Goal: Information Seeking & Learning: Learn about a topic

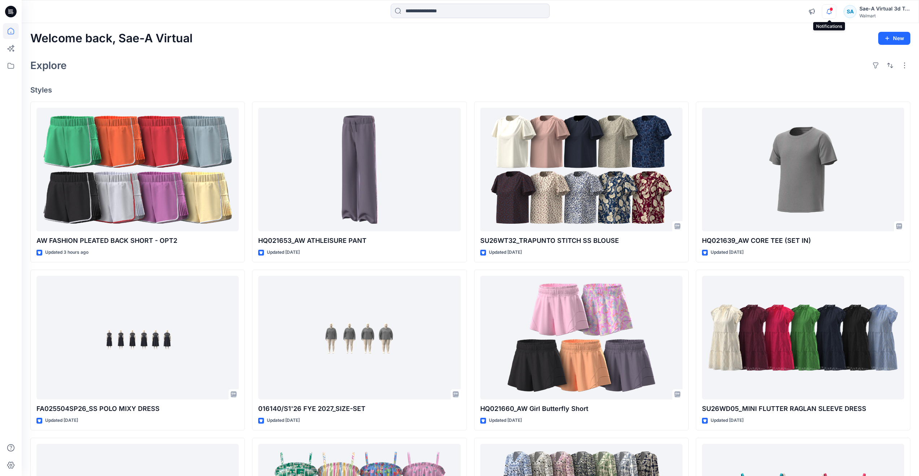
click at [828, 5] on icon "button" at bounding box center [829, 11] width 14 height 14
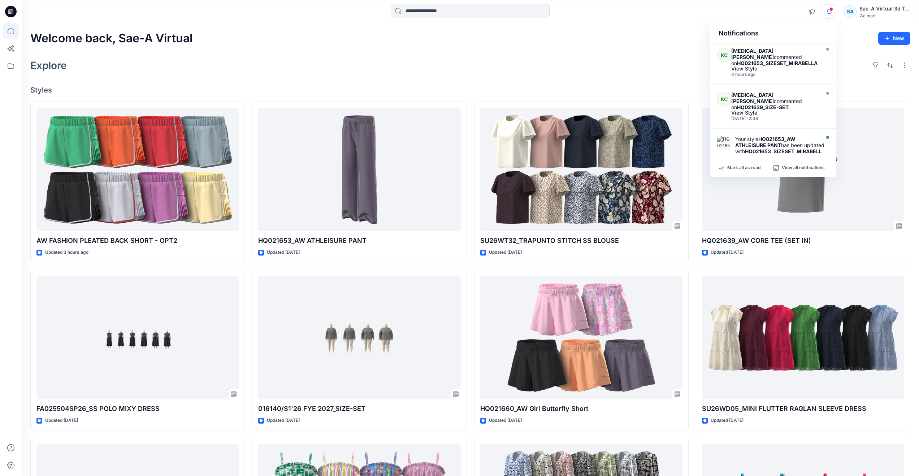
scroll to position [36, 0]
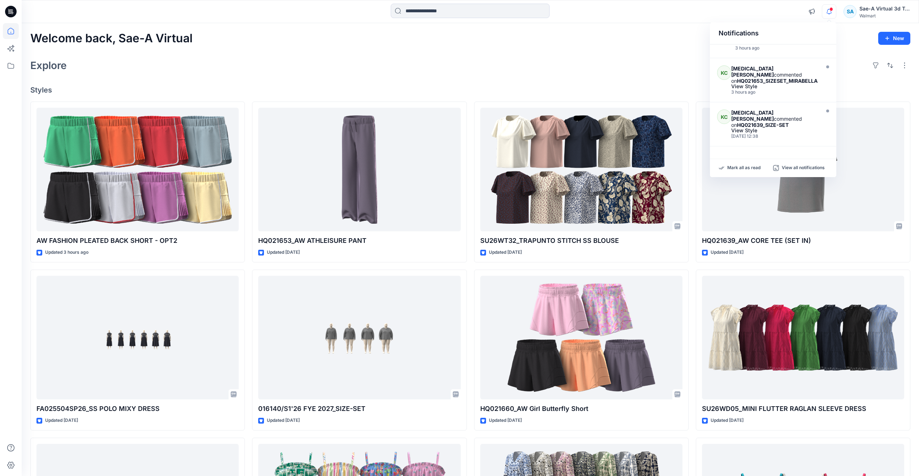
click at [557, 64] on div "Explore" at bounding box center [470, 65] width 880 height 17
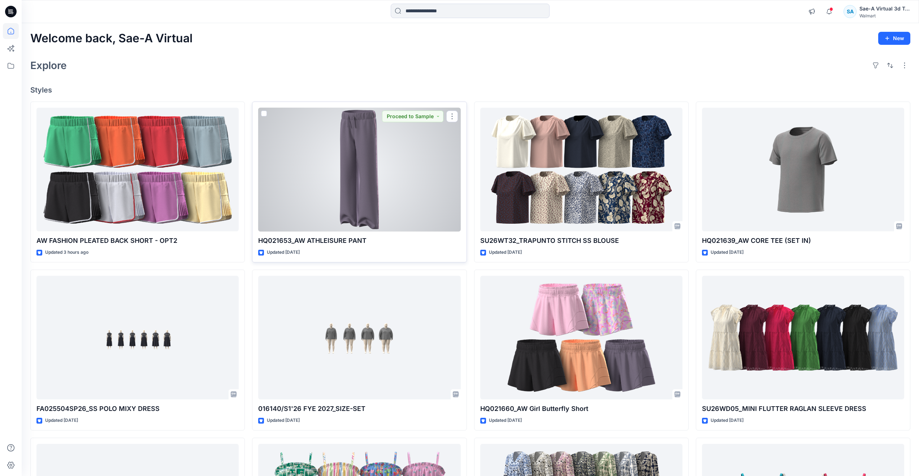
click at [325, 209] on div at bounding box center [359, 170] width 202 height 124
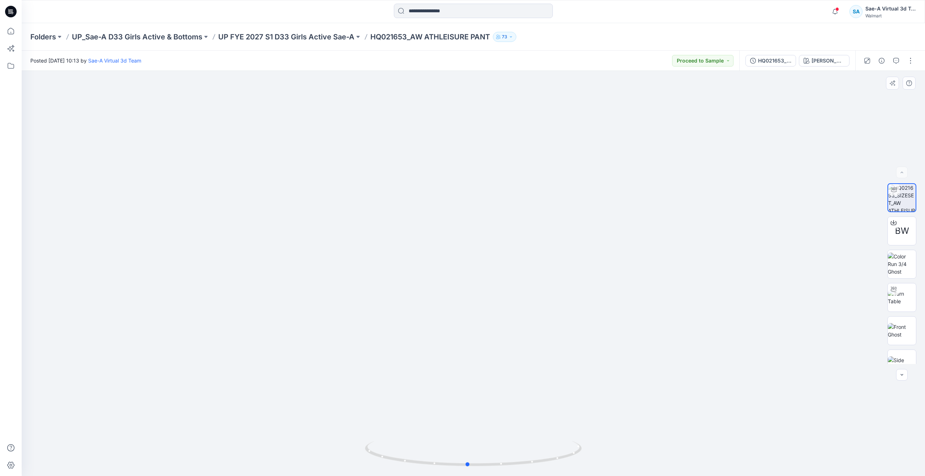
drag, startPoint x: 475, startPoint y: 466, endPoint x: 469, endPoint y: 411, distance: 54.5
click at [469, 411] on div at bounding box center [473, 273] width 903 height 405
click at [5, 27] on icon at bounding box center [11, 31] width 16 height 16
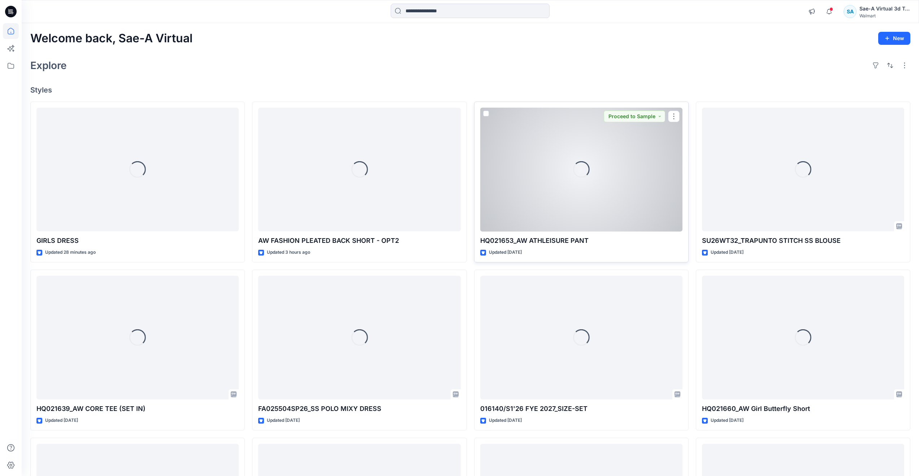
click at [534, 194] on div "Loading..." at bounding box center [581, 170] width 202 height 124
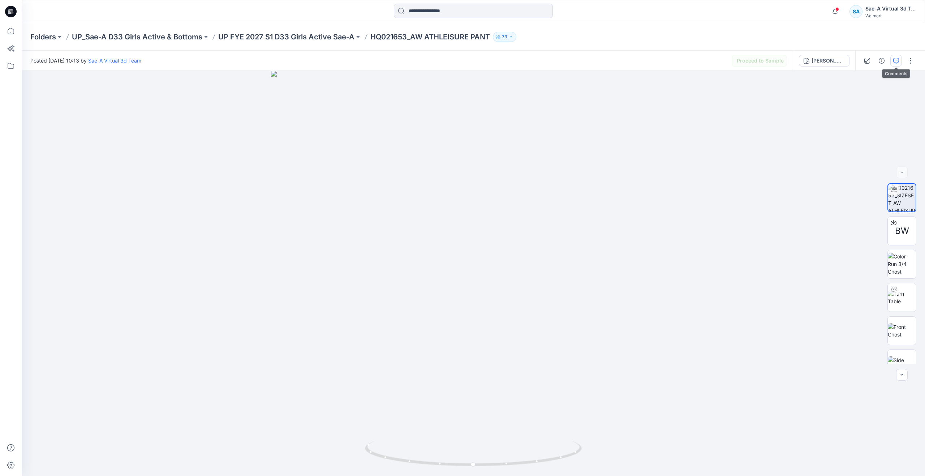
click at [891, 58] on button "button" at bounding box center [896, 61] width 12 height 12
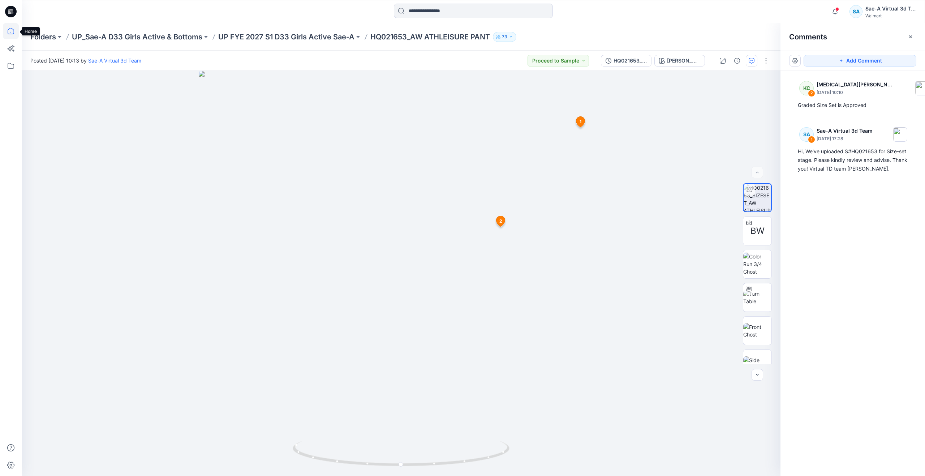
click at [16, 30] on icon at bounding box center [11, 31] width 16 height 16
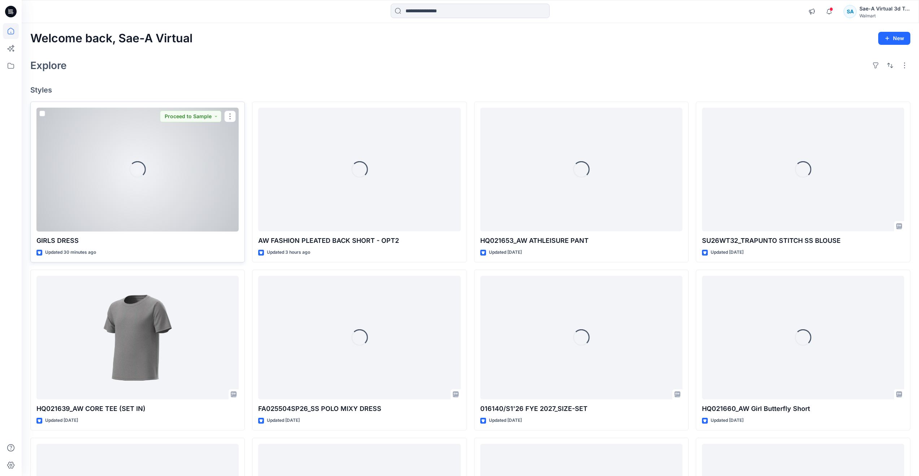
click at [105, 198] on div "Loading..." at bounding box center [137, 170] width 202 height 124
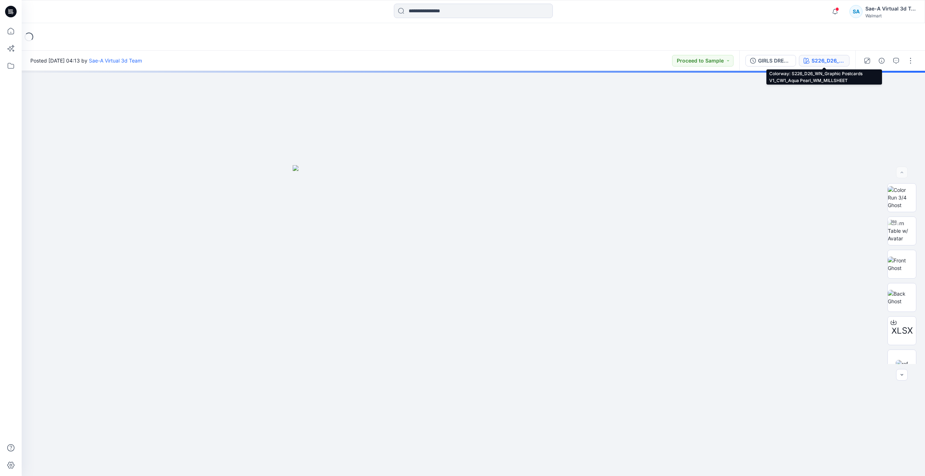
click at [825, 61] on div "S226_D26_WN_Graphic Postcards V1_CW1_Aqua Pearl_WM_MILLSHEET" at bounding box center [827, 61] width 33 height 8
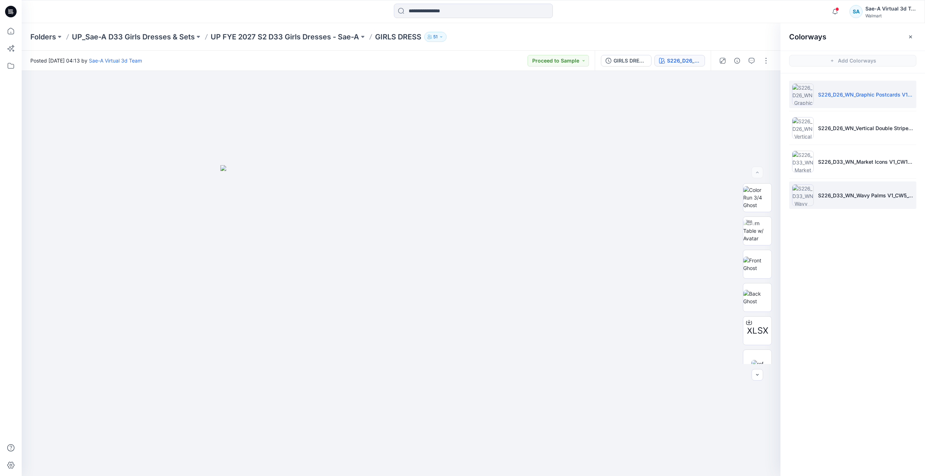
click at [802, 197] on img at bounding box center [803, 195] width 22 height 22
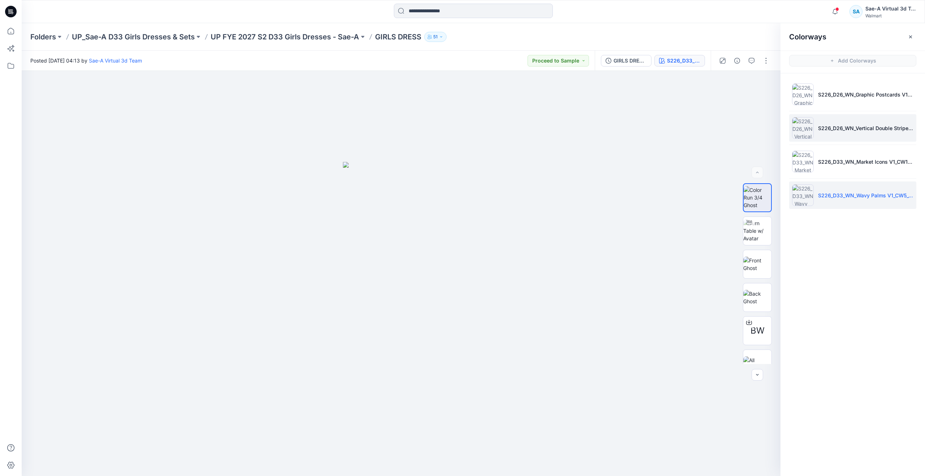
click at [818, 124] on p "S226_D26_WN_Vertical Double Stripe V1_CW1_Old Ivory Cream_Pear Slice_WM_MILLSHE…" at bounding box center [865, 128] width 95 height 8
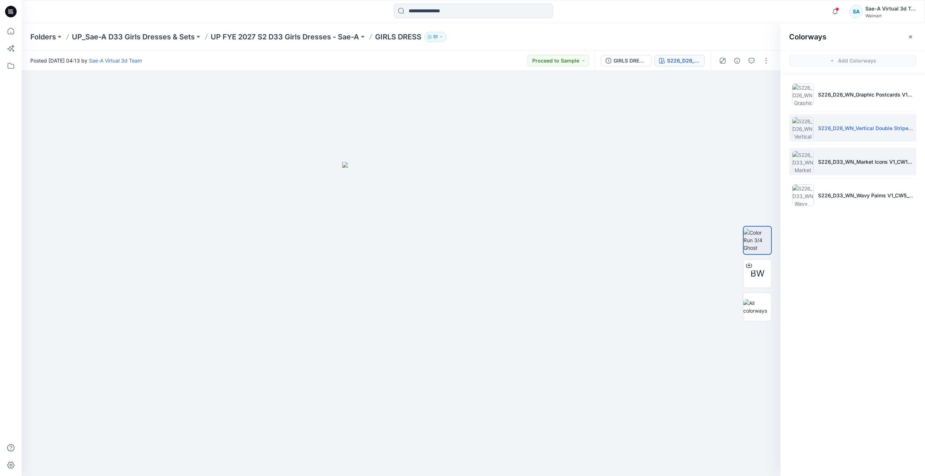
click at [831, 155] on li "S226_D33_WN_Market Icons V1_CW1_Calming Blue_WM_MILLSHEET" at bounding box center [852, 161] width 127 height 27
click at [824, 121] on li "S226_D26_WN_Vertical Double Stripe V1_CW1_Old Ivory Cream_Pear Slice_WM_MILLSHE…" at bounding box center [852, 127] width 127 height 27
click at [12, 31] on icon at bounding box center [11, 31] width 16 height 16
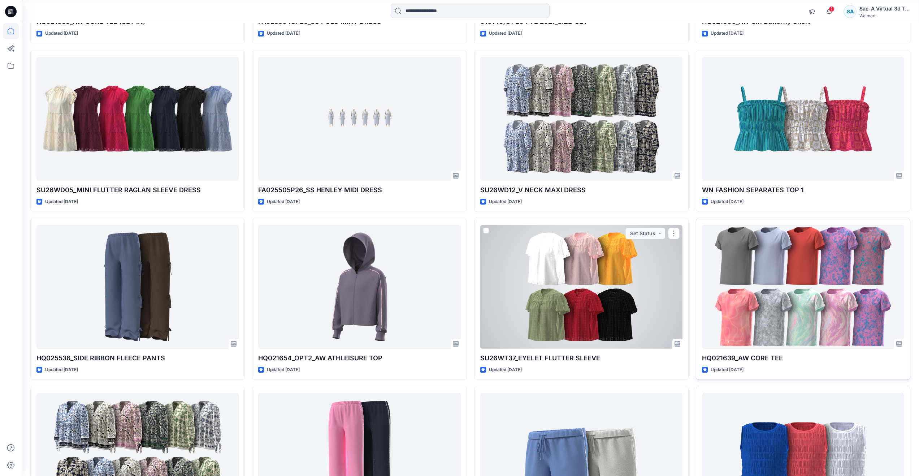
scroll to position [374, 0]
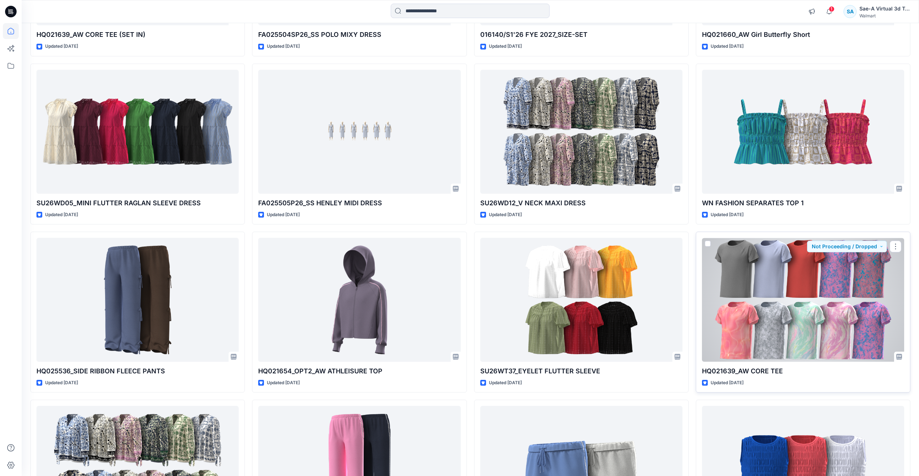
click at [736, 290] on div at bounding box center [803, 300] width 202 height 124
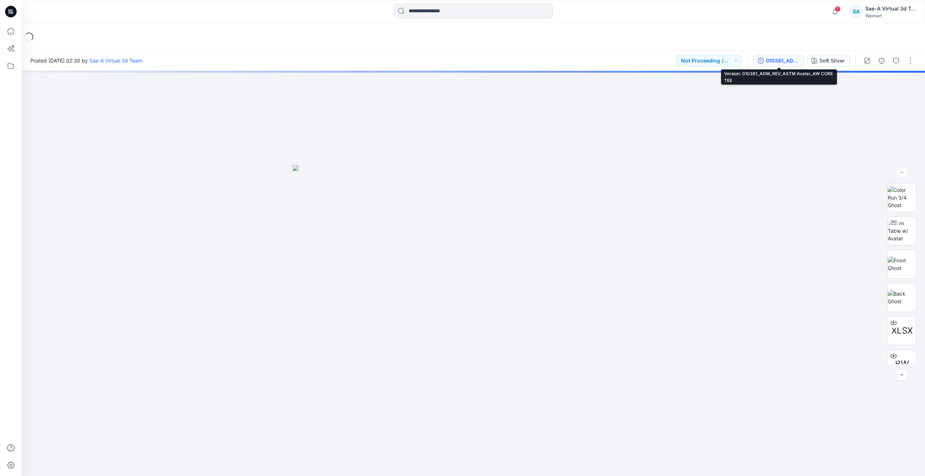
click at [790, 55] on button "010381_ADM_REV_ASTM Avatar_AW CORE TEE" at bounding box center [778, 61] width 51 height 12
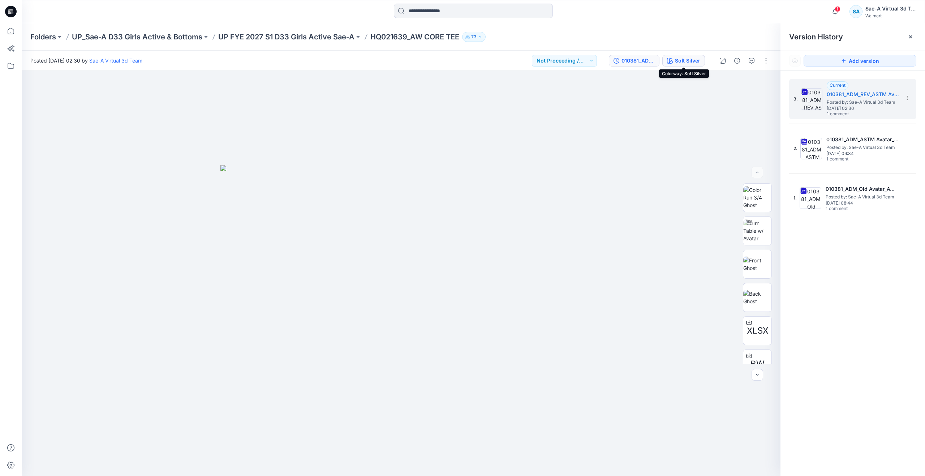
click at [676, 59] on div "Soft Silver" at bounding box center [687, 61] width 25 height 8
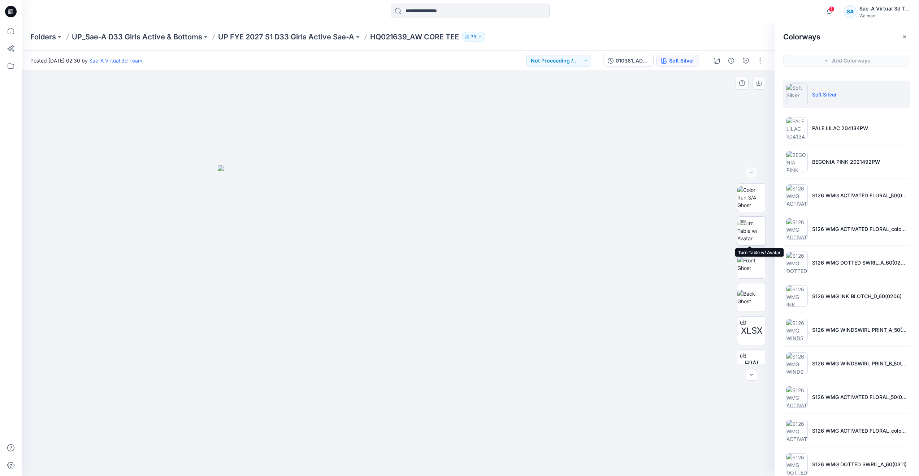
click at [743, 235] on img at bounding box center [751, 230] width 28 height 23
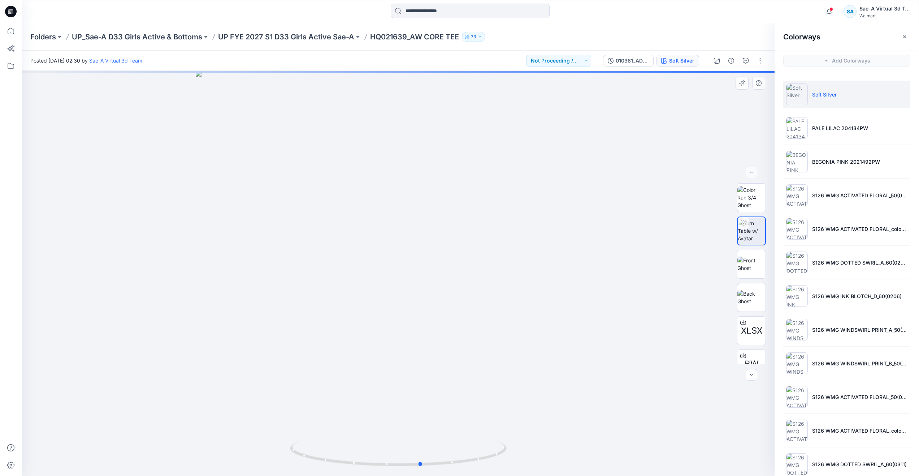
drag, startPoint x: 399, startPoint y: 464, endPoint x: 205, endPoint y: 423, distance: 198.1
click at [205, 423] on div at bounding box center [398, 273] width 753 height 405
click at [255, 36] on p "UP FYE 2027 S1 D33 Girls Active Sae-A" at bounding box center [286, 37] width 136 height 10
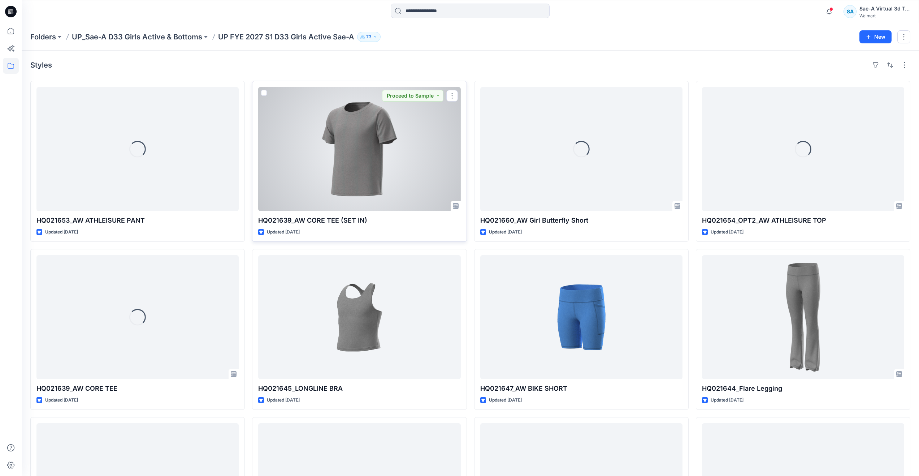
click at [358, 196] on div at bounding box center [359, 149] width 202 height 124
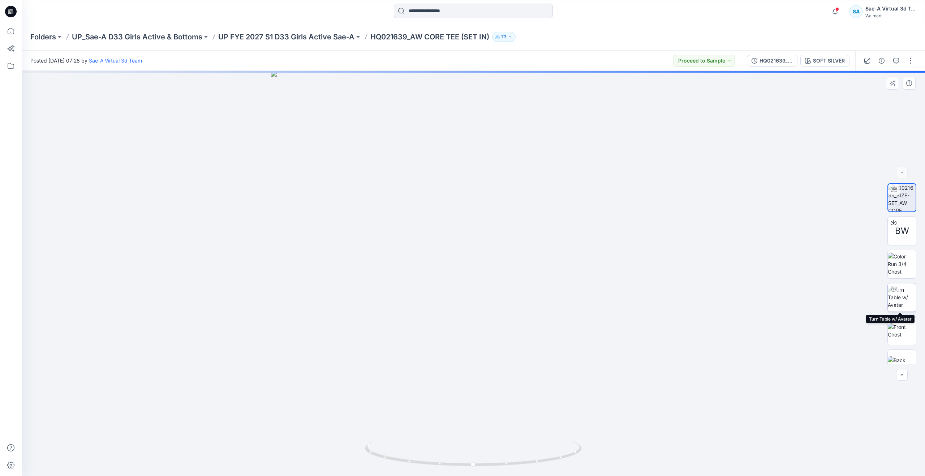
click at [896, 294] on img at bounding box center [901, 297] width 28 height 23
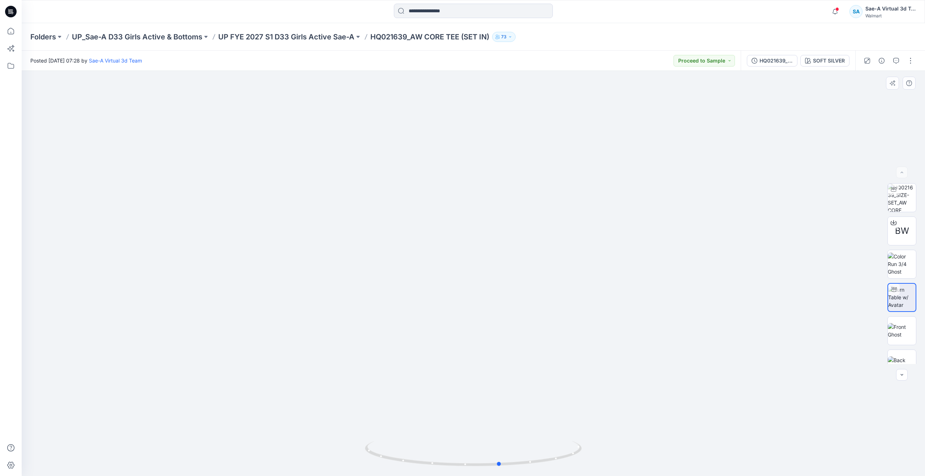
drag, startPoint x: 476, startPoint y: 464, endPoint x: 502, endPoint y: 412, distance: 58.5
click at [502, 412] on div at bounding box center [473, 273] width 903 height 405
click at [888, 330] on img at bounding box center [901, 330] width 28 height 15
click at [892, 198] on img at bounding box center [901, 197] width 28 height 28
drag, startPoint x: 479, startPoint y: 464, endPoint x: 262, endPoint y: 428, distance: 220.1
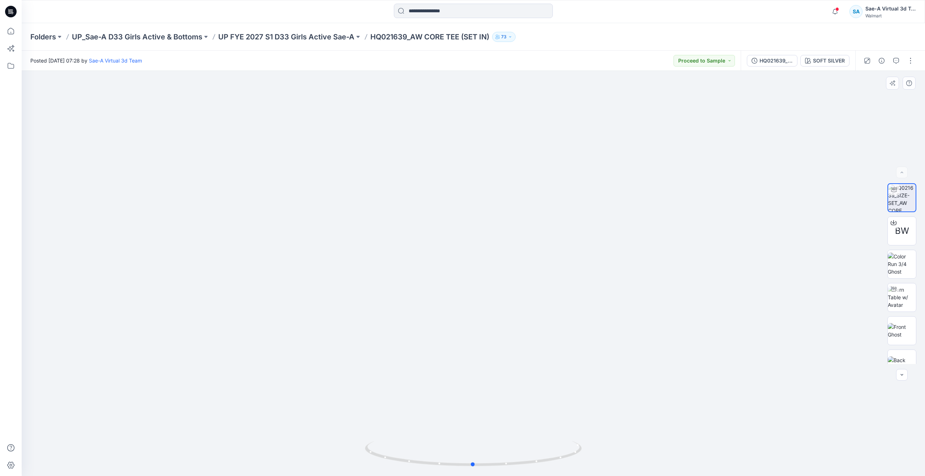
click at [262, 428] on div at bounding box center [473, 273] width 903 height 405
click at [309, 36] on p "UP FYE 2027 S1 D33 Girls Active Sae-A" at bounding box center [286, 37] width 136 height 10
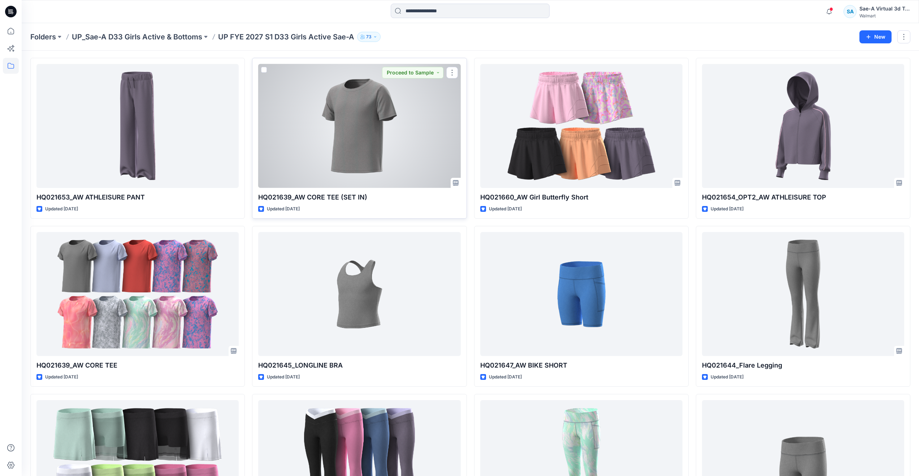
scroll to position [36, 0]
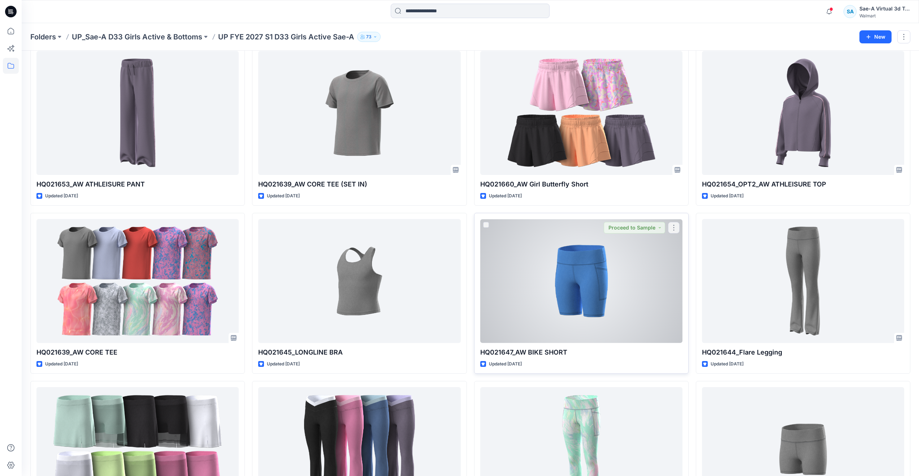
click at [546, 283] on div at bounding box center [581, 281] width 202 height 124
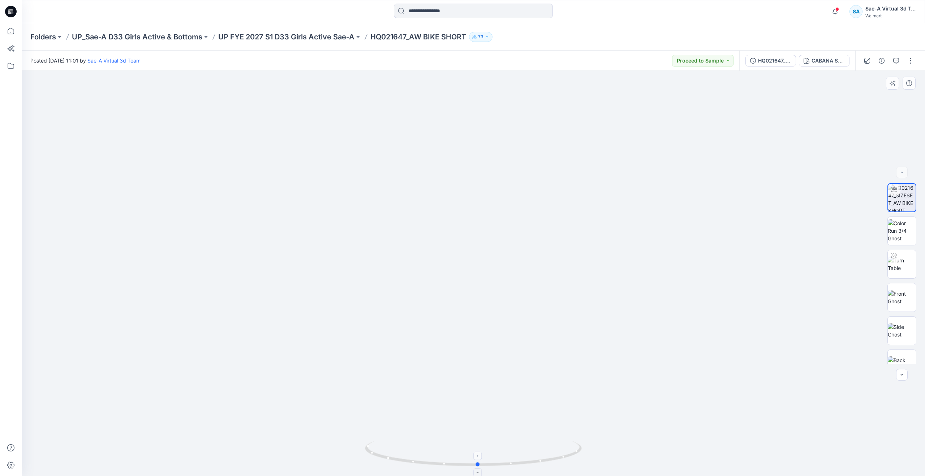
drag, startPoint x: 473, startPoint y: 463, endPoint x: 477, endPoint y: 450, distance: 13.5
click at [477, 450] on icon at bounding box center [474, 454] width 218 height 27
click at [13, 33] on icon at bounding box center [11, 31] width 16 height 16
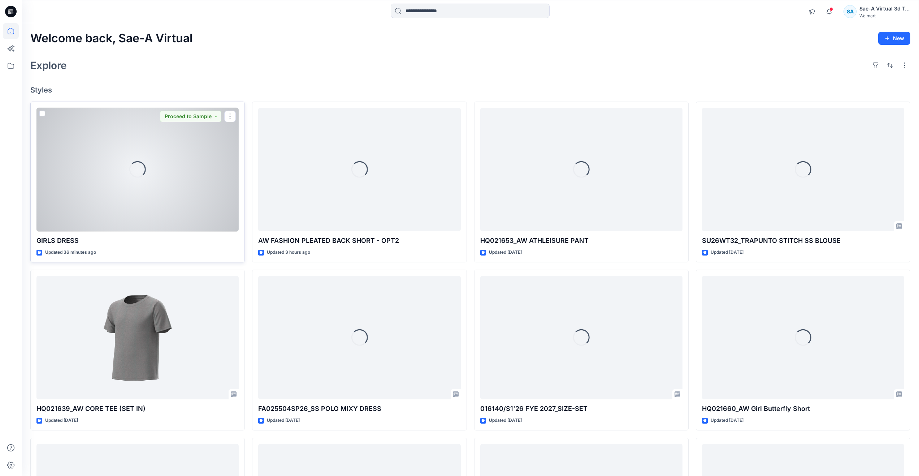
click at [153, 203] on div "Loading..." at bounding box center [137, 170] width 202 height 124
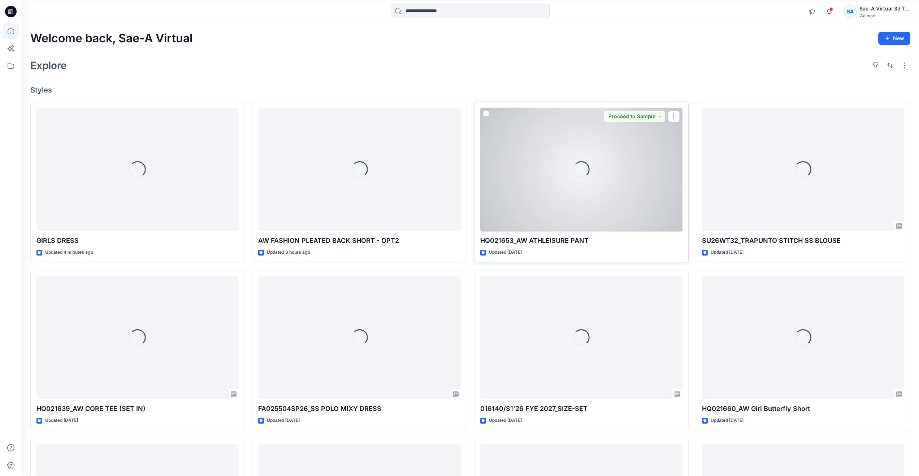
click at [552, 218] on div "Loading..." at bounding box center [581, 170] width 202 height 124
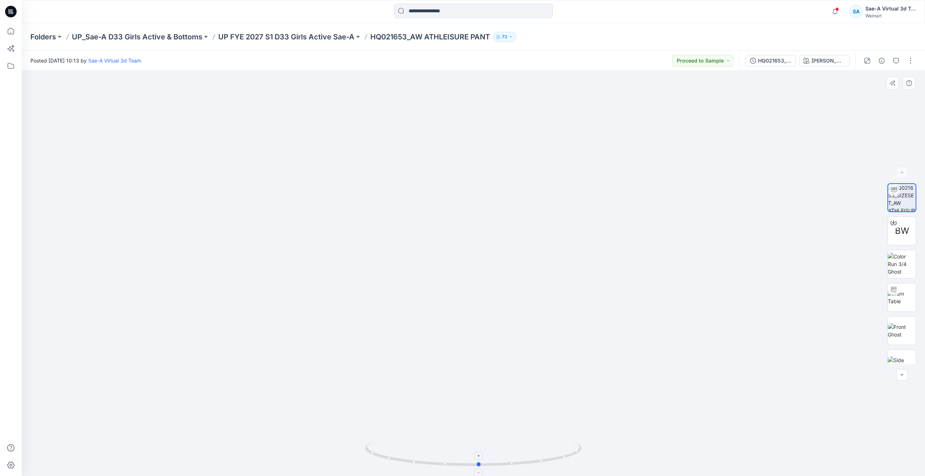
drag, startPoint x: 475, startPoint y: 461, endPoint x: 480, endPoint y: 442, distance: 19.6
click at [480, 442] on icon at bounding box center [474, 454] width 218 height 27
click at [773, 56] on button "HQ021653_SIZESET_MIRABELLA" at bounding box center [770, 61] width 51 height 12
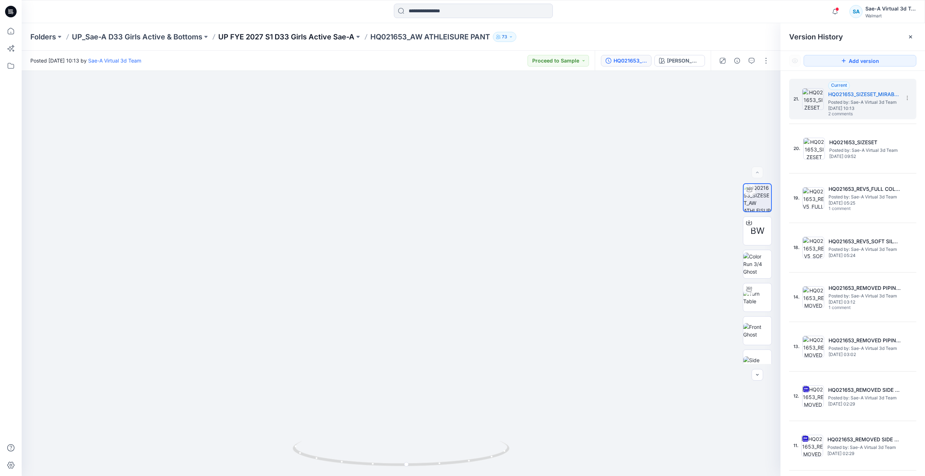
click at [244, 35] on p "UP FYE 2027 S1 D33 Girls Active Sae-A" at bounding box center [286, 37] width 136 height 10
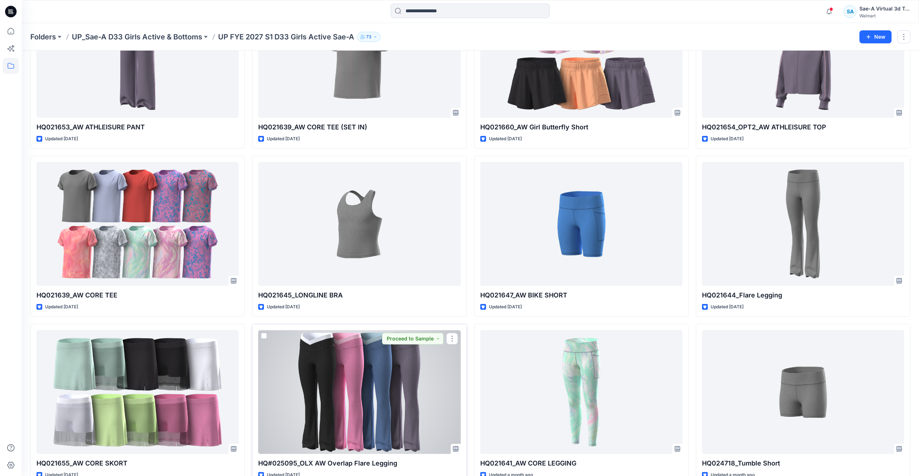
scroll to position [29, 0]
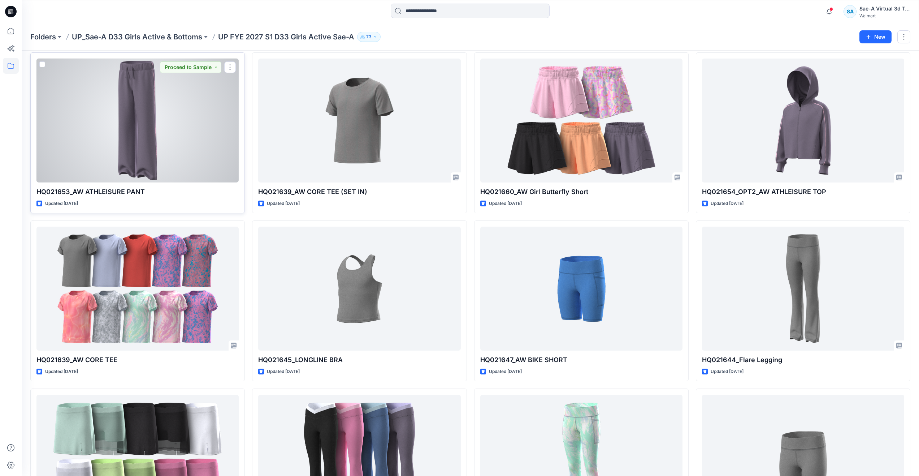
click at [175, 148] on div at bounding box center [137, 121] width 202 height 124
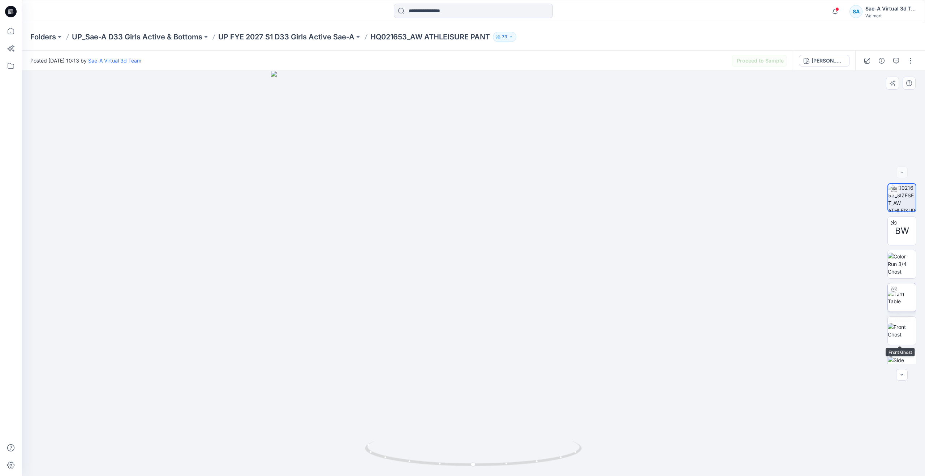
click at [906, 290] on img at bounding box center [901, 297] width 28 height 15
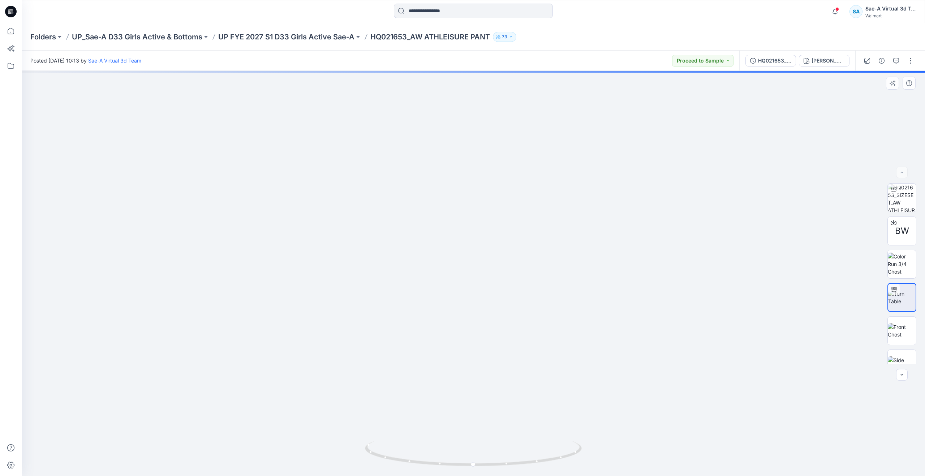
drag, startPoint x: 487, startPoint y: 420, endPoint x: 476, endPoint y: 280, distance: 140.2
drag, startPoint x: 476, startPoint y: 464, endPoint x: 495, endPoint y: 420, distance: 48.3
click at [495, 420] on div at bounding box center [473, 273] width 903 height 405
click at [293, 40] on p "UP FYE 2027 S1 D33 Girls Active Sae-A" at bounding box center [286, 37] width 136 height 10
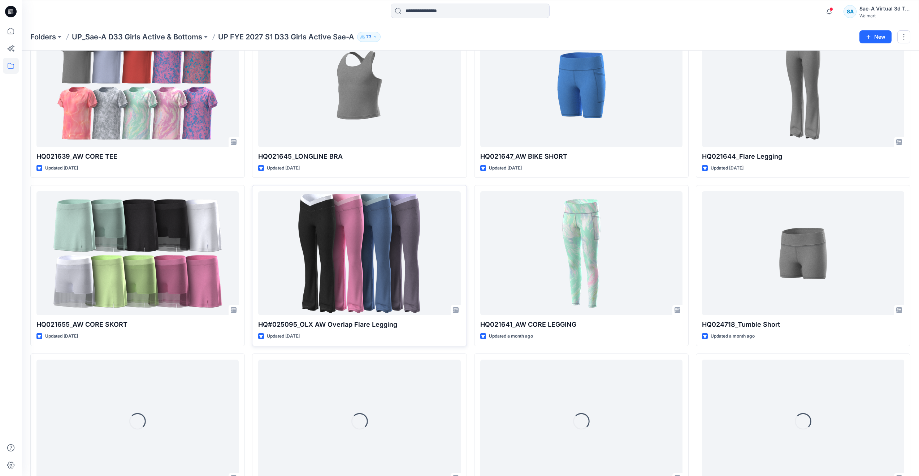
scroll to position [253, 0]
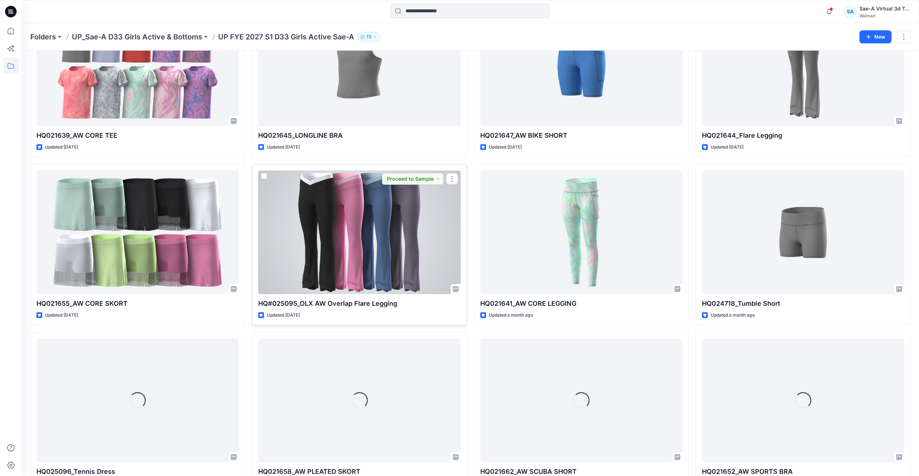
click at [336, 195] on div at bounding box center [359, 232] width 202 height 124
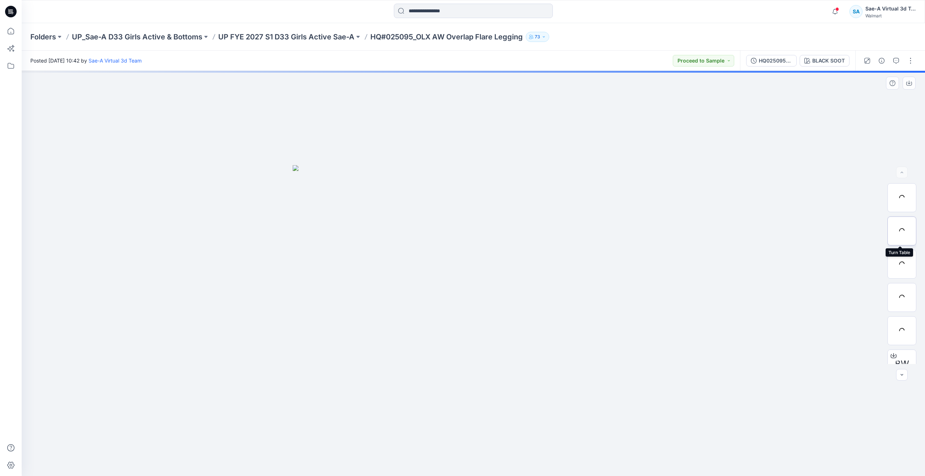
click at [905, 222] on div at bounding box center [901, 230] width 29 height 29
drag, startPoint x: 476, startPoint y: 464, endPoint x: 493, endPoint y: 415, distance: 52.0
click at [493, 415] on div at bounding box center [473, 273] width 903 height 405
click at [897, 62] on icon "button" at bounding box center [896, 61] width 6 height 6
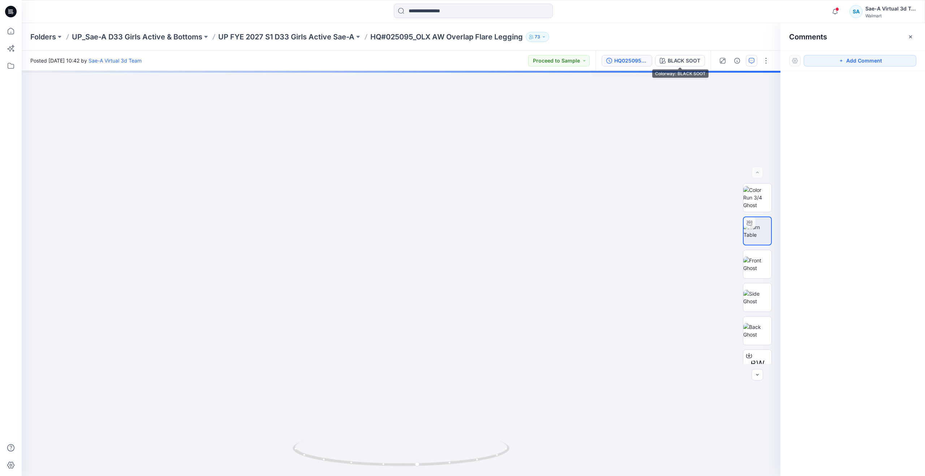
click at [624, 61] on div "HQ025095-OPT2_COLORS" at bounding box center [630, 61] width 33 height 8
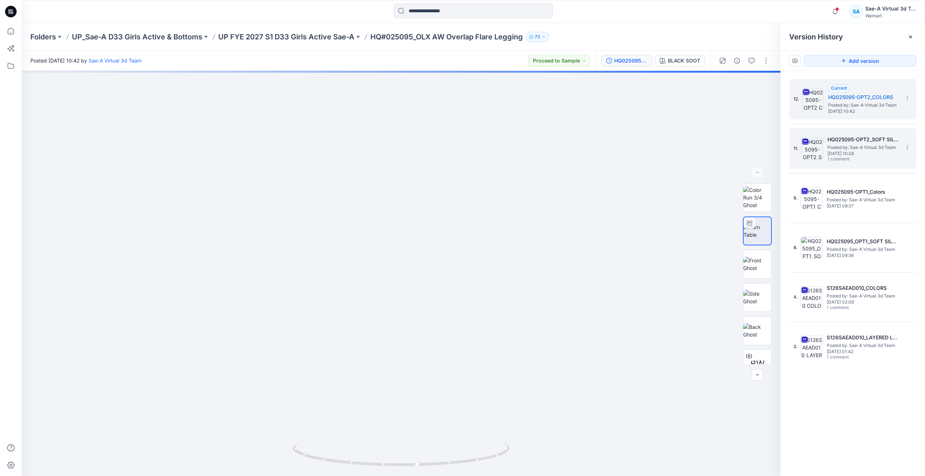
click at [833, 143] on h5 "HQ025095-OPT2_SOFT SILVER" at bounding box center [863, 139] width 72 height 9
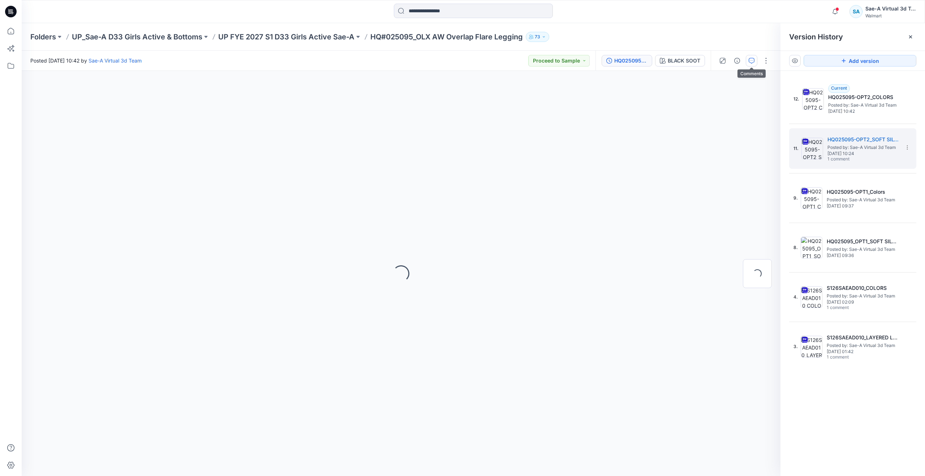
click at [755, 59] on button "button" at bounding box center [751, 61] width 12 height 12
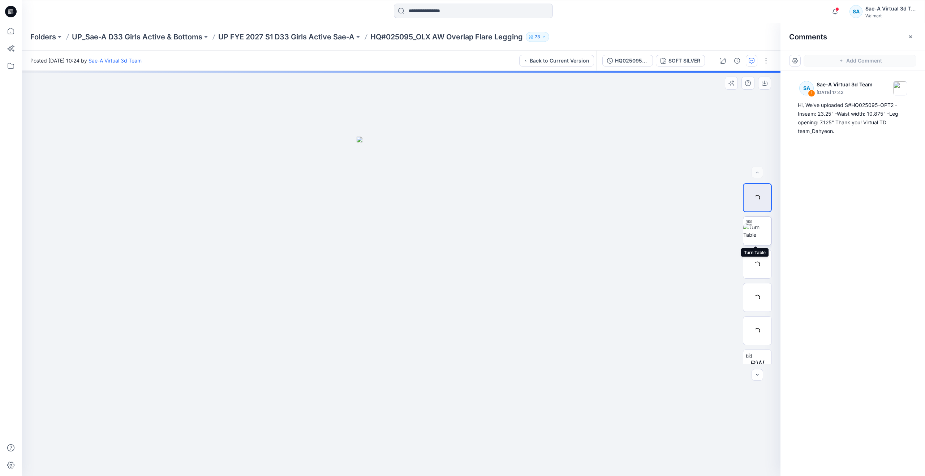
click at [752, 235] on img at bounding box center [757, 230] width 28 height 15
click at [559, 294] on img at bounding box center [400, 164] width 843 height 624
drag, startPoint x: 469, startPoint y: 341, endPoint x: 472, endPoint y: 295, distance: 46.0
drag, startPoint x: 403, startPoint y: 466, endPoint x: 415, endPoint y: 420, distance: 47.8
click at [415, 420] on div at bounding box center [401, 273] width 758 height 405
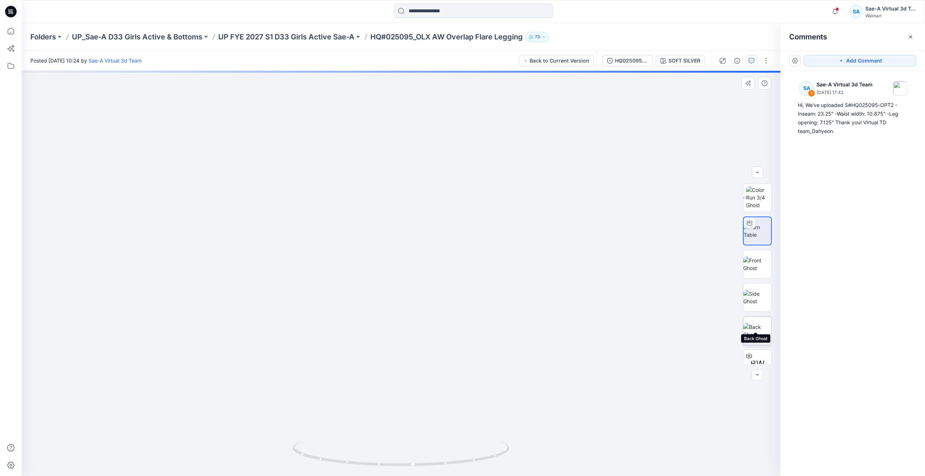
scroll to position [81, 0]
click at [757, 347] on img at bounding box center [757, 349] width 15 height 8
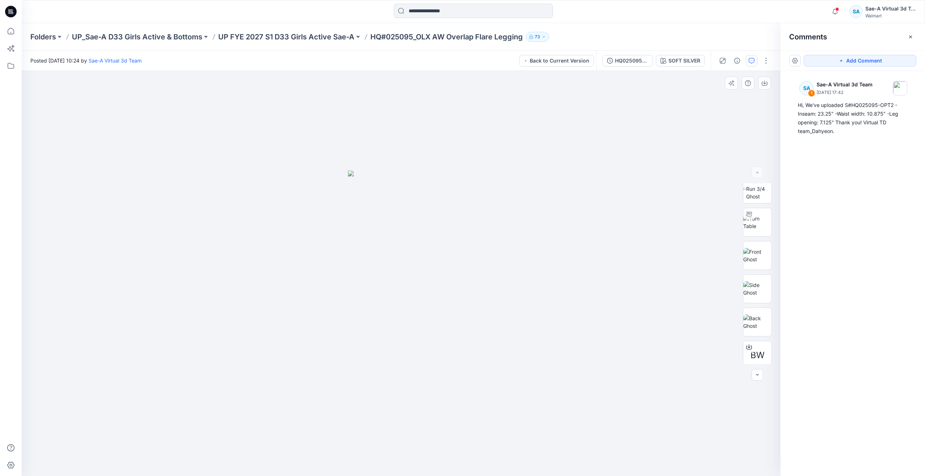
scroll to position [0, 0]
click at [756, 201] on img at bounding box center [758, 197] width 25 height 23
click at [751, 348] on img at bounding box center [757, 349] width 15 height 8
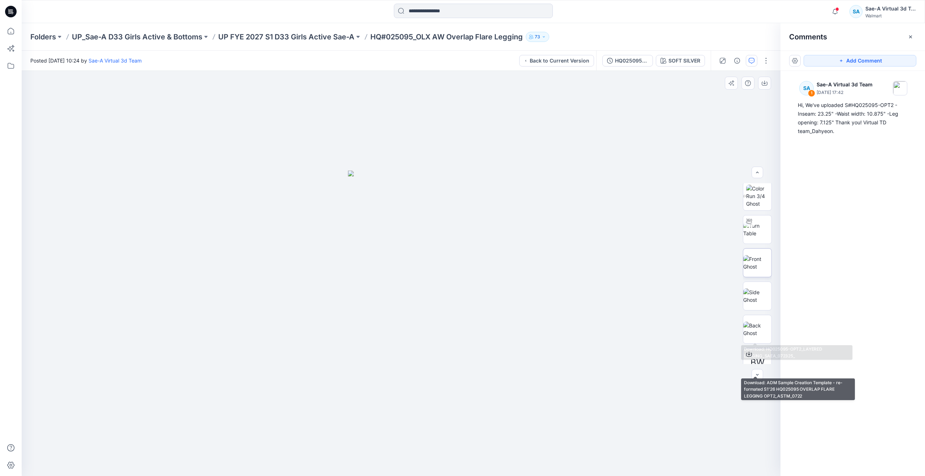
scroll to position [0, 0]
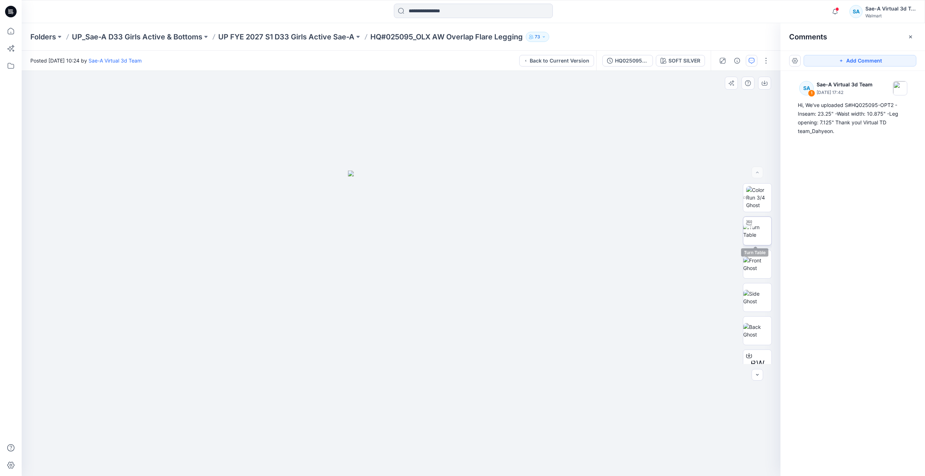
click at [753, 236] on img at bounding box center [757, 230] width 28 height 15
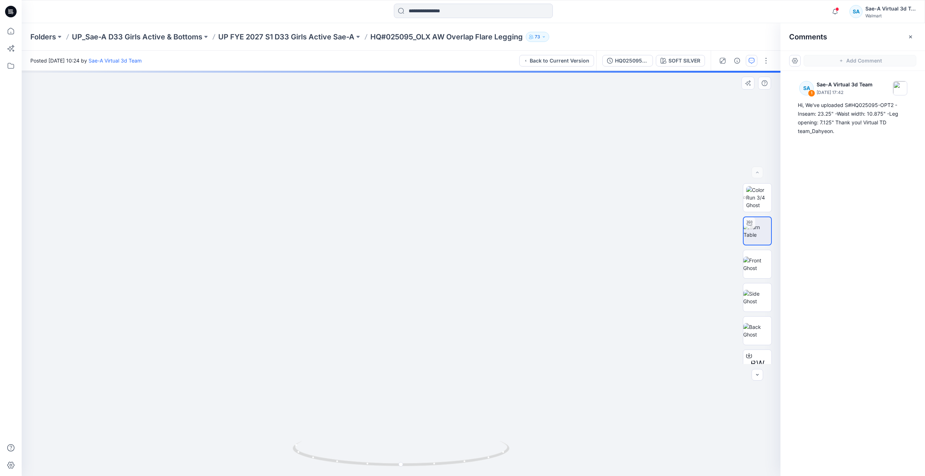
drag, startPoint x: 433, startPoint y: 425, endPoint x: 424, endPoint y: 341, distance: 84.2
drag, startPoint x: 401, startPoint y: 462, endPoint x: 432, endPoint y: 442, distance: 37.3
click at [432, 442] on icon at bounding box center [402, 454] width 218 height 27
click at [323, 32] on p "UP FYE 2027 S1 D33 Girls Active Sae-A" at bounding box center [286, 37] width 136 height 10
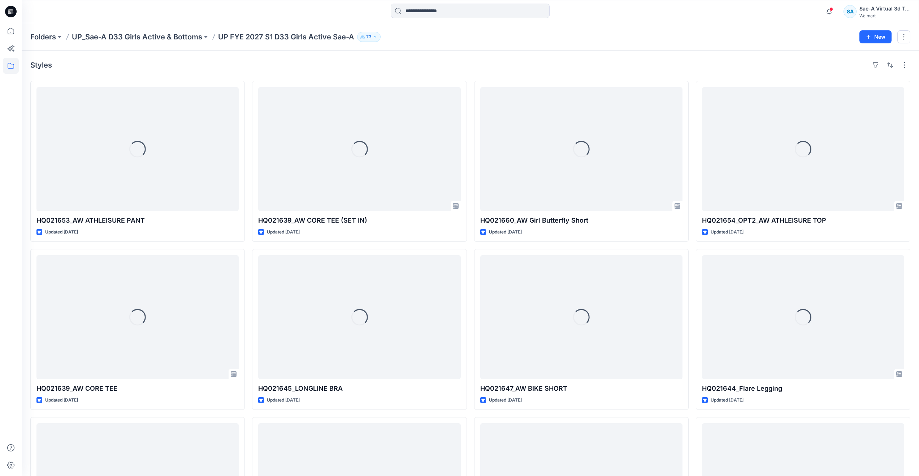
click at [156, 30] on div "Folders UP_Sae-A D33 Girls Active & Bottoms UP FYE 2027 S1 D33 Girls Active Sae…" at bounding box center [470, 36] width 897 height 27
click at [157, 34] on p "UP_Sae-A D33 Girls Active & Bottoms" at bounding box center [137, 37] width 130 height 10
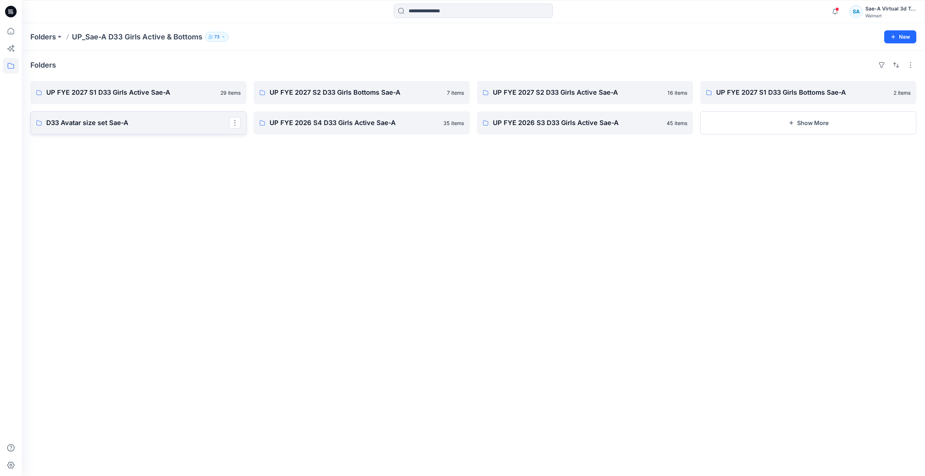
click at [193, 129] on link "D33 Avatar size set Sae-A" at bounding box center [138, 122] width 216 height 23
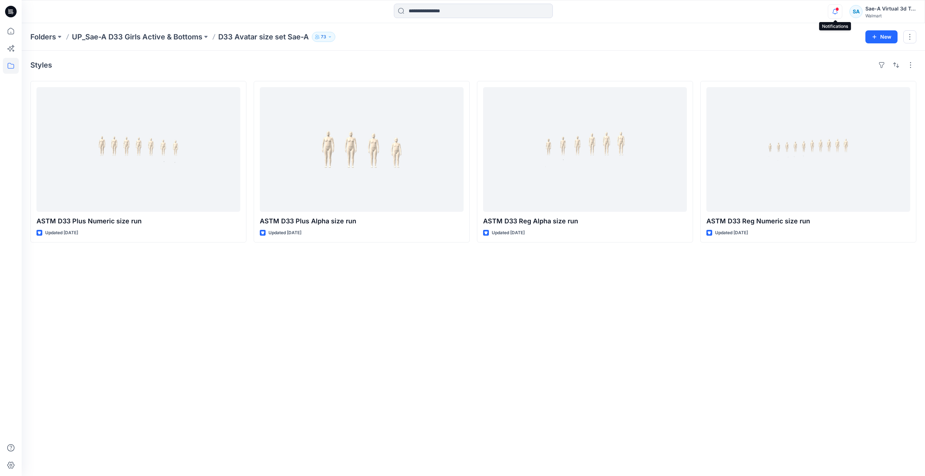
click at [833, 11] on icon "button" at bounding box center [835, 11] width 14 height 14
click at [680, 291] on div "Styles ASTM D33 Plus Numeric size run Updated 3 months ago ASTM D33 Plus Alpha …" at bounding box center [473, 263] width 903 height 425
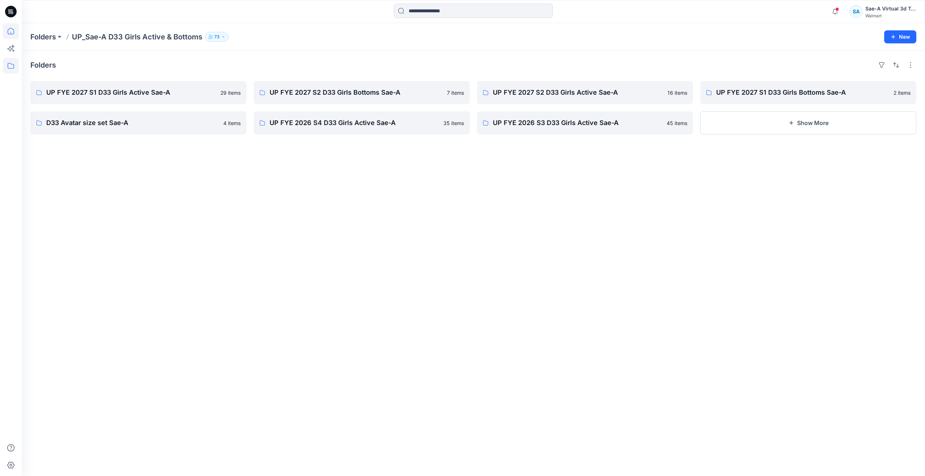
click at [8, 38] on icon at bounding box center [11, 31] width 16 height 16
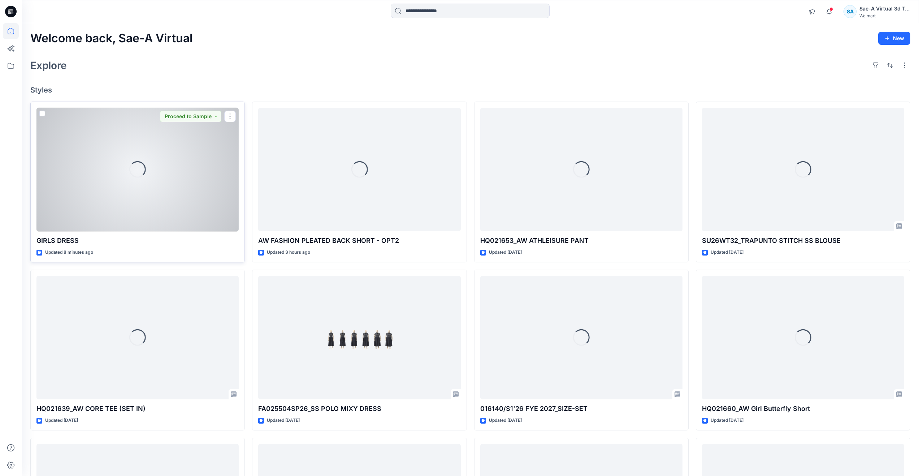
click at [170, 183] on div "Loading..." at bounding box center [137, 170] width 202 height 124
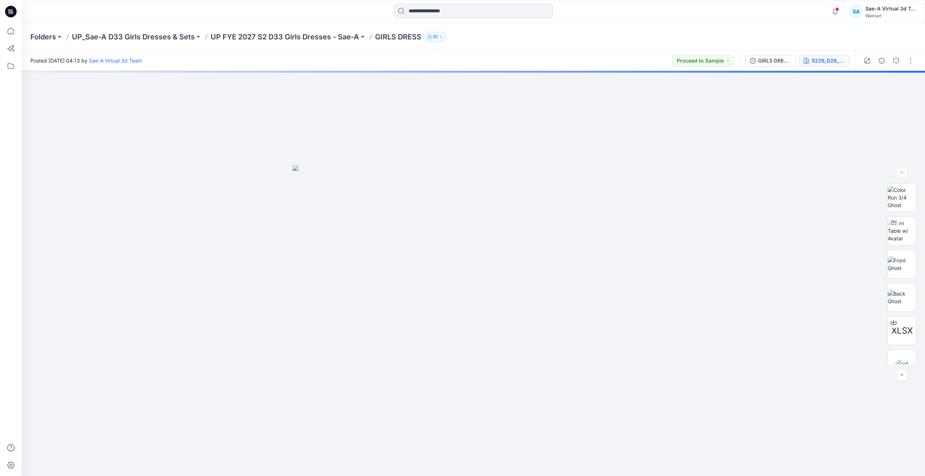
click at [823, 59] on div "S226_D26_WN_Graphic Postcards V1_CW1_Aqua Pearl_WM_MILLSHEET" at bounding box center [827, 61] width 33 height 8
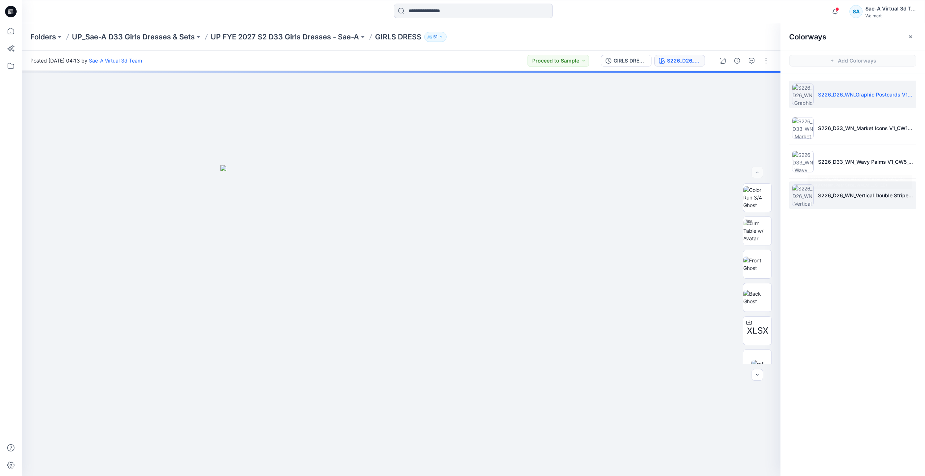
click at [823, 195] on p "S226_D26_WN_Vertical Double Stripe V1_CW1_Old Ivory Cream_Pear Slice_WM_MILLSHE…" at bounding box center [865, 195] width 95 height 8
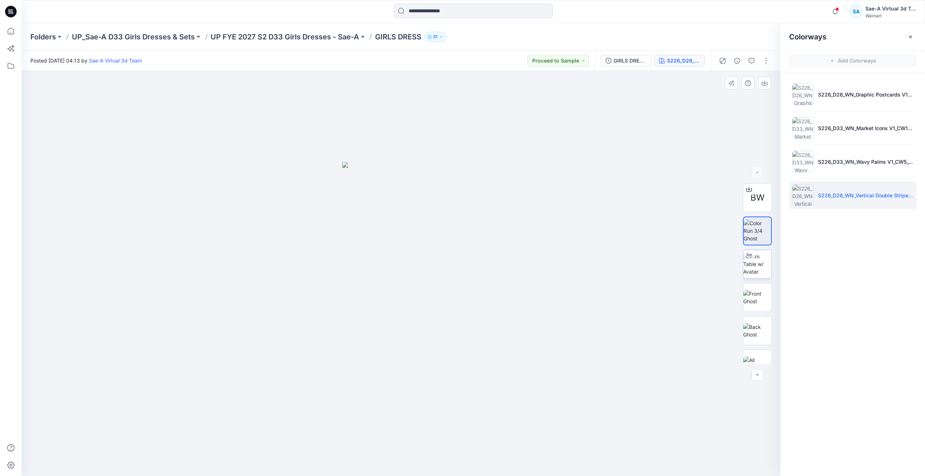
click at [753, 255] on img at bounding box center [757, 263] width 28 height 23
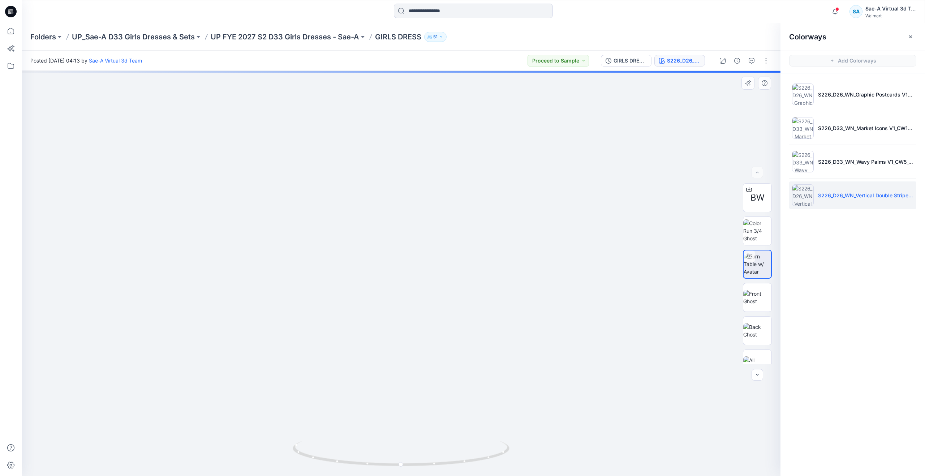
drag, startPoint x: 473, startPoint y: 319, endPoint x: 472, endPoint y: 315, distance: 3.6
drag, startPoint x: 406, startPoint y: 463, endPoint x: 352, endPoint y: 454, distance: 54.5
click at [352, 454] on icon at bounding box center [402, 454] width 218 height 27
click at [818, 164] on p "S226_D33_WN_Wavy Palms V1_CW5_Thistle Morning_WM_MILLSHEET" at bounding box center [865, 162] width 95 height 8
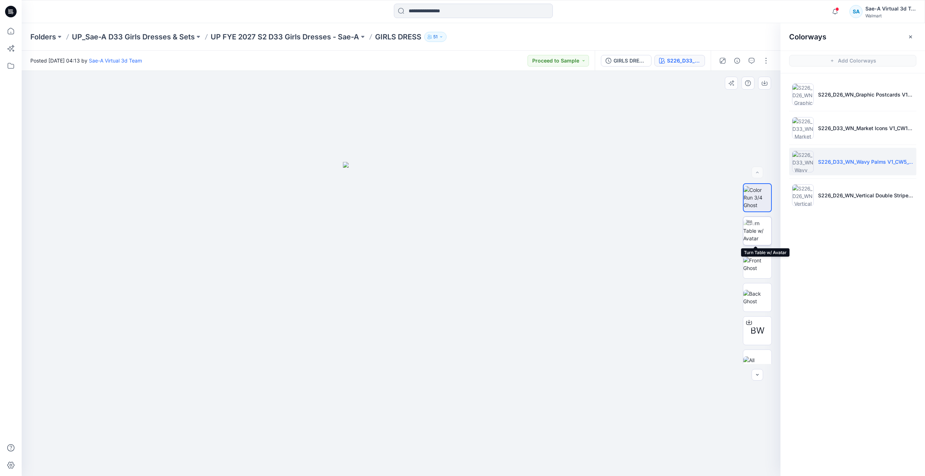
click at [750, 240] on img at bounding box center [757, 230] width 28 height 23
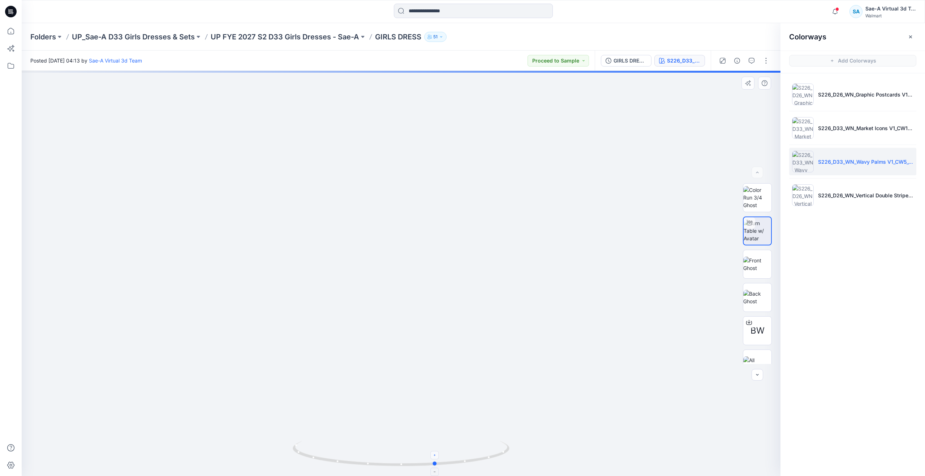
drag, startPoint x: 403, startPoint y: 464, endPoint x: 439, endPoint y: 451, distance: 37.8
click at [439, 455] on icon at bounding box center [402, 454] width 218 height 27
click at [818, 194] on p "S226_D26_WN_Vertical Double Stripe V1_CW1_Old Ivory Cream_Pear Slice_WM_MILLSHE…" at bounding box center [865, 195] width 95 height 8
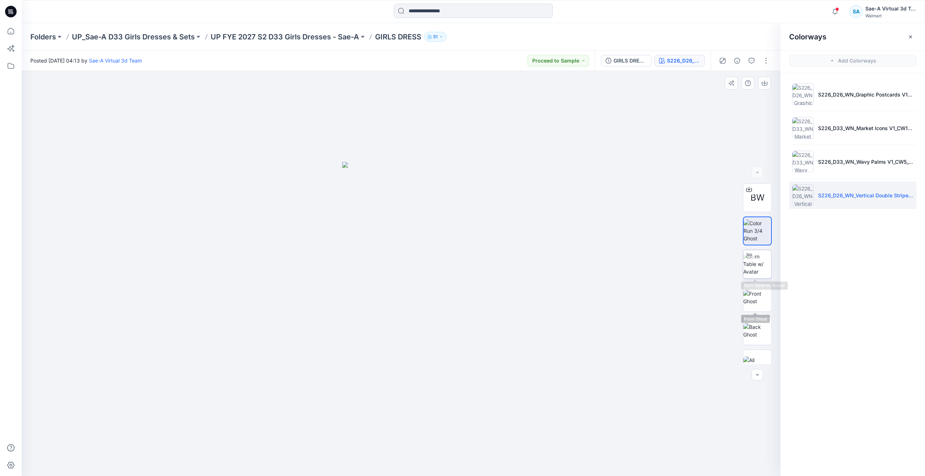
click at [748, 260] on div at bounding box center [749, 256] width 12 height 12
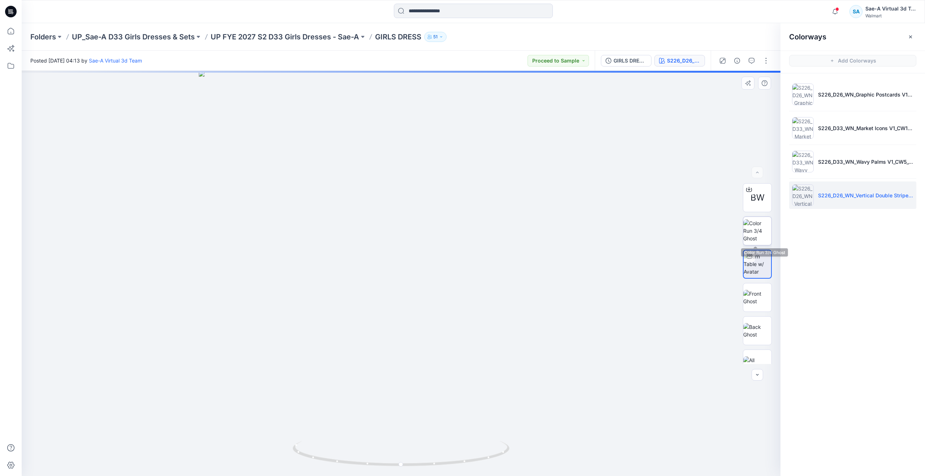
click at [749, 221] on img at bounding box center [757, 230] width 28 height 23
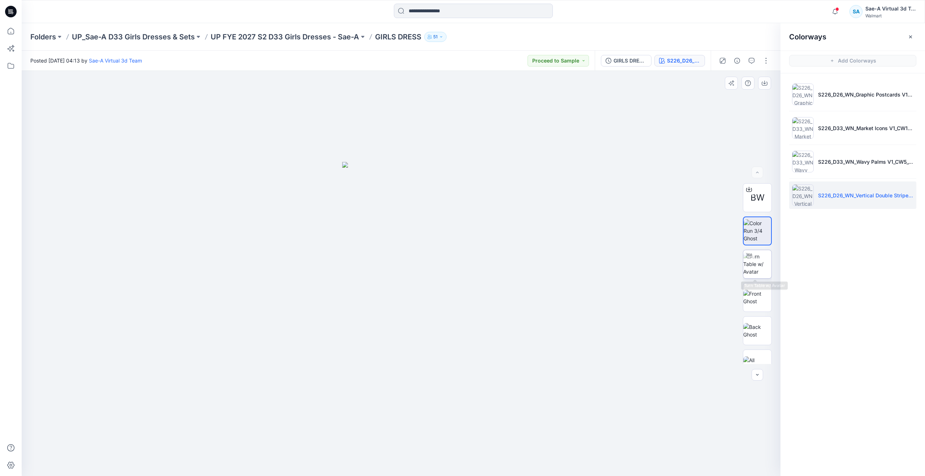
click at [744, 259] on div at bounding box center [749, 256] width 12 height 12
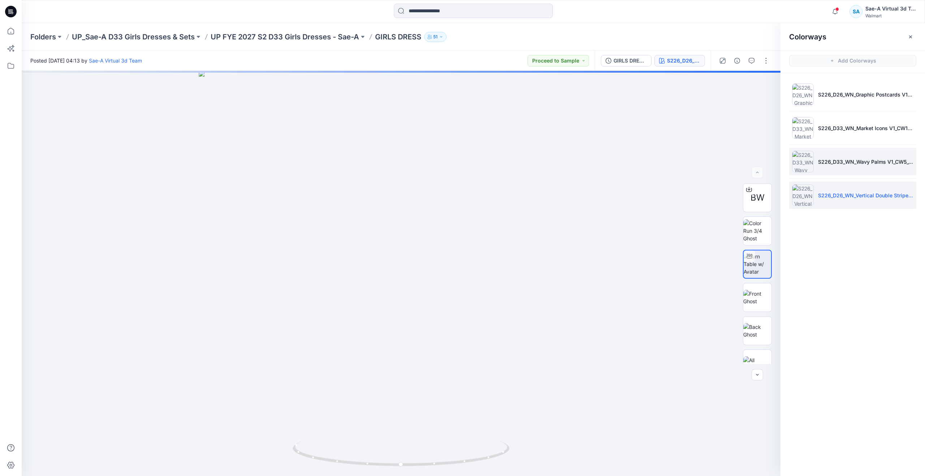
click at [807, 152] on li "S226_D33_WN_Wavy Palms V1_CW5_Thistle Morning_WM_MILLSHEET" at bounding box center [852, 161] width 127 height 27
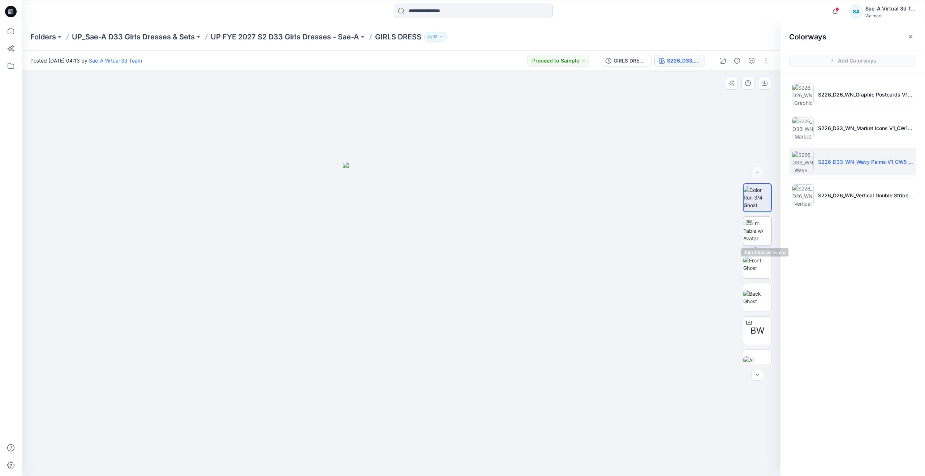
click at [757, 235] on img at bounding box center [757, 230] width 28 height 23
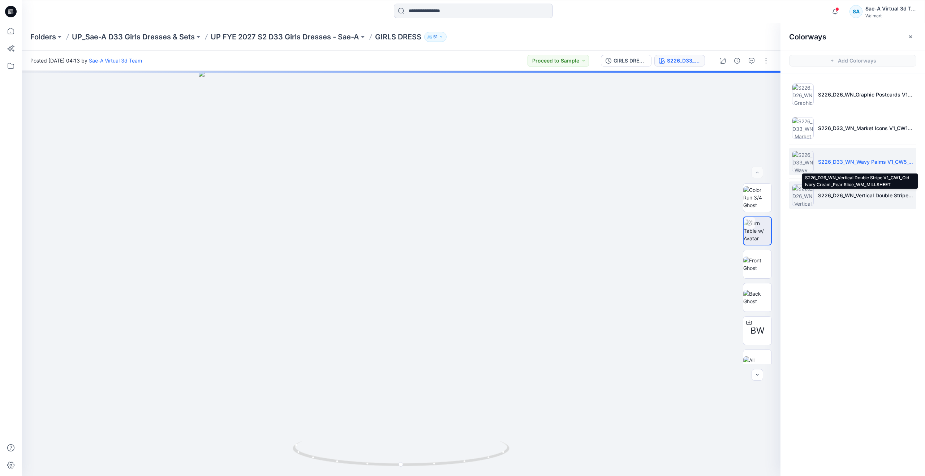
click at [818, 197] on p "S226_D26_WN_Vertical Double Stripe V1_CW1_Old Ivory Cream_Pear Slice_WM_MILLSHE…" at bounding box center [865, 195] width 95 height 8
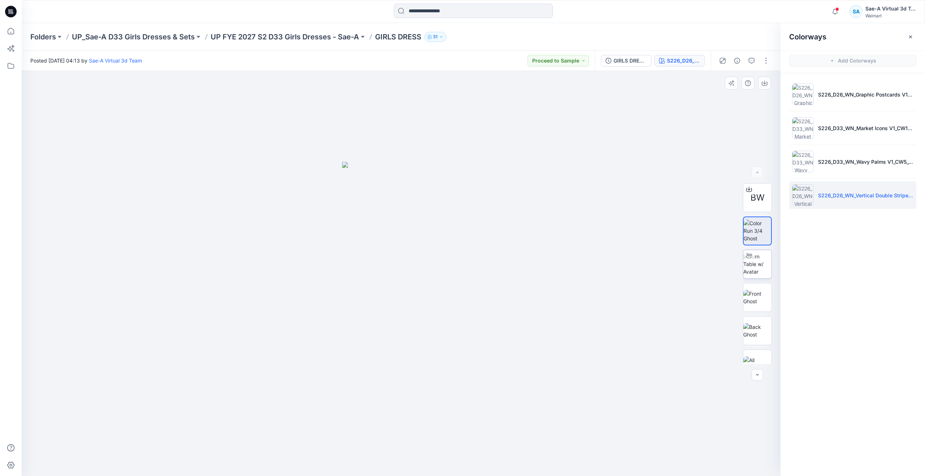
click at [754, 267] on img at bounding box center [757, 263] width 28 height 23
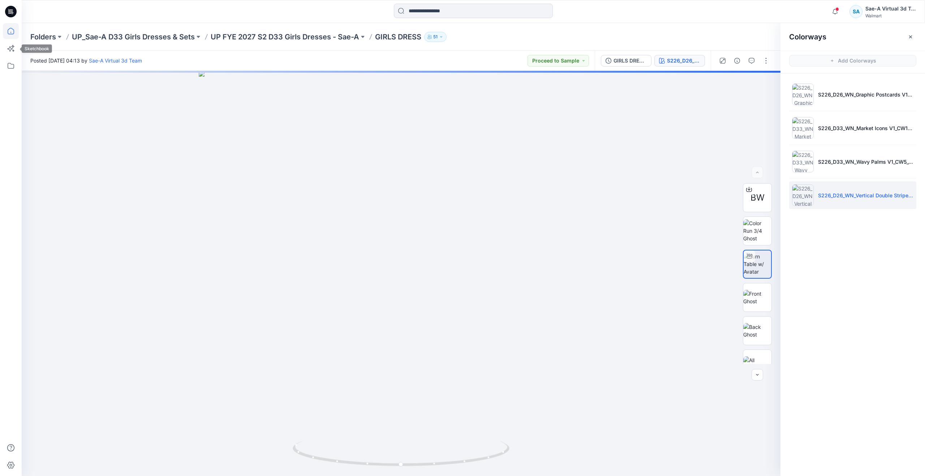
click at [16, 34] on icon at bounding box center [11, 31] width 16 height 16
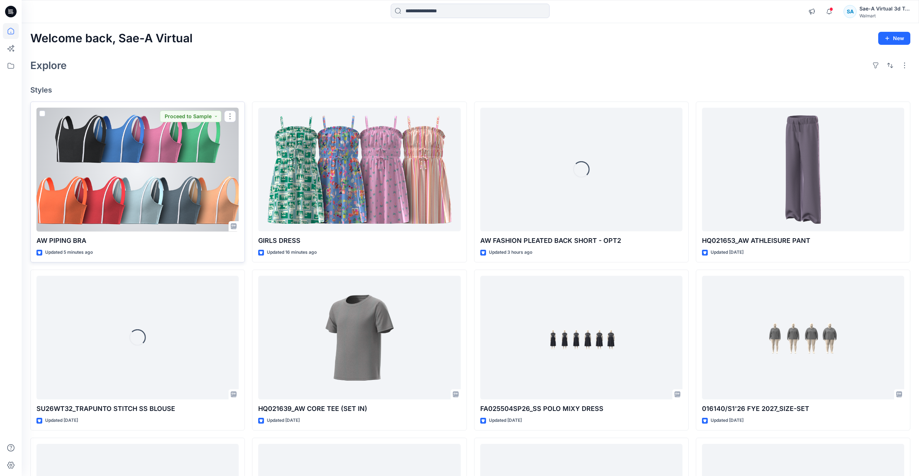
click at [180, 189] on div at bounding box center [137, 170] width 202 height 124
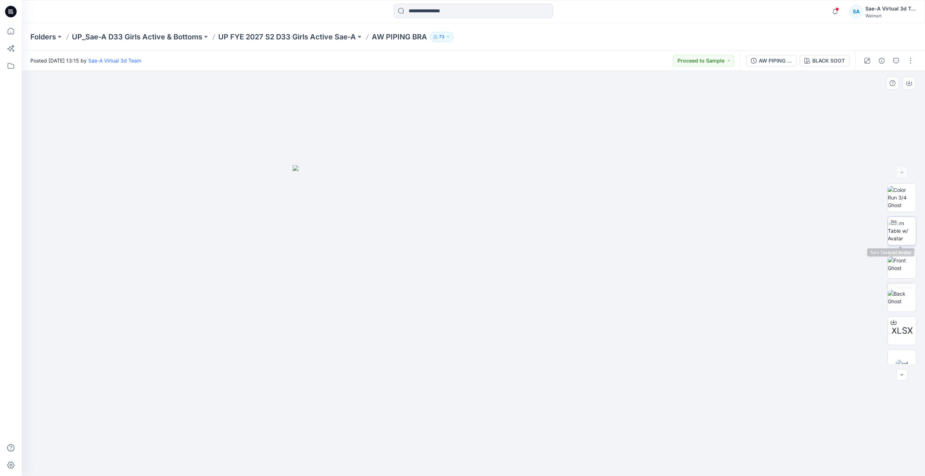
click at [908, 229] on img at bounding box center [901, 230] width 28 height 23
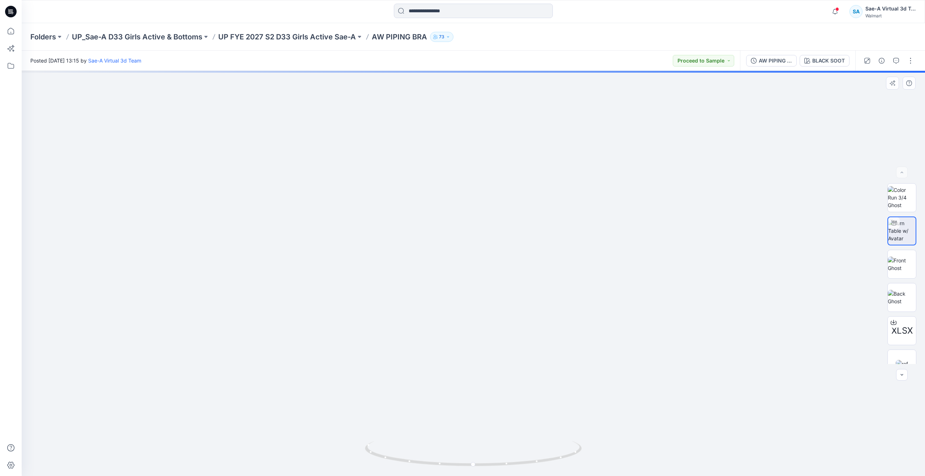
drag, startPoint x: 516, startPoint y: 362, endPoint x: 520, endPoint y: 405, distance: 42.8
drag, startPoint x: 475, startPoint y: 464, endPoint x: 268, endPoint y: 430, distance: 209.3
click at [268, 430] on div at bounding box center [473, 273] width 903 height 405
click at [260, 39] on p "UP FYE 2027 S2 D33 Girls Active Sae-A" at bounding box center [287, 37] width 138 height 10
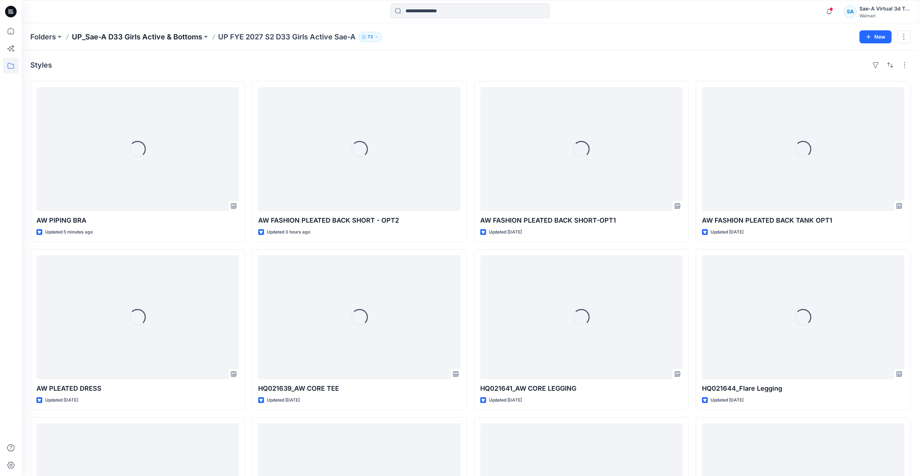
click at [166, 36] on p "UP_Sae-A D33 Girls Active & Bottoms" at bounding box center [137, 37] width 130 height 10
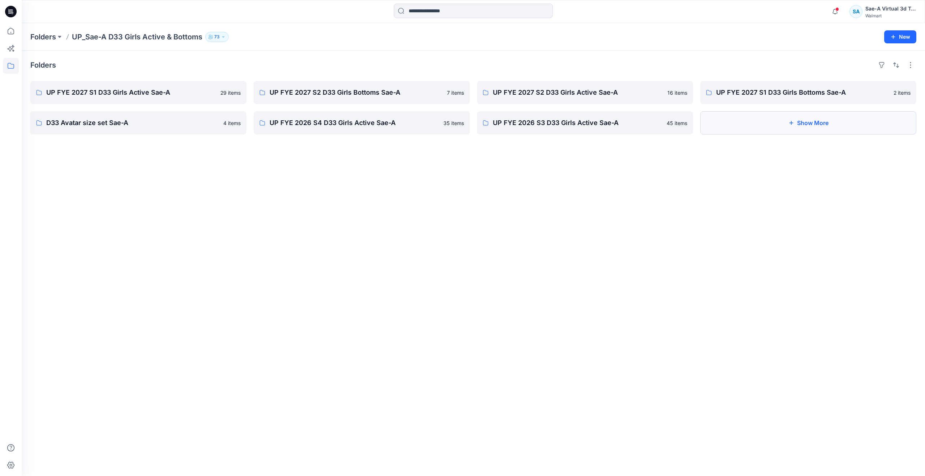
click at [739, 125] on button "Show More" at bounding box center [808, 122] width 216 height 23
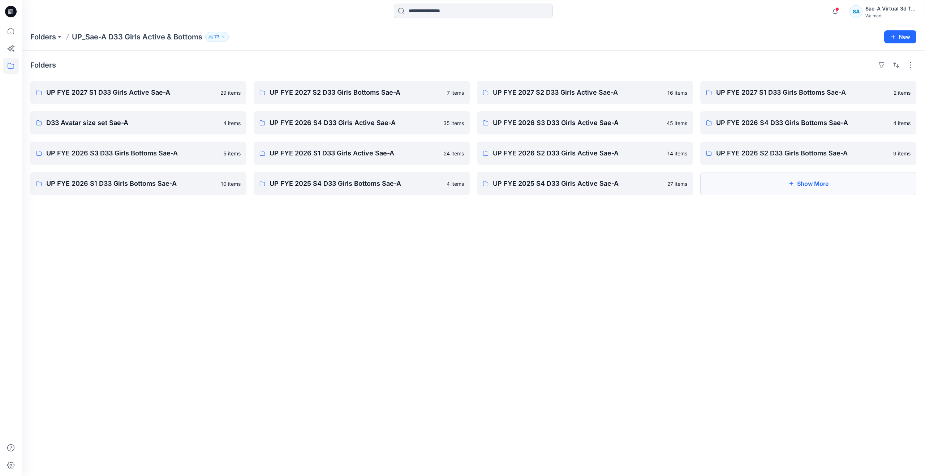
click at [756, 177] on button "Show More" at bounding box center [808, 183] width 216 height 23
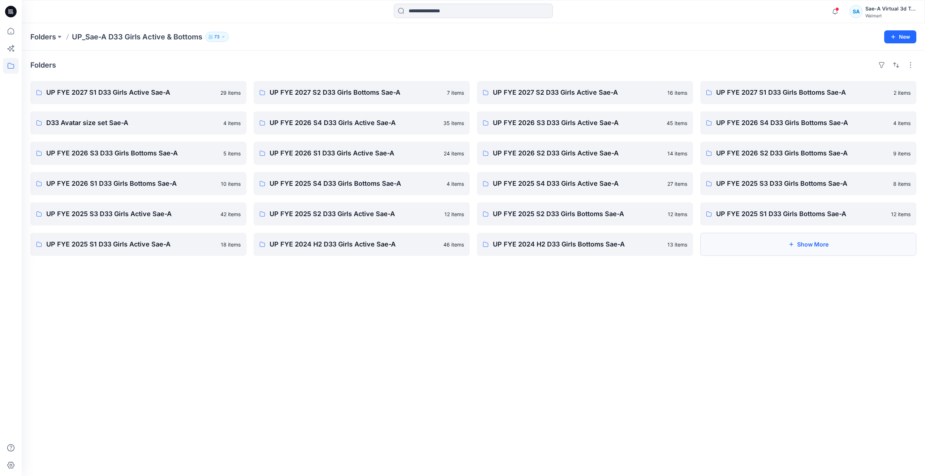
click at [757, 252] on button "Show More" at bounding box center [808, 244] width 216 height 23
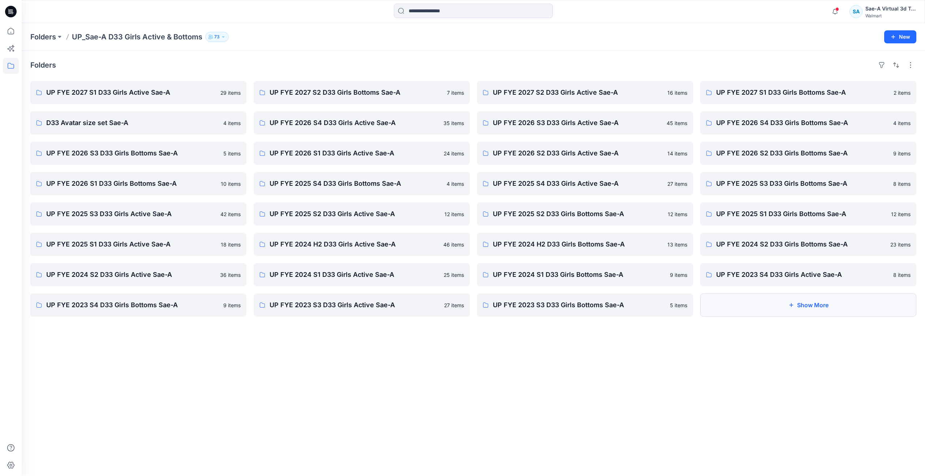
click at [762, 307] on button "Show More" at bounding box center [808, 304] width 216 height 23
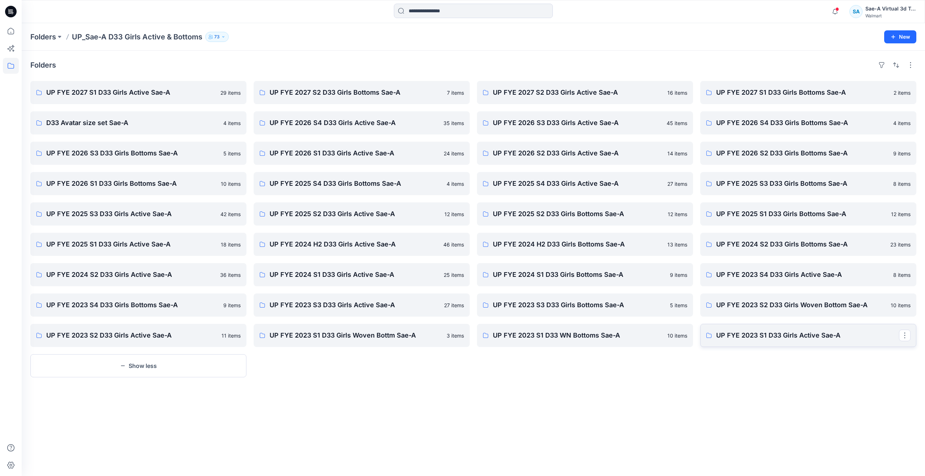
click at [757, 330] on p "UP FYE 2023 S1 D33 Girls Active Sae-A" at bounding box center [807, 335] width 183 height 10
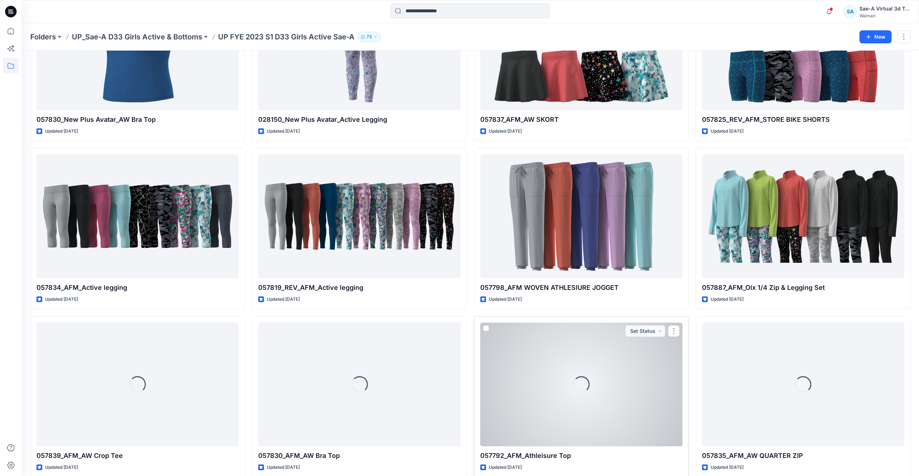
scroll to position [29, 0]
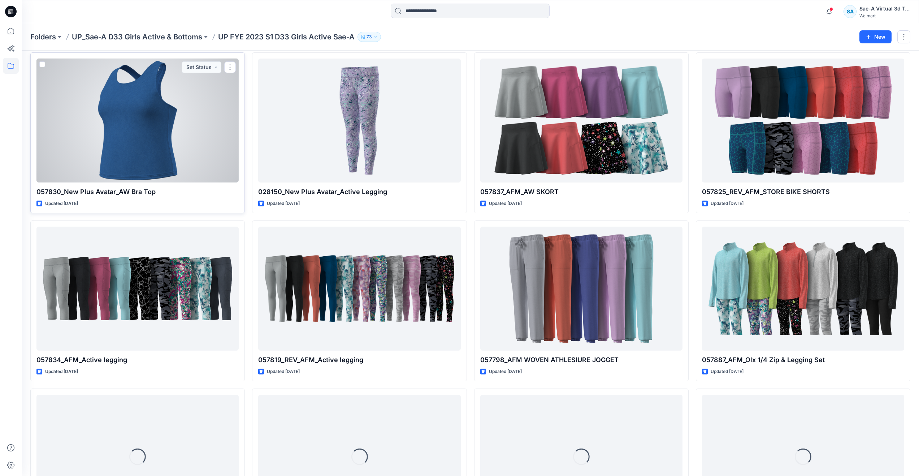
click at [145, 135] on div at bounding box center [137, 121] width 202 height 124
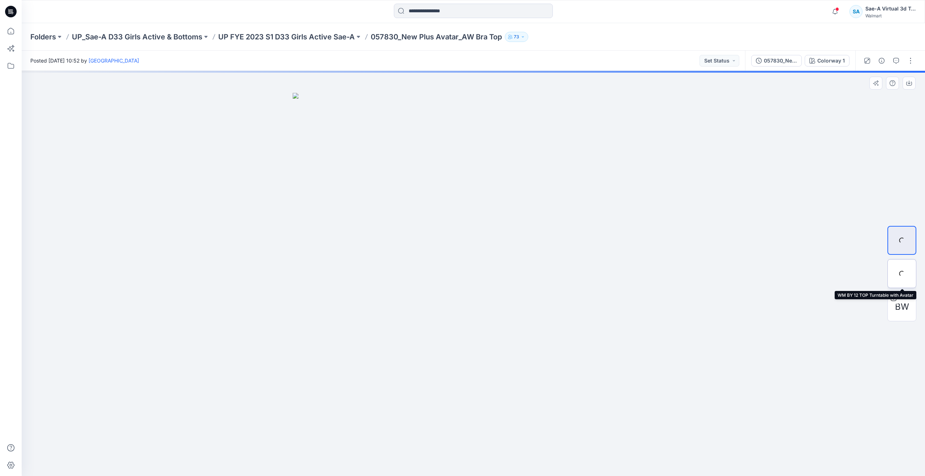
click at [904, 278] on div at bounding box center [901, 273] width 29 height 29
drag, startPoint x: 413, startPoint y: 210, endPoint x: 416, endPoint y: 353, distance: 143.0
drag, startPoint x: 473, startPoint y: 465, endPoint x: 386, endPoint y: 438, distance: 91.0
click at [386, 440] on div at bounding box center [473, 273] width 903 height 405
drag, startPoint x: 467, startPoint y: 399, endPoint x: 455, endPoint y: 255, distance: 144.5
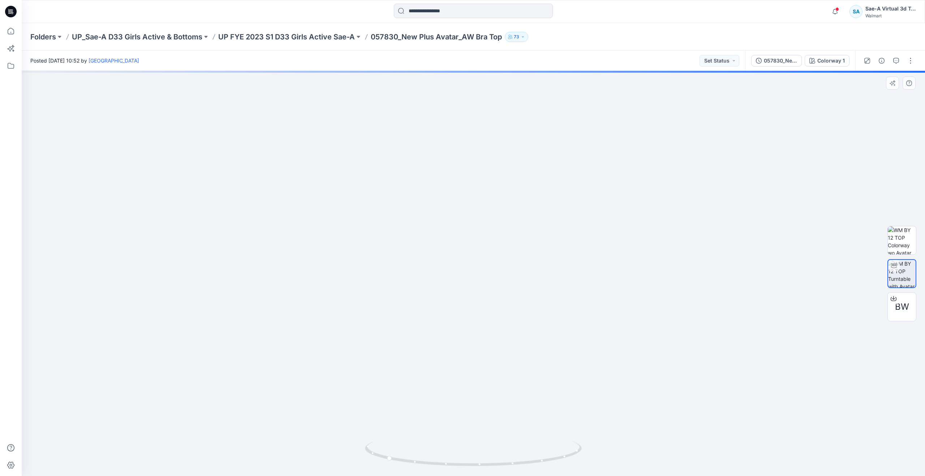
drag, startPoint x: 468, startPoint y: 342, endPoint x: 468, endPoint y: 259, distance: 83.1
drag, startPoint x: 390, startPoint y: 457, endPoint x: 496, endPoint y: 438, distance: 107.8
click at [496, 438] on div at bounding box center [473, 273] width 903 height 405
drag, startPoint x: 475, startPoint y: 310, endPoint x: 459, endPoint y: 435, distance: 126.1
drag, startPoint x: 472, startPoint y: 427, endPoint x: 470, endPoint y: 444, distance: 17.8
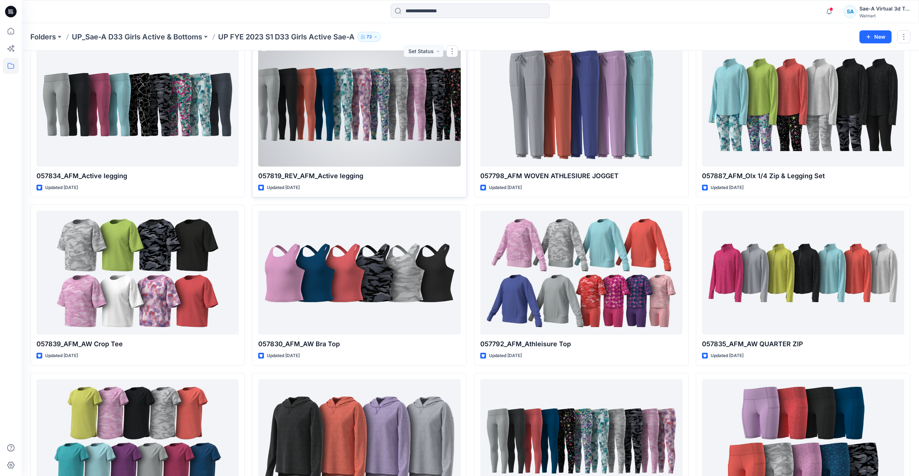
scroll to position [245, 0]
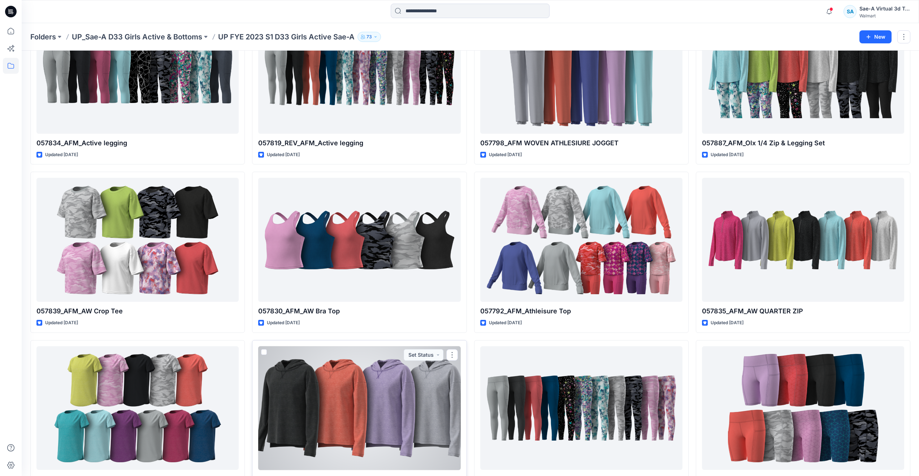
click at [377, 397] on div at bounding box center [359, 408] width 202 height 124
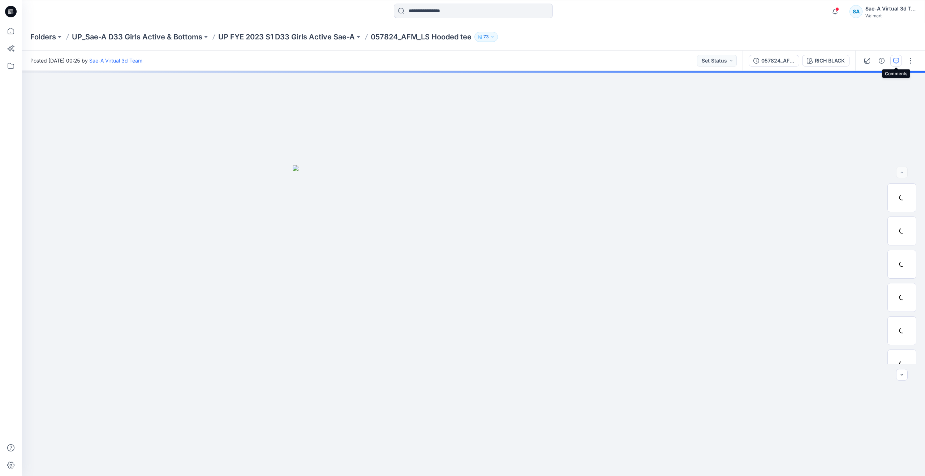
click at [897, 61] on icon "button" at bounding box center [896, 61] width 6 height 6
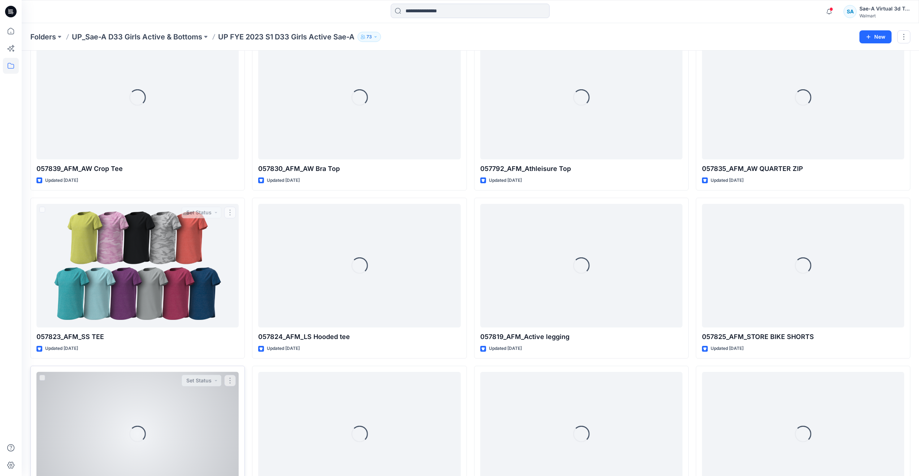
scroll to position [390, 0]
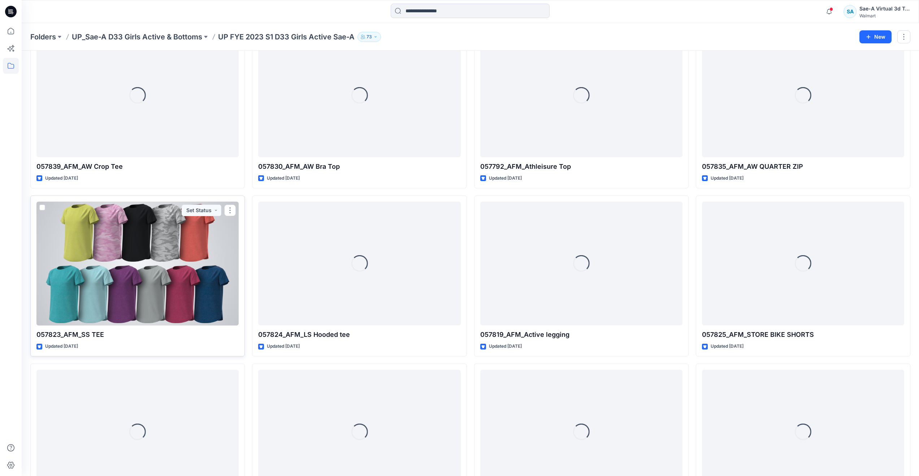
click at [148, 299] on div at bounding box center [137, 264] width 202 height 124
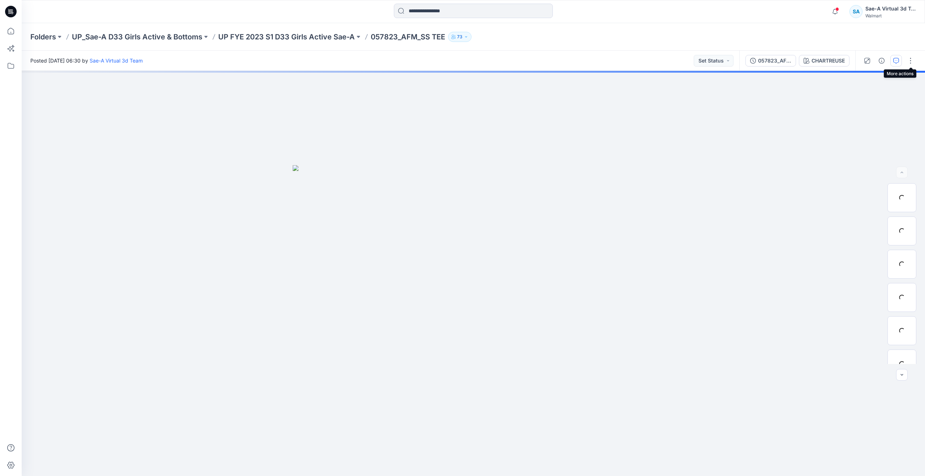
click at [900, 58] on button "button" at bounding box center [896, 61] width 12 height 12
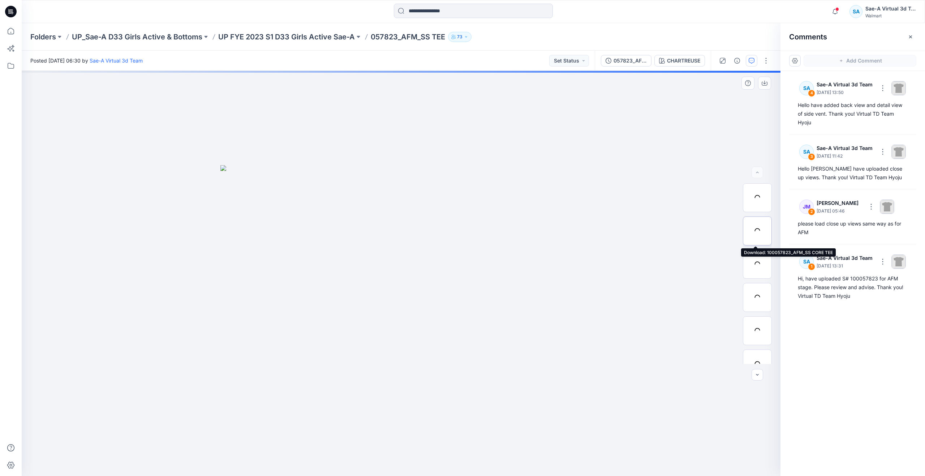
click at [758, 234] on div at bounding box center [757, 230] width 29 height 29
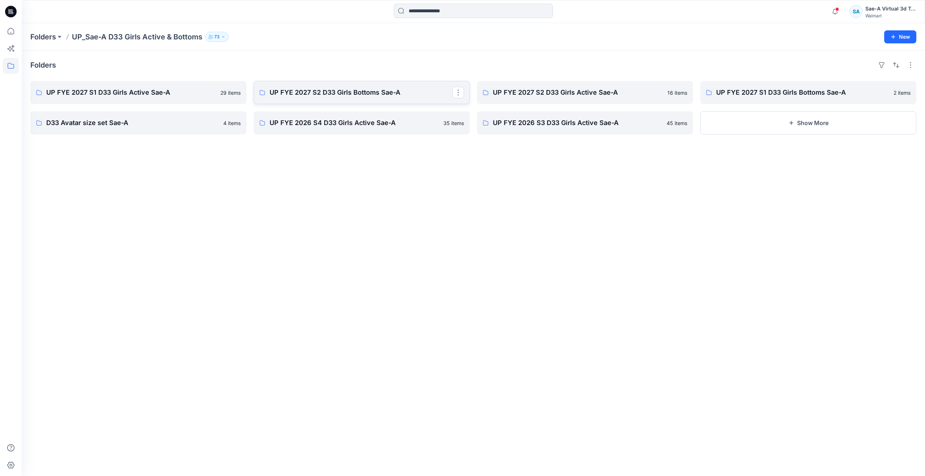
click at [333, 92] on p "UP FYE 2027 S2 D33 Girls Bottoms Sae-A" at bounding box center [360, 92] width 183 height 10
click at [557, 93] on p "UP FYE 2027 S2 D33 Girls Active Sae-A" at bounding box center [584, 92] width 183 height 10
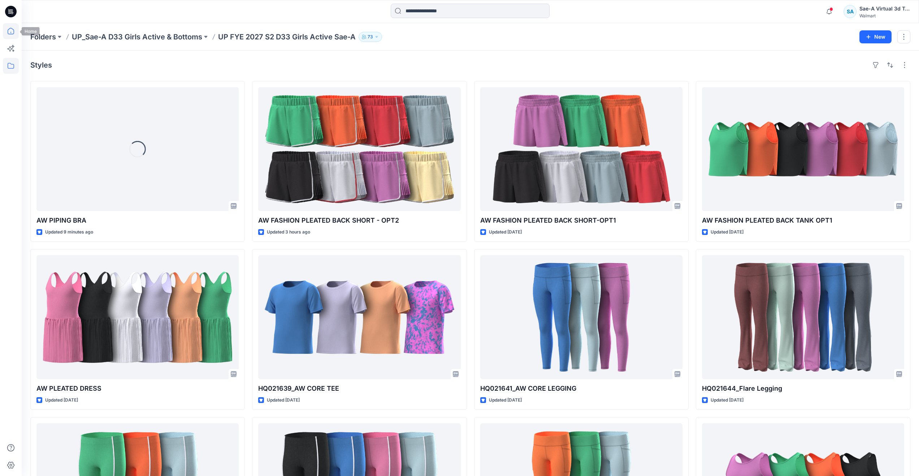
click at [13, 31] on icon at bounding box center [11, 31] width 16 height 16
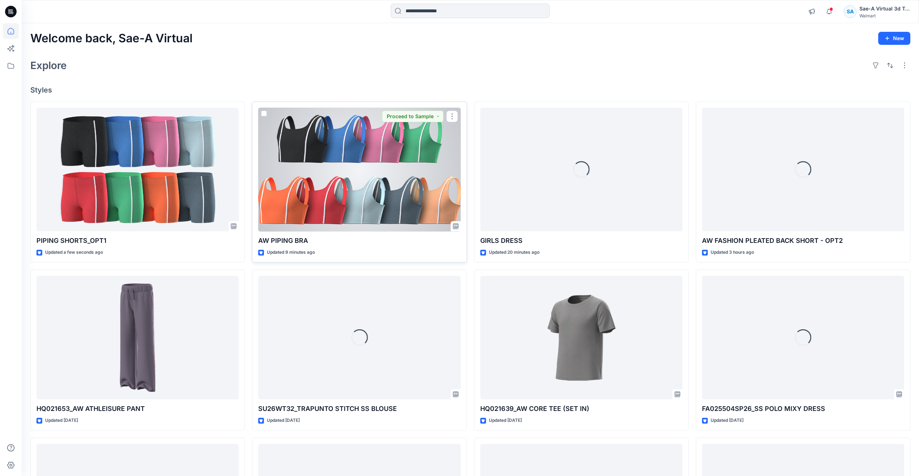
click at [305, 183] on div at bounding box center [359, 170] width 202 height 124
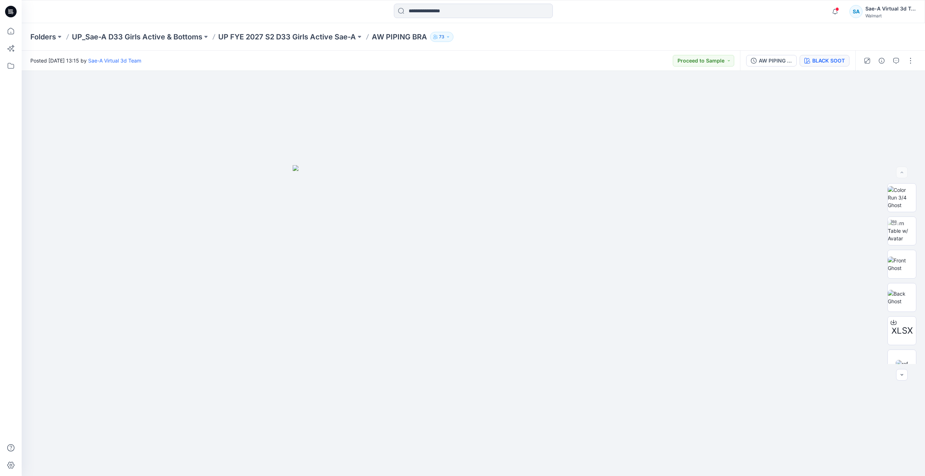
click at [817, 60] on div "BLACK SOOT" at bounding box center [828, 61] width 33 height 8
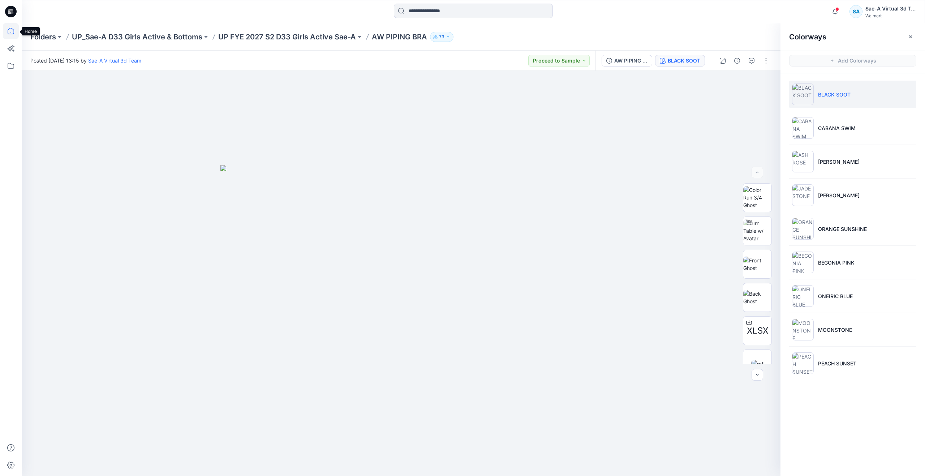
click at [9, 24] on icon at bounding box center [11, 31] width 16 height 16
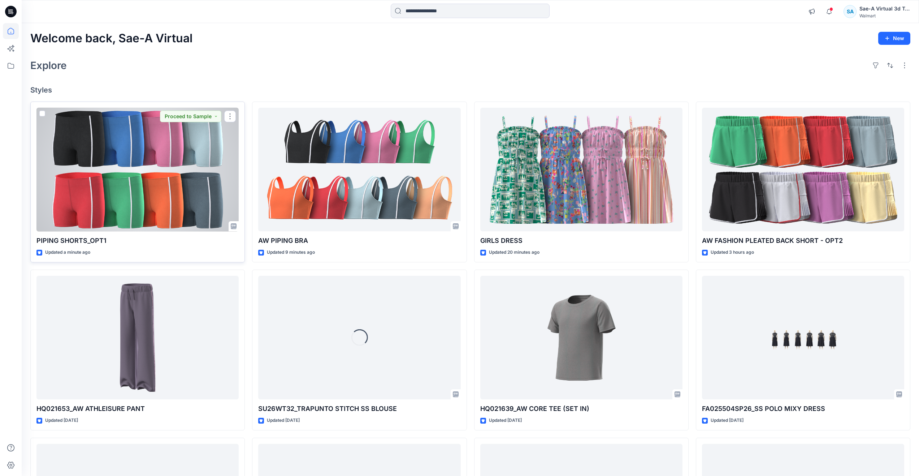
click at [173, 152] on div at bounding box center [137, 170] width 202 height 124
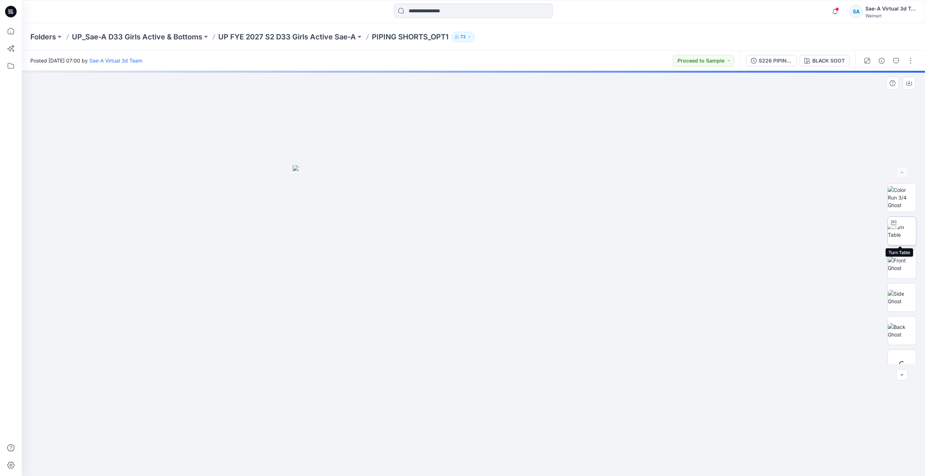
click at [898, 234] on img at bounding box center [901, 230] width 28 height 15
drag, startPoint x: 510, startPoint y: 433, endPoint x: 491, endPoint y: 362, distance: 73.5
drag, startPoint x: 477, startPoint y: 464, endPoint x: 492, endPoint y: 453, distance: 19.0
click at [492, 453] on icon at bounding box center [474, 454] width 218 height 27
click at [11, 34] on icon at bounding box center [11, 31] width 16 height 16
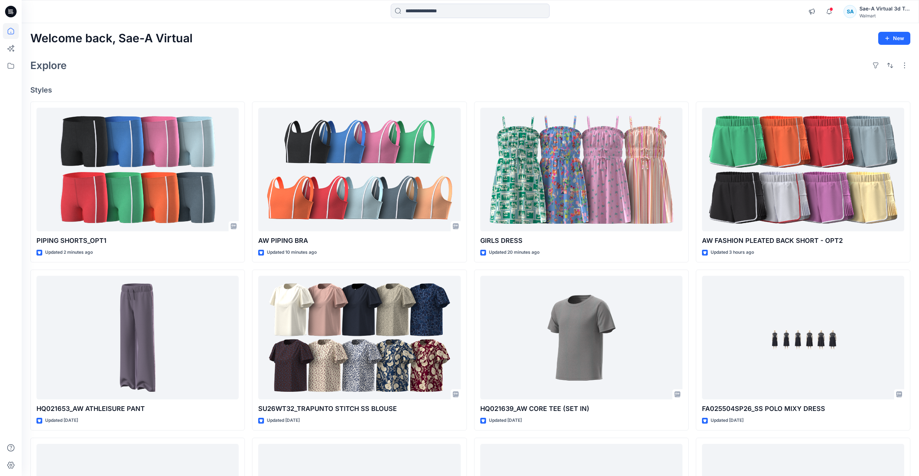
click at [404, 52] on div "Welcome back, Sae-A Virtual New Explore Styles PIPING SHORTS_OPT1 Updated 2 min…" at bounding box center [470, 328] width 897 height 610
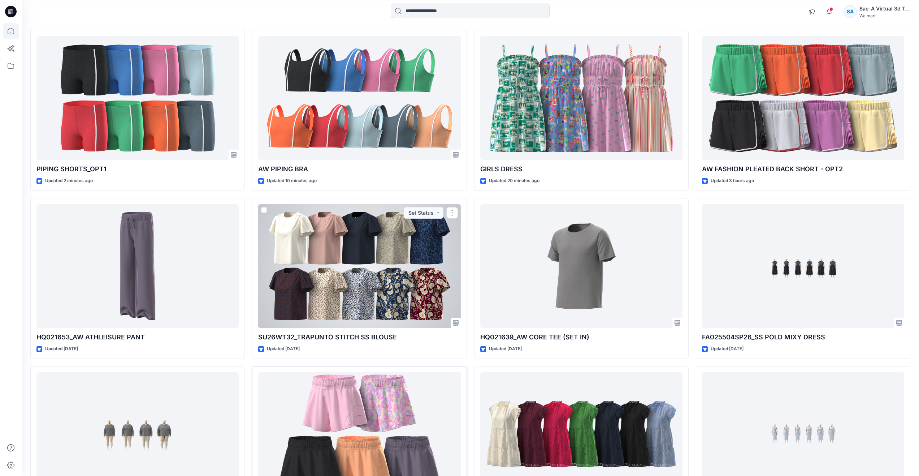
scroll to position [72, 0]
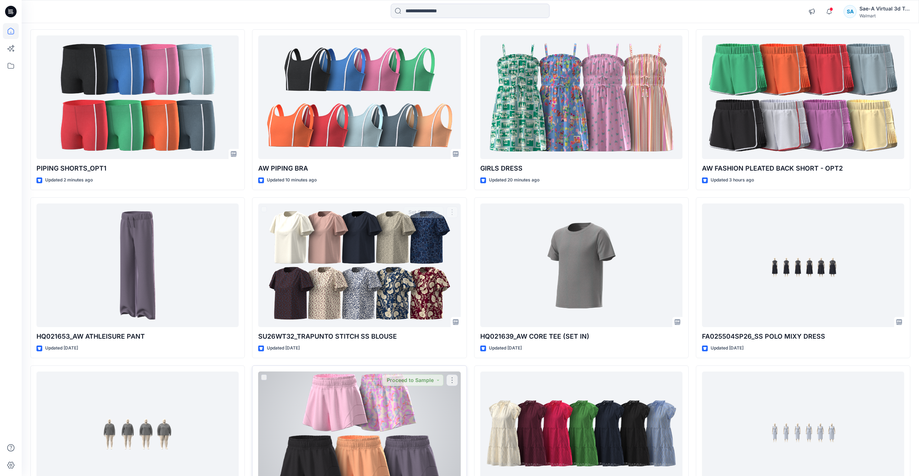
click at [346, 400] on div at bounding box center [359, 433] width 202 height 124
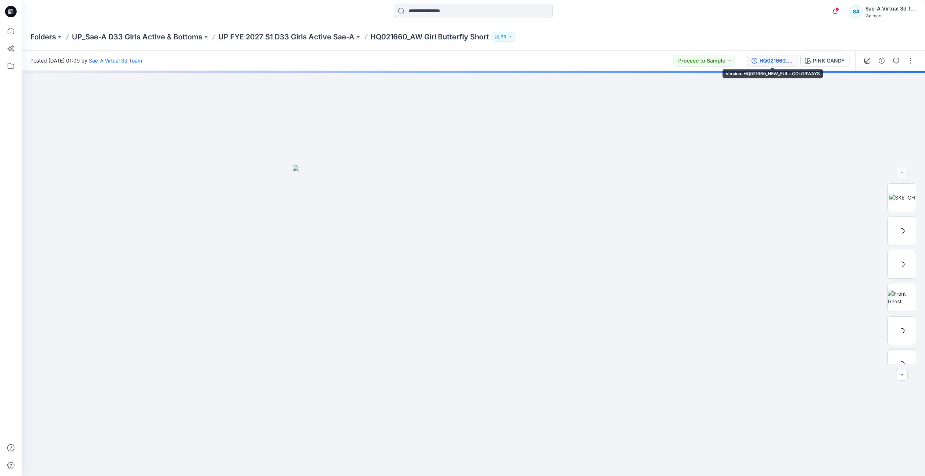
click at [775, 57] on div "HQ021660_NEW_FULL COLORWAYS" at bounding box center [775, 61] width 33 height 8
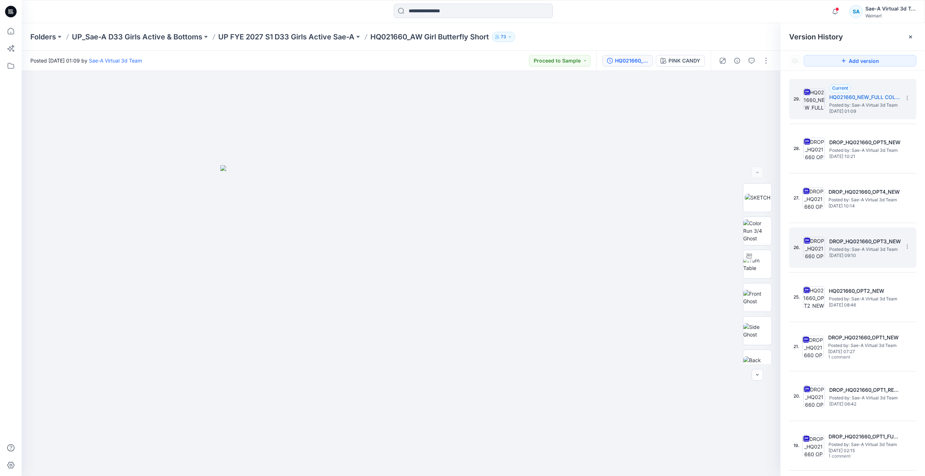
click at [818, 254] on img at bounding box center [814, 248] width 22 height 22
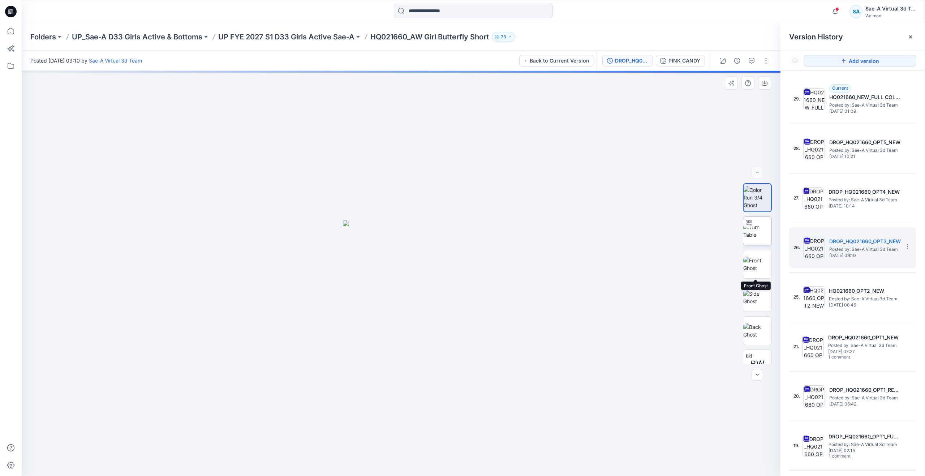
click at [753, 235] on img at bounding box center [757, 230] width 28 height 15
drag, startPoint x: 520, startPoint y: 346, endPoint x: 520, endPoint y: 273, distance: 73.0
drag, startPoint x: 402, startPoint y: 465, endPoint x: 213, endPoint y: 430, distance: 191.5
click at [213, 430] on div at bounding box center [401, 273] width 758 height 405
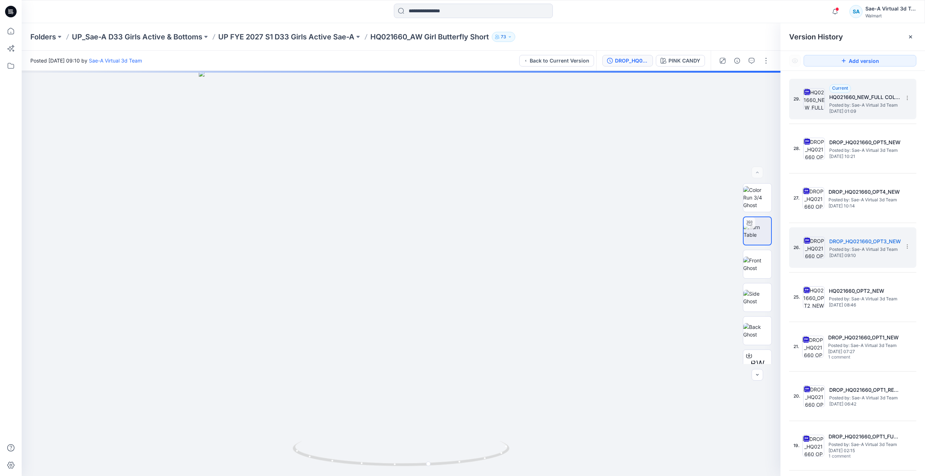
click at [820, 109] on img at bounding box center [814, 99] width 22 height 22
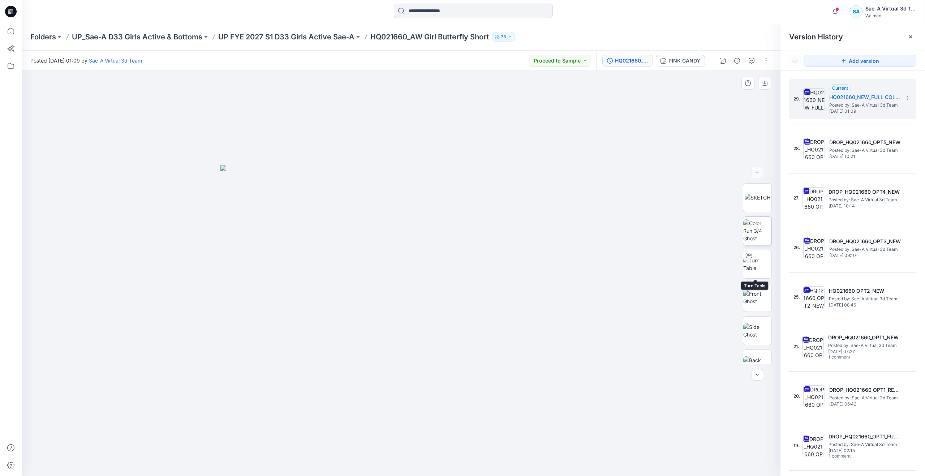
click at [753, 238] on img at bounding box center [757, 230] width 28 height 23
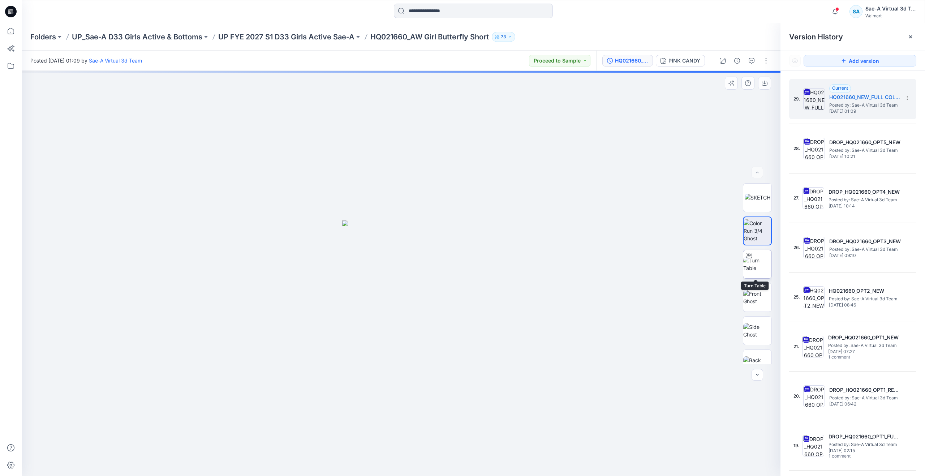
click at [753, 265] on img at bounding box center [757, 263] width 28 height 15
drag, startPoint x: 401, startPoint y: 466, endPoint x: 532, endPoint y: 462, distance: 131.5
click at [532, 462] on div at bounding box center [401, 273] width 758 height 405
click at [749, 226] on img at bounding box center [757, 230] width 28 height 23
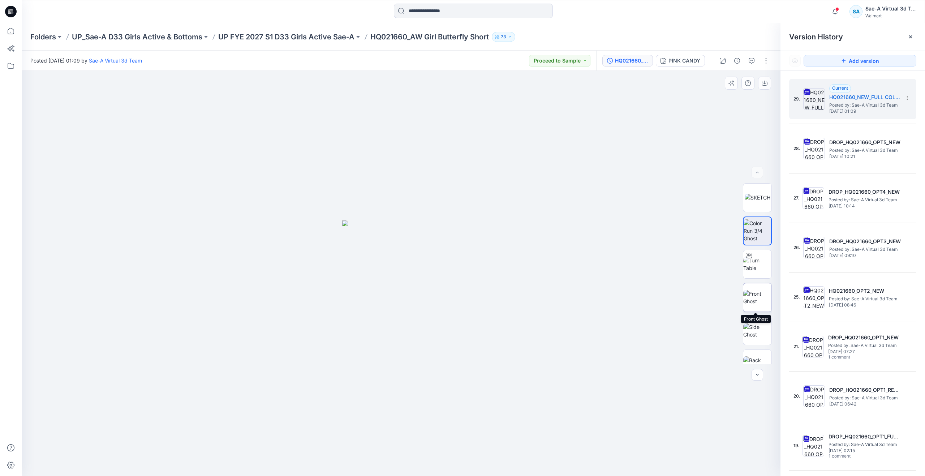
click at [756, 298] on img at bounding box center [757, 297] width 28 height 15
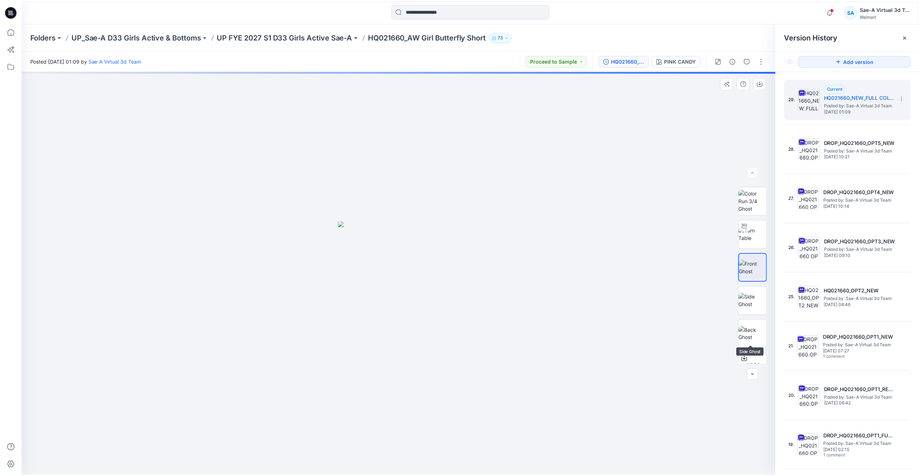
scroll to position [36, 0]
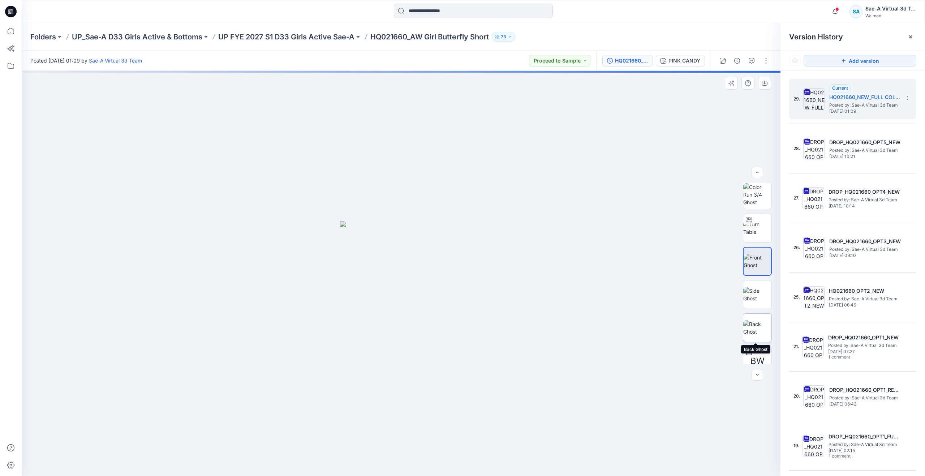
click at [756, 320] on img at bounding box center [757, 327] width 28 height 15
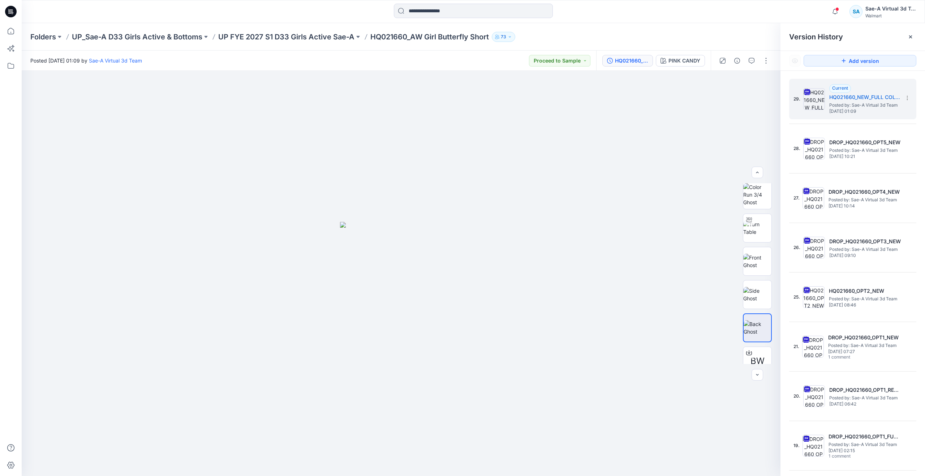
click at [20, 33] on div at bounding box center [11, 238] width 22 height 476
click at [12, 34] on icon at bounding box center [11, 31] width 16 height 16
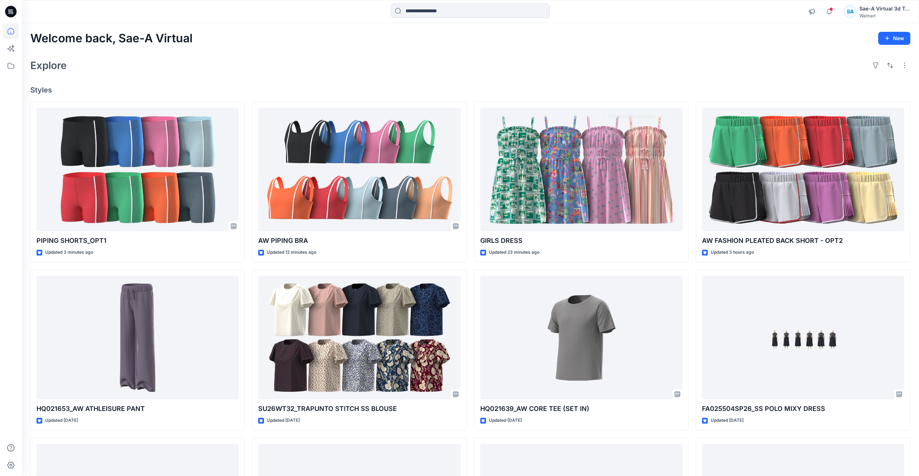
click at [462, 75] on div "Welcome back, Sae-A Virtual New Explore Styles PIPING SHORTS_OPT1 Updated 3 min…" at bounding box center [470, 328] width 897 height 610
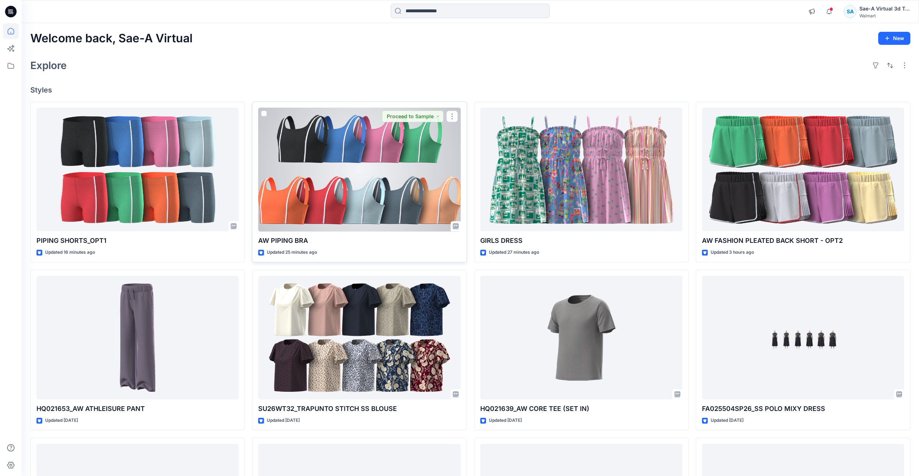
click at [340, 205] on div at bounding box center [359, 170] width 202 height 124
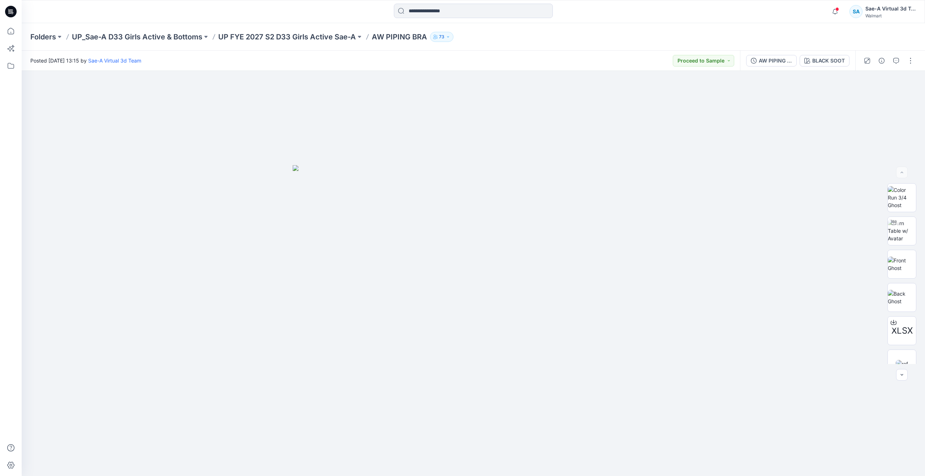
click at [171, 31] on div "Folders UP_Sae-A D33 Girls Active & Bottoms UP FYE 2027 S2 D33 Girls Active Sae…" at bounding box center [473, 36] width 903 height 27
click at [172, 33] on p "UP_Sae-A D33 Girls Active & Bottoms" at bounding box center [137, 37] width 130 height 10
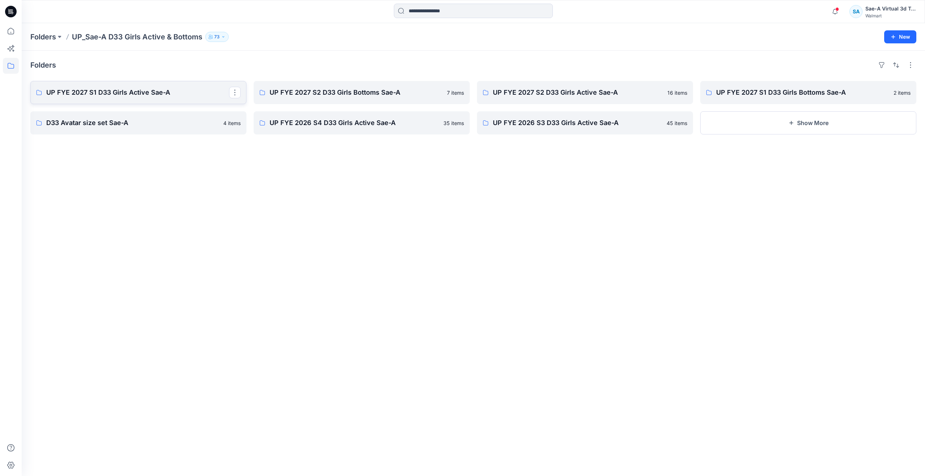
click at [118, 98] on link "UP FYE 2027 S1 D33 Girls Active Sae-A" at bounding box center [138, 92] width 216 height 23
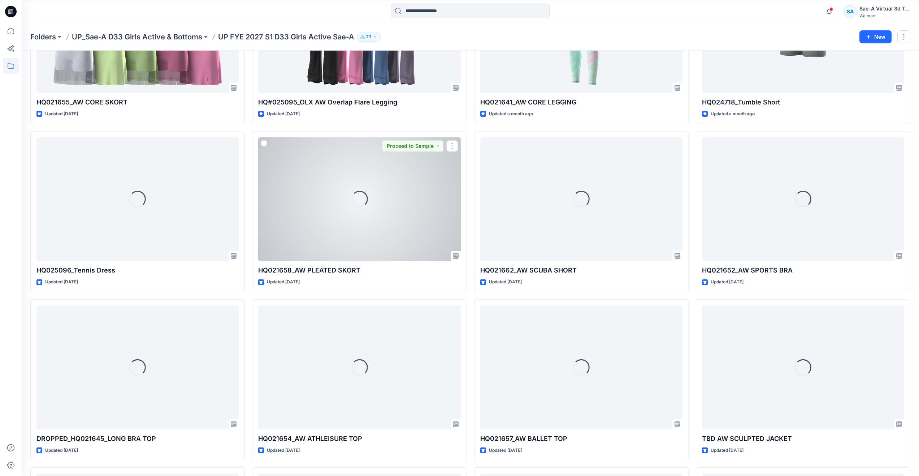
scroll to position [462, 0]
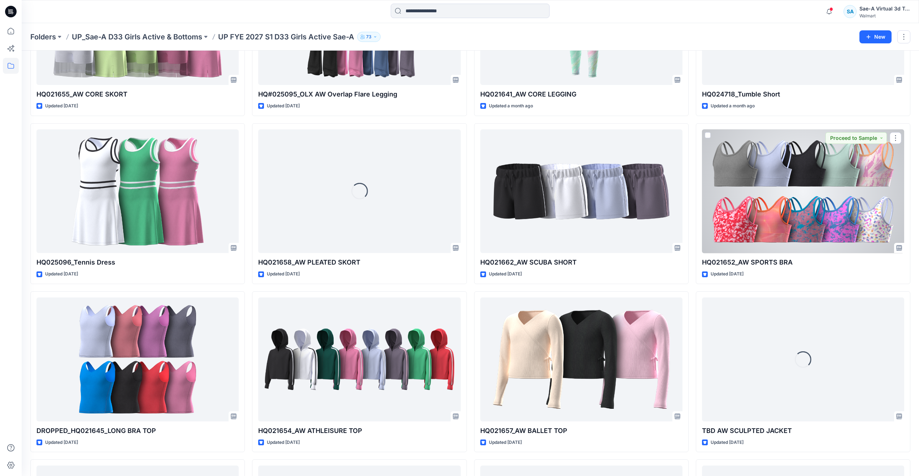
click at [838, 211] on div at bounding box center [803, 191] width 202 height 124
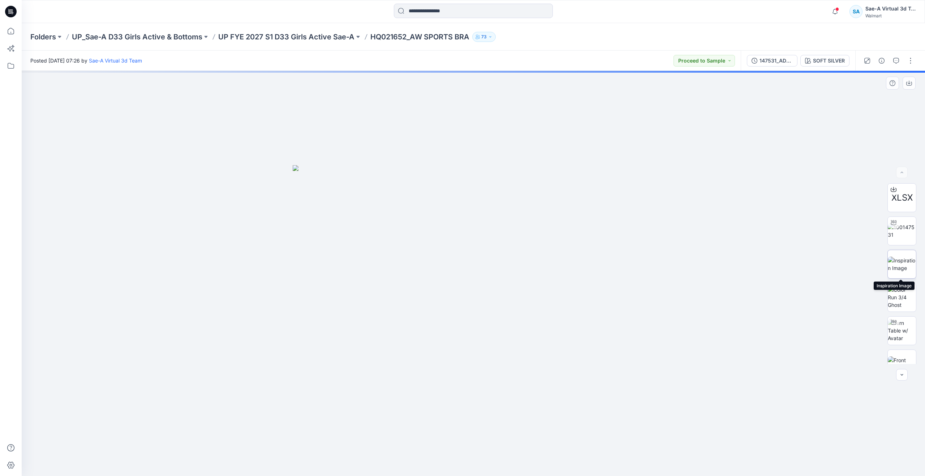
click at [896, 263] on img at bounding box center [901, 263] width 28 height 15
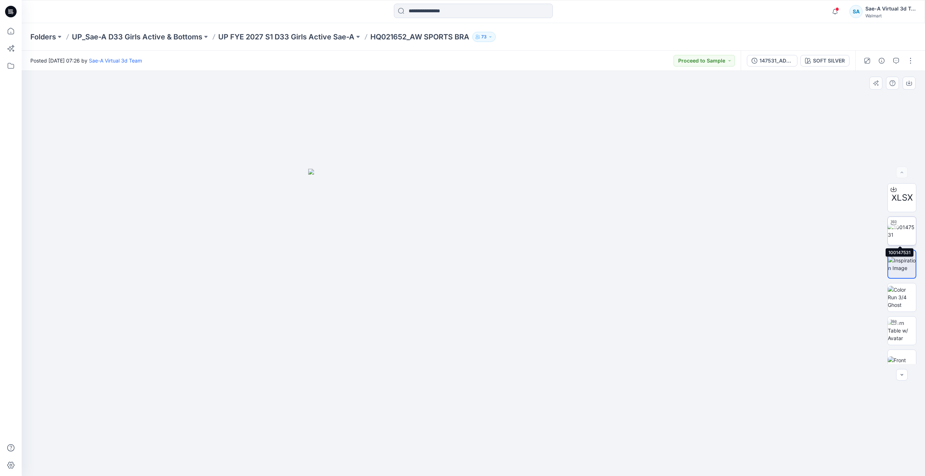
click at [896, 233] on img at bounding box center [901, 230] width 28 height 15
drag, startPoint x: 471, startPoint y: 466, endPoint x: 481, endPoint y: 429, distance: 38.3
click at [481, 429] on div at bounding box center [473, 273] width 903 height 405
click at [892, 324] on icon at bounding box center [893, 322] width 6 height 6
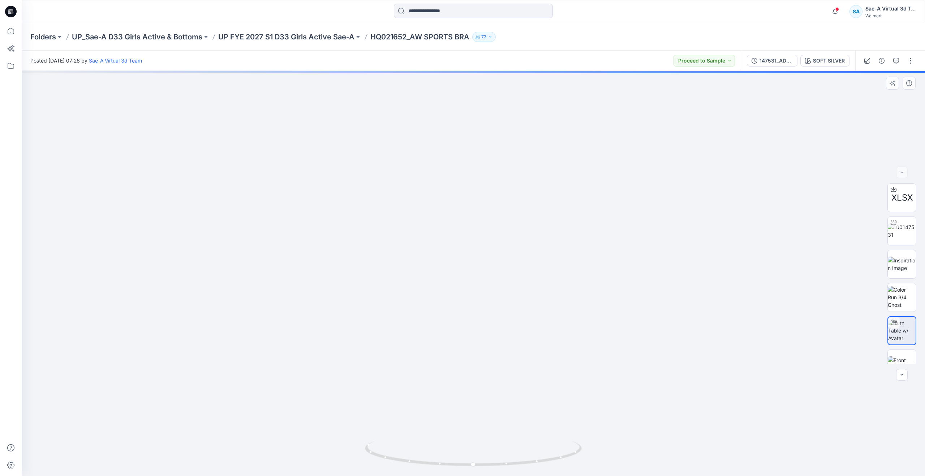
drag, startPoint x: 493, startPoint y: 364, endPoint x: 493, endPoint y: 410, distance: 45.9
drag, startPoint x: 474, startPoint y: 465, endPoint x: 707, endPoint y: 417, distance: 237.6
click at [707, 417] on div at bounding box center [473, 273] width 903 height 405
drag, startPoint x: 489, startPoint y: 465, endPoint x: 501, endPoint y: 425, distance: 41.6
click at [501, 427] on div at bounding box center [473, 273] width 903 height 405
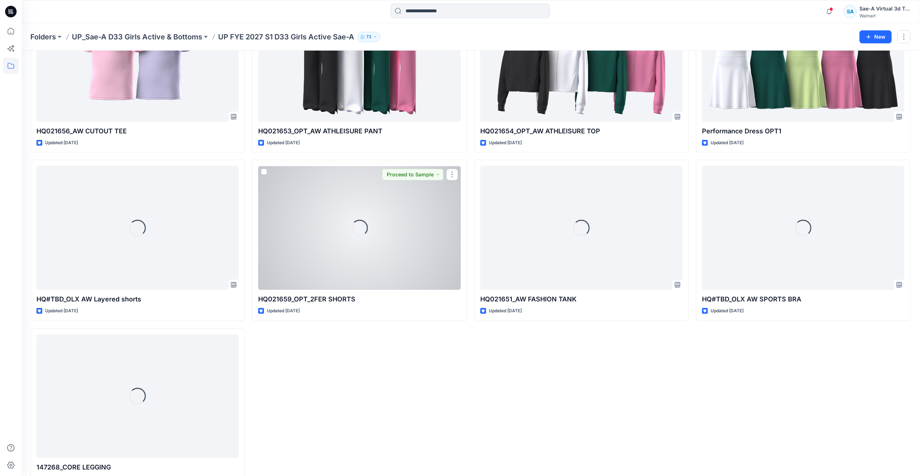
scroll to position [930, 0]
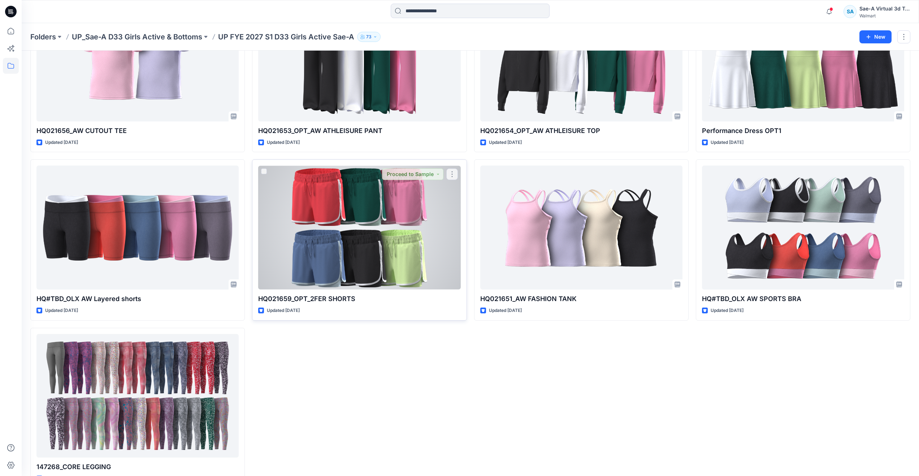
click at [329, 230] on div at bounding box center [359, 227] width 202 height 124
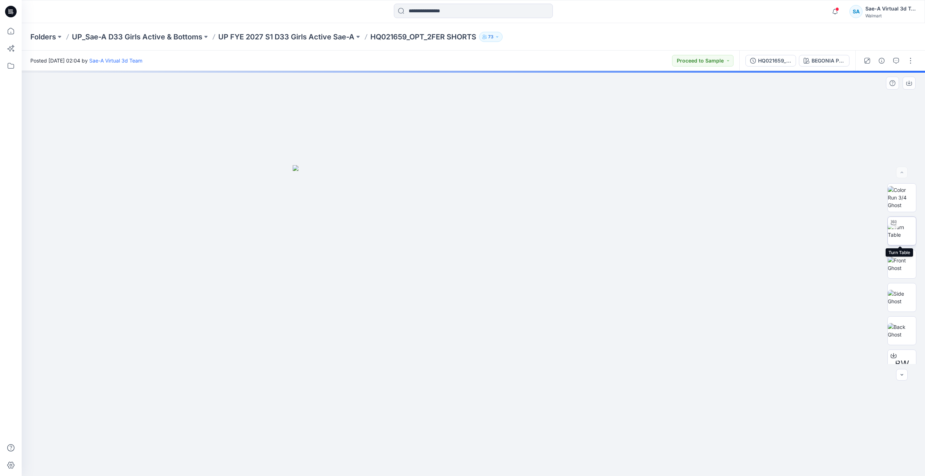
click at [905, 228] on img at bounding box center [901, 230] width 28 height 15
drag, startPoint x: 476, startPoint y: 468, endPoint x: 651, endPoint y: 445, distance: 176.6
click at [651, 445] on div at bounding box center [473, 273] width 903 height 405
click at [10, 32] on icon at bounding box center [11, 31] width 16 height 16
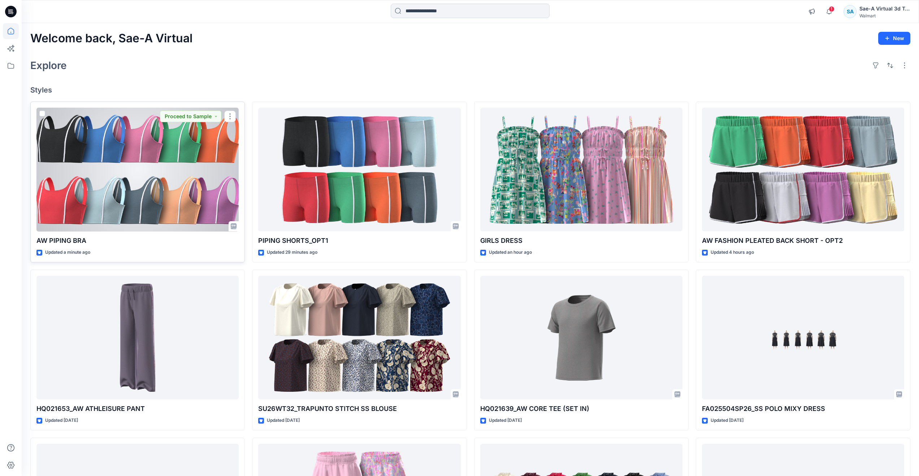
click at [168, 183] on div at bounding box center [137, 170] width 202 height 124
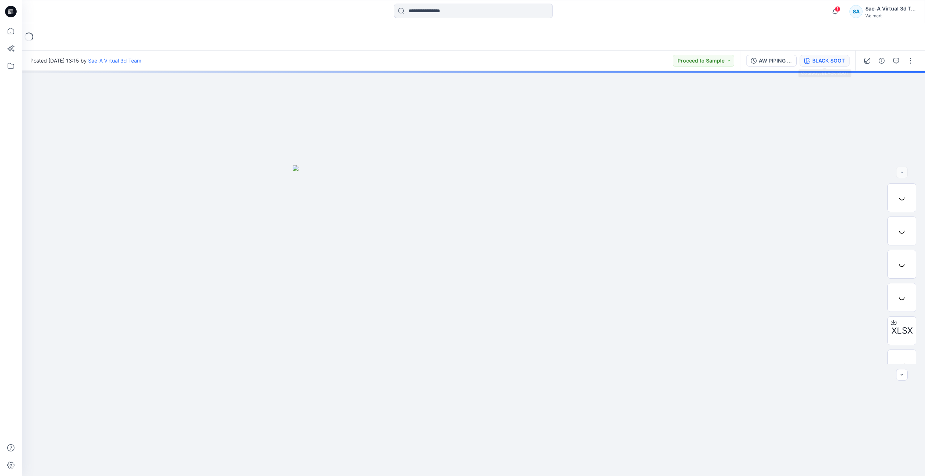
click at [823, 64] on div "BLACK SOOT" at bounding box center [828, 61] width 33 height 8
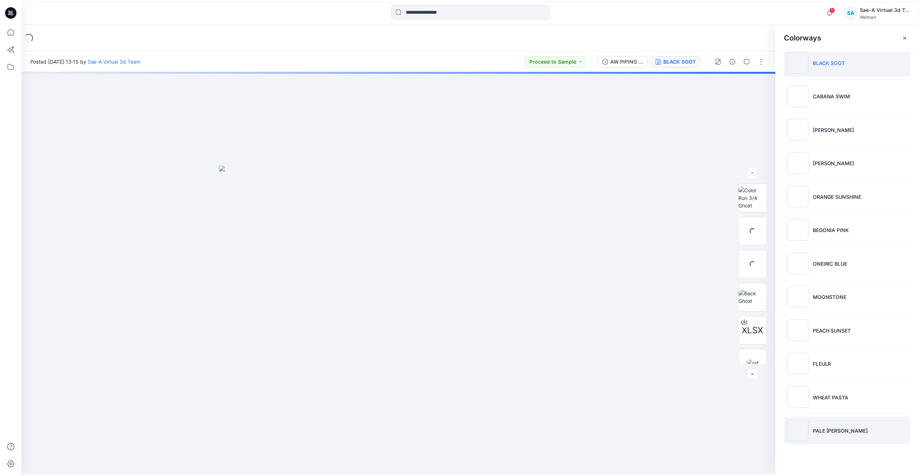
scroll to position [13, 0]
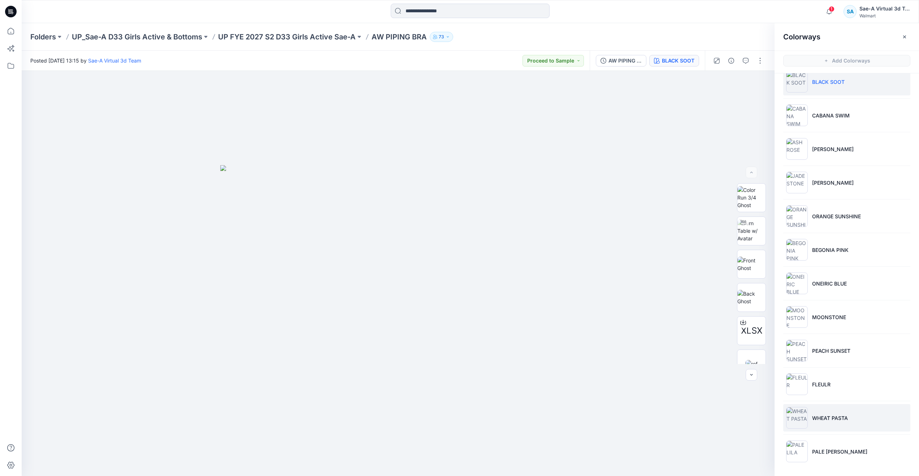
click at [829, 416] on p "WHEAT PASTA" at bounding box center [830, 418] width 36 height 8
click at [754, 269] on img at bounding box center [751, 263] width 28 height 23
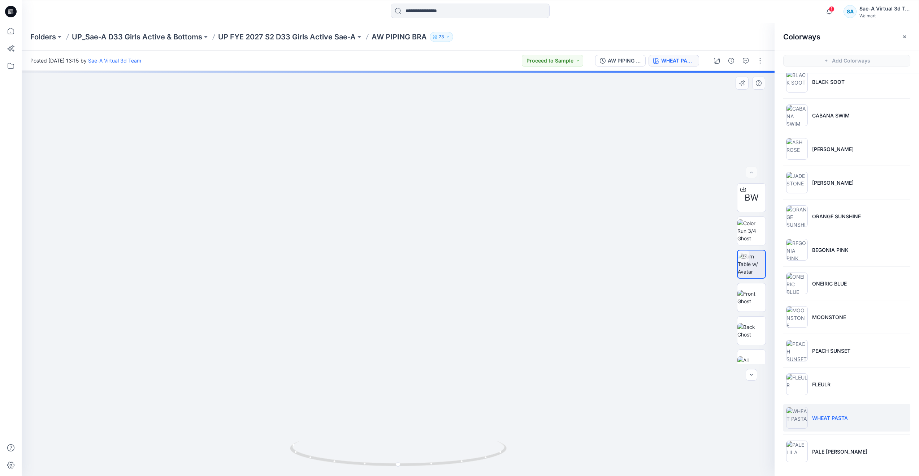
drag, startPoint x: 449, startPoint y: 351, endPoint x: 456, endPoint y: 424, distance: 73.6
drag, startPoint x: 403, startPoint y: 466, endPoint x: 396, endPoint y: 429, distance: 36.8
click at [396, 429] on div at bounding box center [398, 273] width 753 height 405
click at [7, 30] on icon at bounding box center [11, 31] width 16 height 16
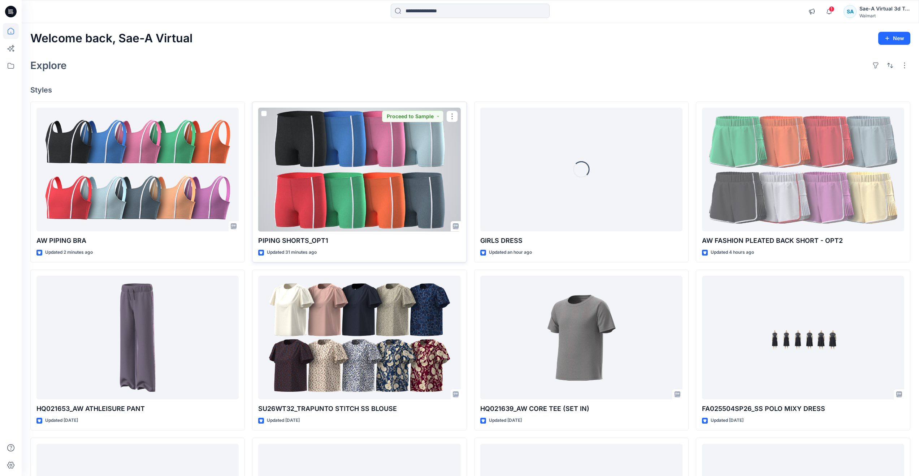
click at [307, 182] on div at bounding box center [359, 170] width 202 height 124
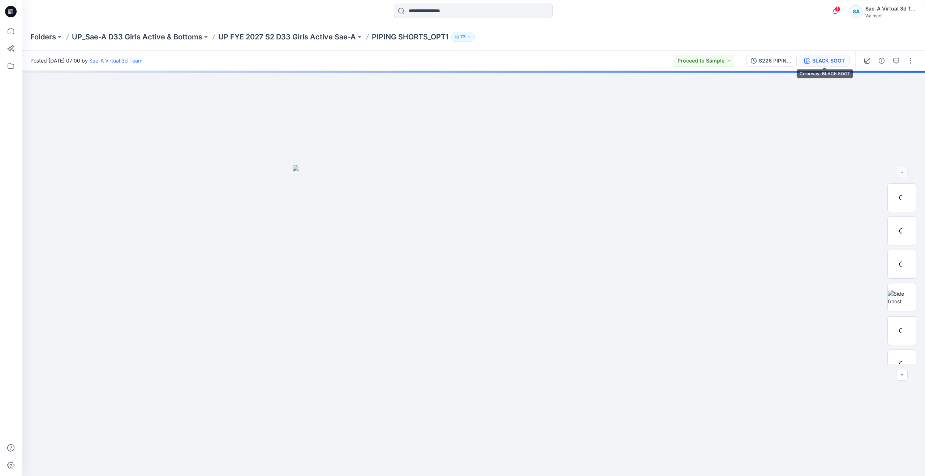
click at [819, 59] on div "BLACK SOOT" at bounding box center [828, 61] width 33 height 8
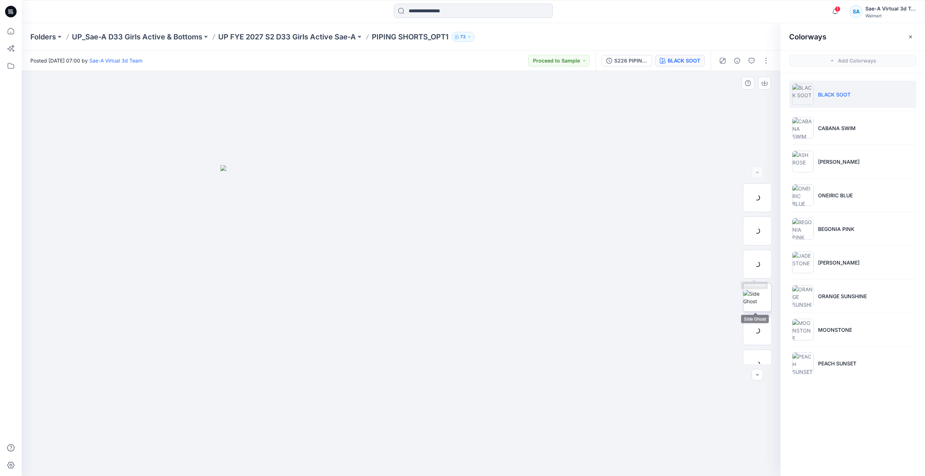
click at [754, 300] on img at bounding box center [757, 297] width 28 height 15
click at [755, 233] on img at bounding box center [757, 230] width 28 height 15
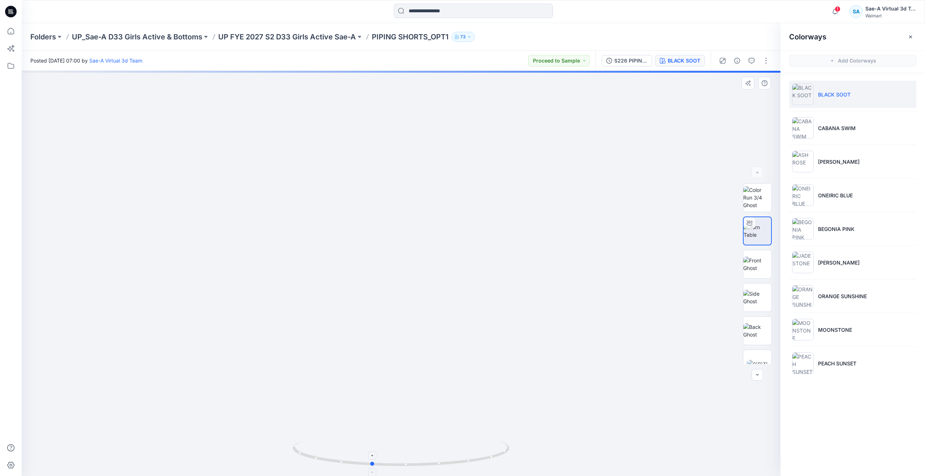
drag, startPoint x: 402, startPoint y: 466, endPoint x: 373, endPoint y: 460, distance: 30.1
click at [373, 460] on icon at bounding box center [402, 454] width 218 height 27
drag, startPoint x: 412, startPoint y: 386, endPoint x: 406, endPoint y: 287, distance: 99.1
click at [824, 298] on p "ORANGE SUNSHINE" at bounding box center [842, 296] width 49 height 8
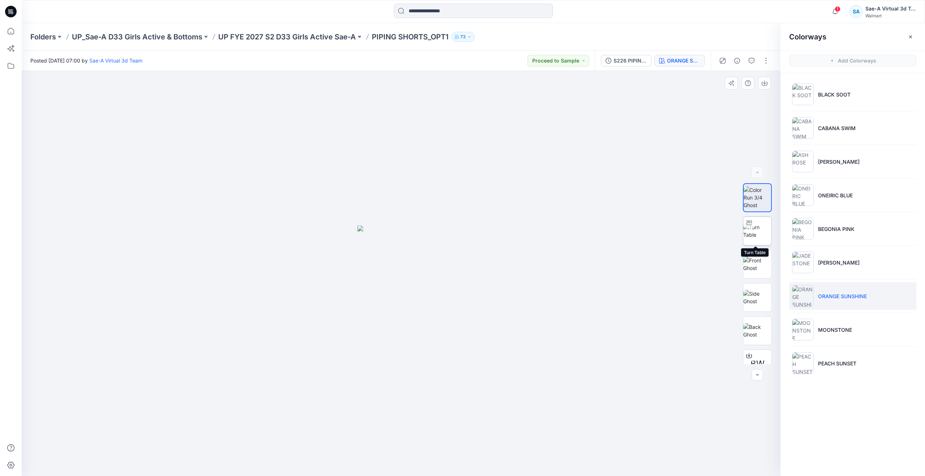
click at [754, 228] on img at bounding box center [757, 230] width 28 height 15
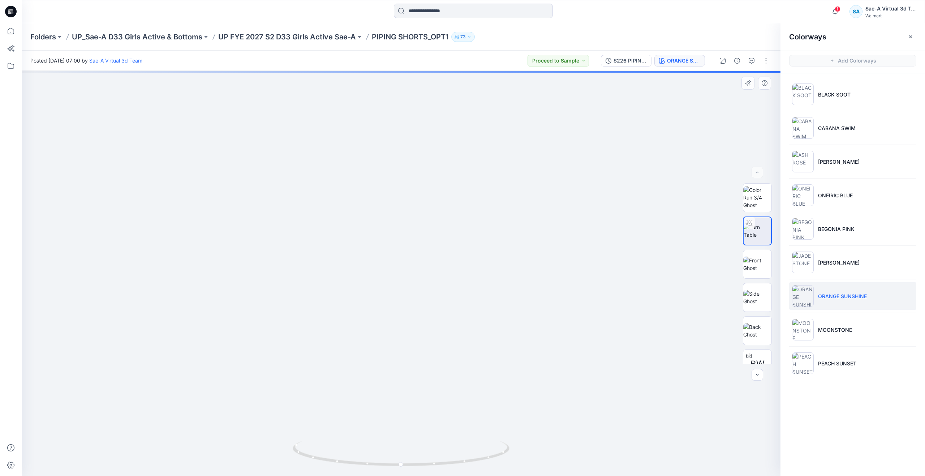
drag, startPoint x: 458, startPoint y: 368, endPoint x: 449, endPoint y: 260, distance: 108.0
drag, startPoint x: 379, startPoint y: 462, endPoint x: 405, endPoint y: 453, distance: 28.1
click at [405, 453] on icon at bounding box center [402, 454] width 218 height 27
click at [267, 30] on div "Folders UP_Sae-A D33 Girls Active & Bottoms UP FYE 2027 S2 D33 Girls Active Sae…" at bounding box center [473, 36] width 903 height 27
click at [267, 34] on p "UP FYE 2027 S2 D33 Girls Active Sae-A" at bounding box center [287, 37] width 138 height 10
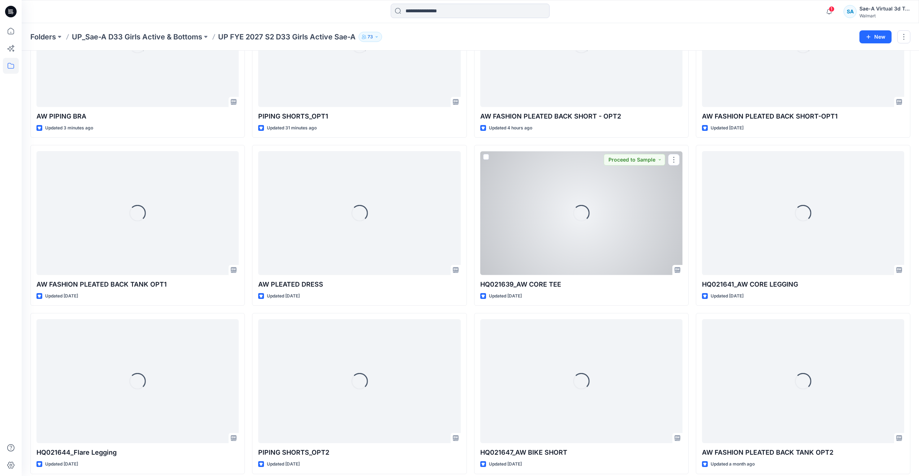
scroll to position [137, 0]
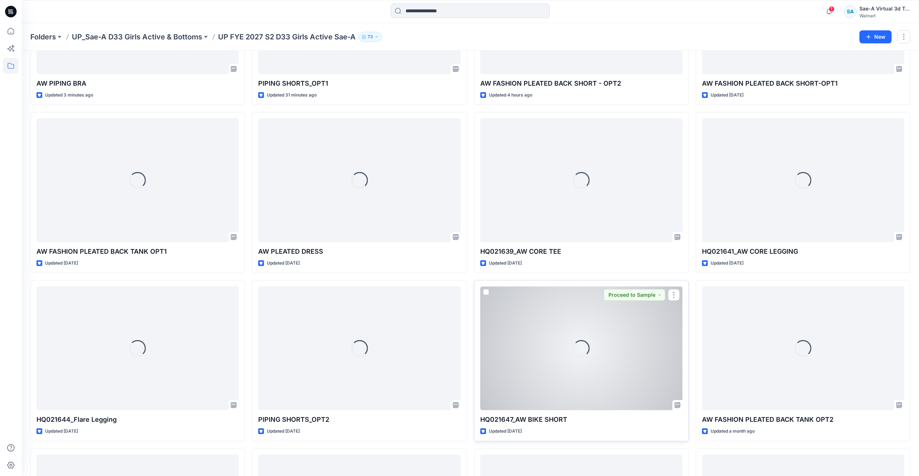
click at [522, 347] on div "Loading..." at bounding box center [581, 348] width 202 height 124
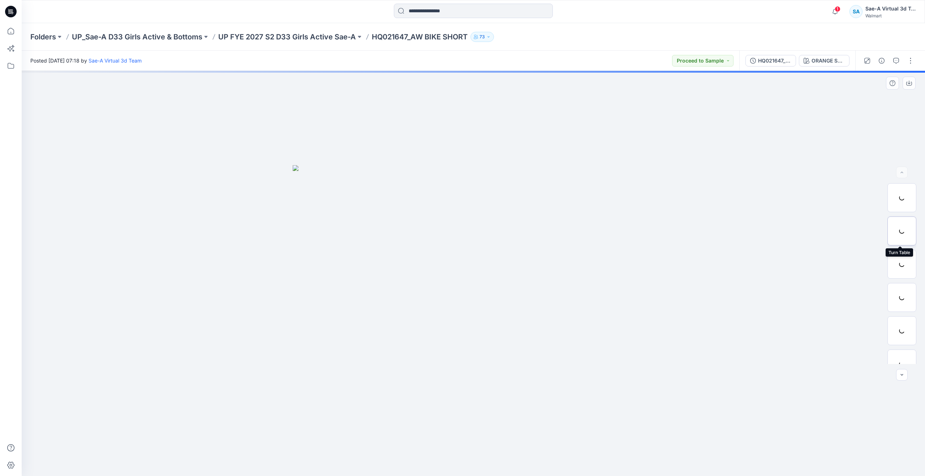
click at [899, 229] on div at bounding box center [901, 230] width 29 height 29
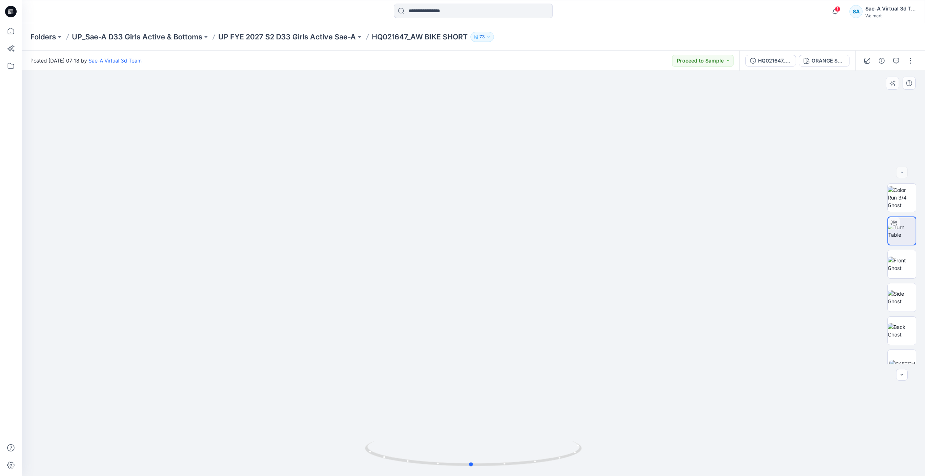
drag, startPoint x: 480, startPoint y: 467, endPoint x: 478, endPoint y: 436, distance: 30.8
click at [478, 436] on div at bounding box center [473, 273] width 903 height 405
drag, startPoint x: 478, startPoint y: 436, endPoint x: 474, endPoint y: 348, distance: 87.8
drag, startPoint x: 473, startPoint y: 463, endPoint x: 493, endPoint y: 425, distance: 43.1
click at [493, 425] on div at bounding box center [473, 273] width 903 height 405
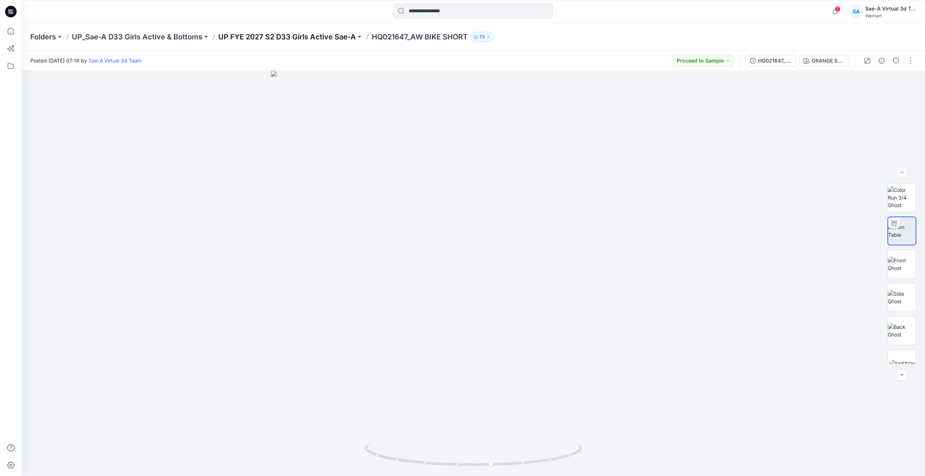
click at [258, 38] on p "UP FYE 2027 S2 D33 Girls Active Sae-A" at bounding box center [287, 37] width 138 height 10
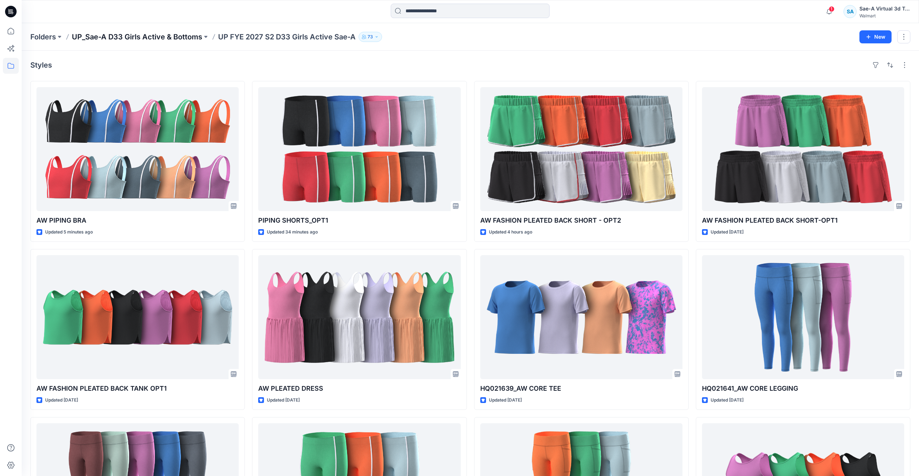
click at [169, 33] on p "UP_Sae-A D33 Girls Active & Bottoms" at bounding box center [137, 37] width 130 height 10
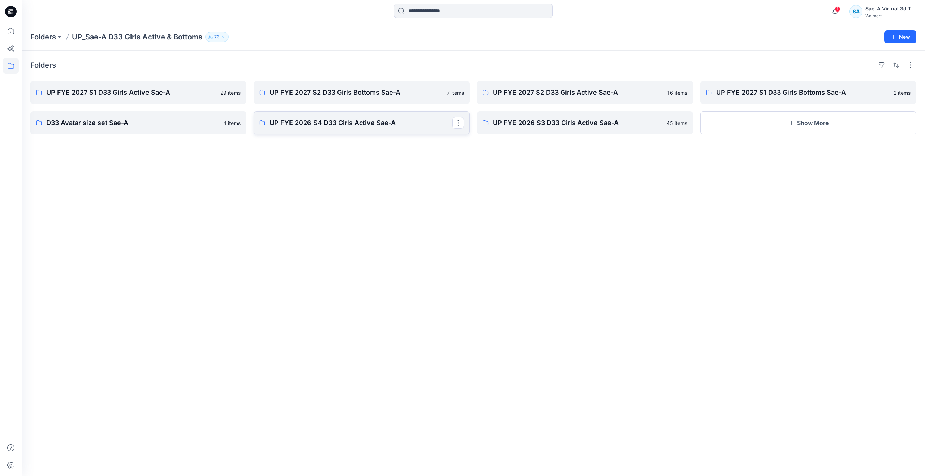
click at [342, 120] on p "UP FYE 2026 S4 D33 Girls Active Sae-A" at bounding box center [360, 123] width 183 height 10
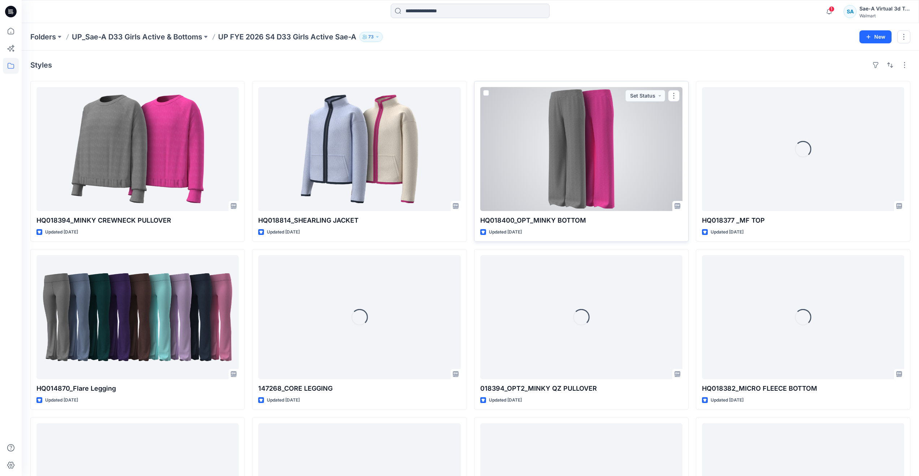
click at [585, 172] on div at bounding box center [581, 149] width 202 height 124
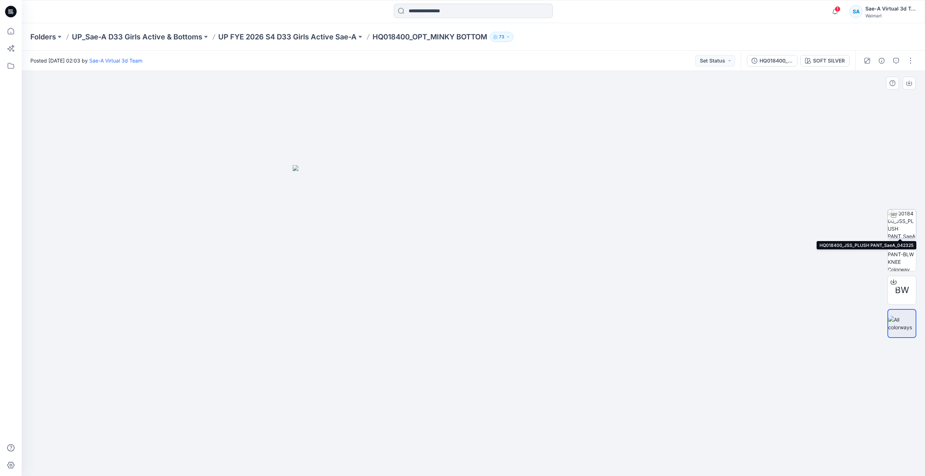
click at [905, 231] on img at bounding box center [901, 223] width 28 height 28
drag, startPoint x: 475, startPoint y: 466, endPoint x: 537, endPoint y: 412, distance: 82.0
click at [537, 412] on div at bounding box center [473, 273] width 903 height 405
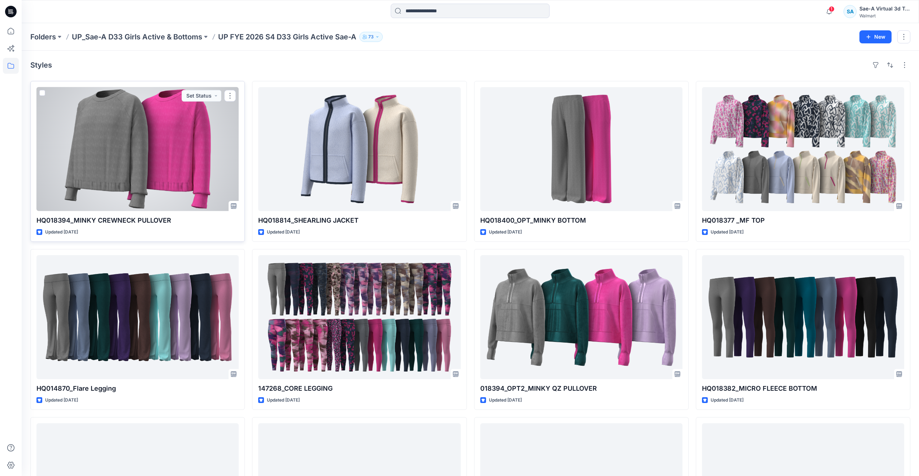
click at [140, 201] on div at bounding box center [137, 149] width 202 height 124
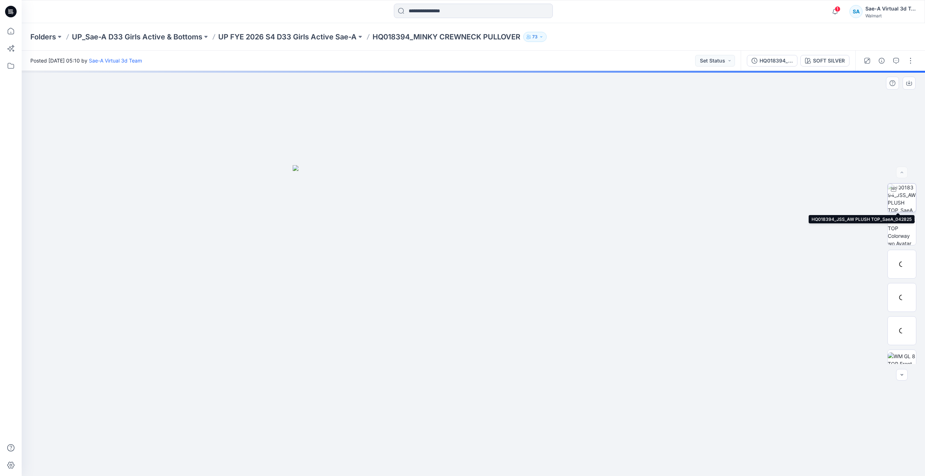
click at [901, 197] on img at bounding box center [901, 197] width 28 height 28
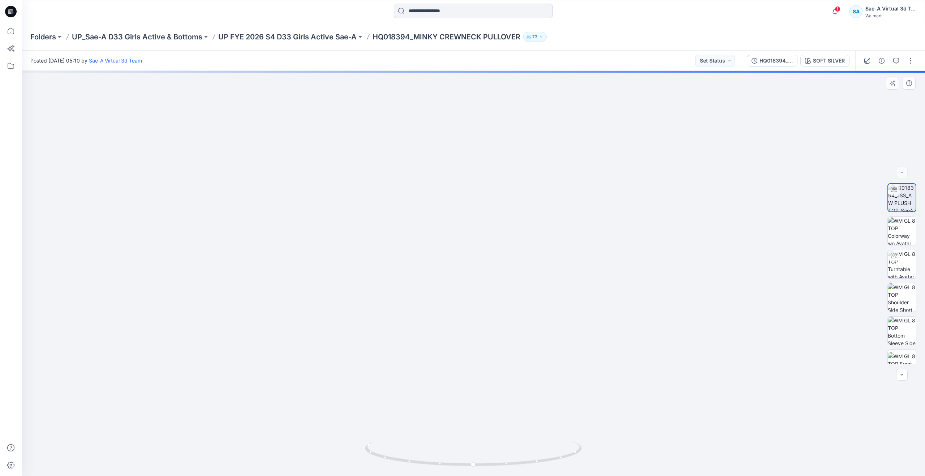
drag, startPoint x: 603, startPoint y: 286, endPoint x: 605, endPoint y: 383, distance: 97.2
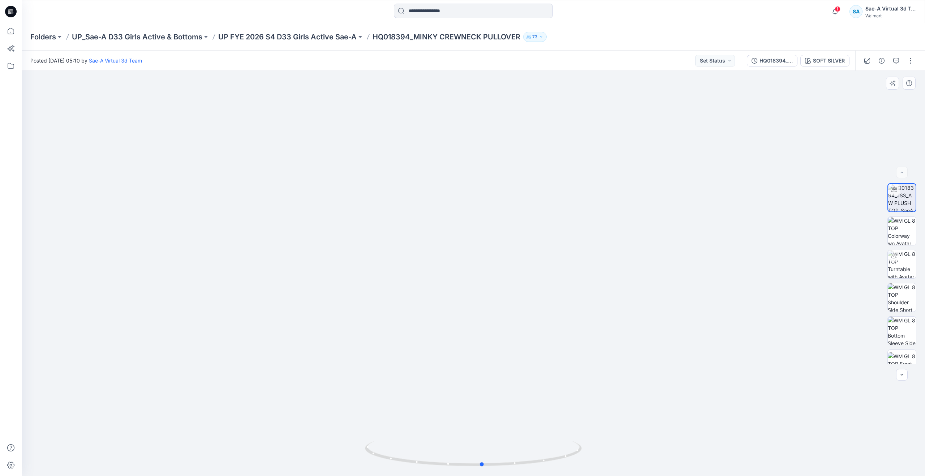
drag, startPoint x: 473, startPoint y: 464, endPoint x: 629, endPoint y: 419, distance: 162.4
click at [496, 450] on icon at bounding box center [474, 454] width 218 height 27
click at [903, 268] on img at bounding box center [901, 264] width 28 height 28
drag, startPoint x: 473, startPoint y: 466, endPoint x: 483, endPoint y: 403, distance: 63.2
click at [483, 403] on div at bounding box center [473, 273] width 903 height 405
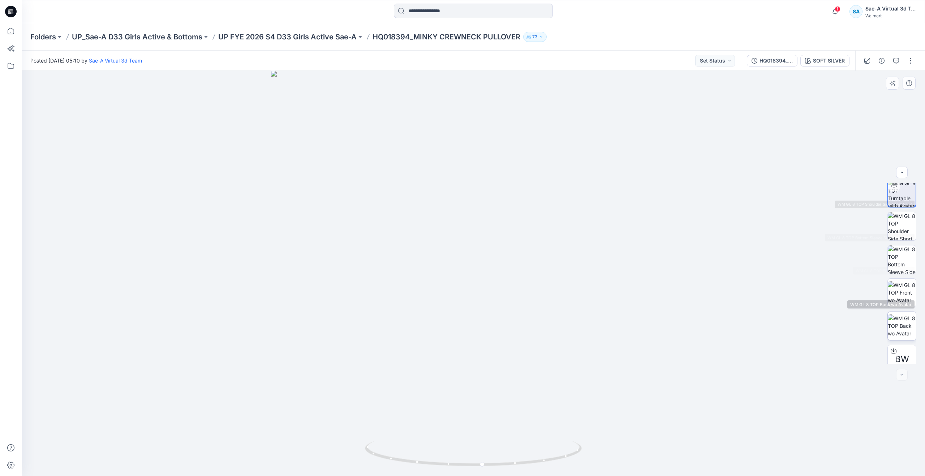
scroll to position [114, 0]
click at [908, 347] on img at bounding box center [901, 349] width 28 height 15
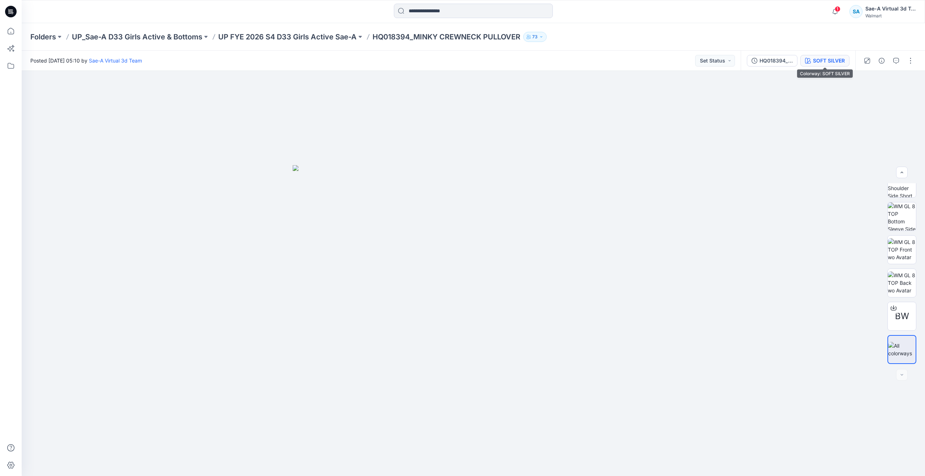
click at [806, 60] on icon "button" at bounding box center [808, 61] width 6 height 6
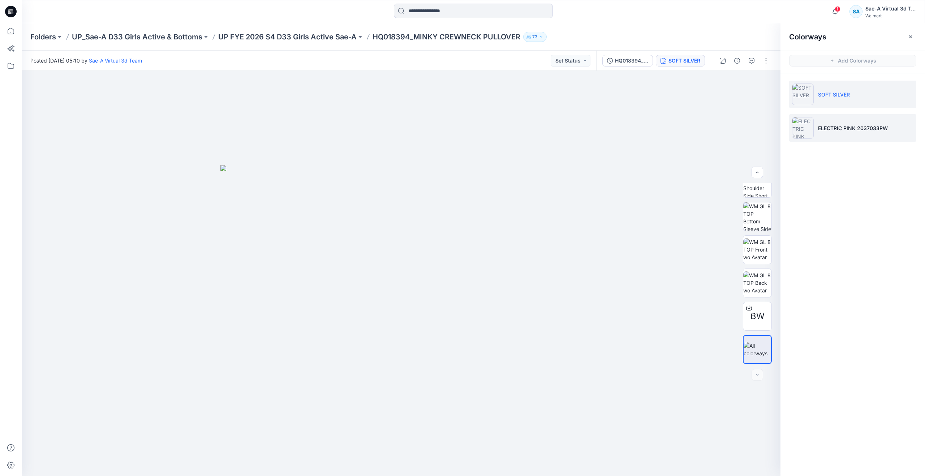
click at [830, 126] on p "ELECTRIC PINK 2037033PW" at bounding box center [853, 128] width 70 height 8
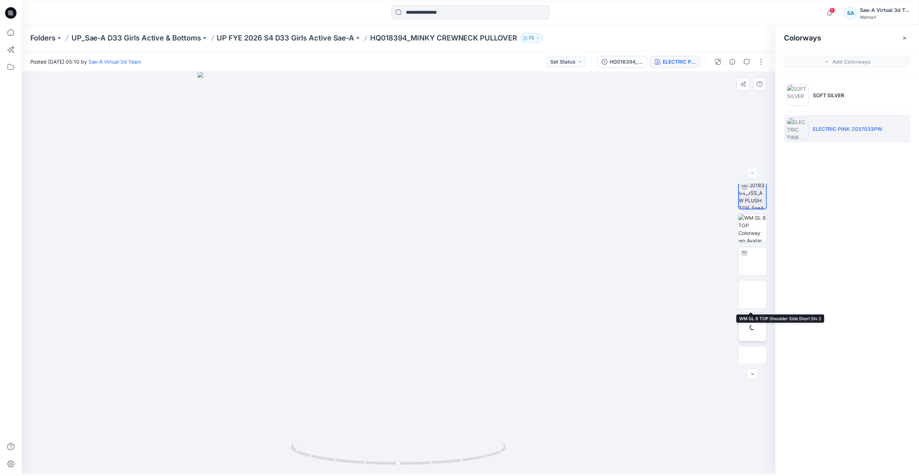
scroll to position [0, 0]
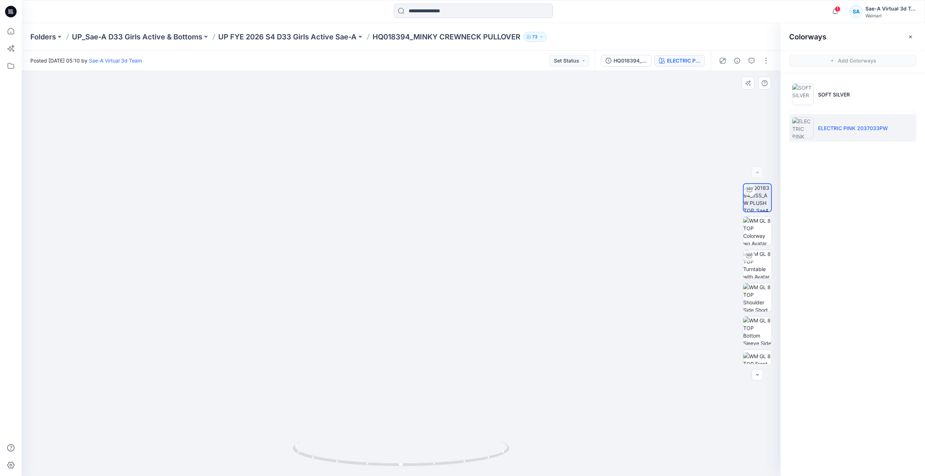
drag, startPoint x: 489, startPoint y: 301, endPoint x: 487, endPoint y: 324, distance: 22.9
drag, startPoint x: 403, startPoint y: 467, endPoint x: 410, endPoint y: 456, distance: 13.0
click at [410, 456] on icon at bounding box center [402, 454] width 218 height 27
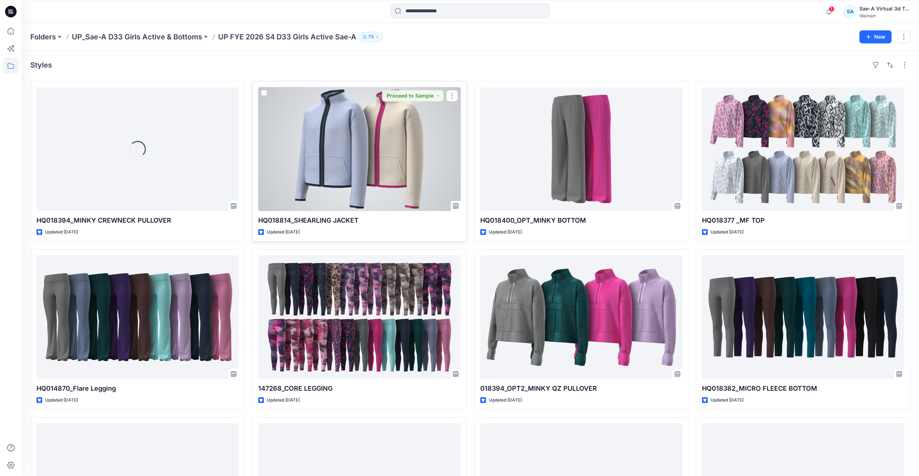
click at [344, 187] on div at bounding box center [359, 149] width 202 height 124
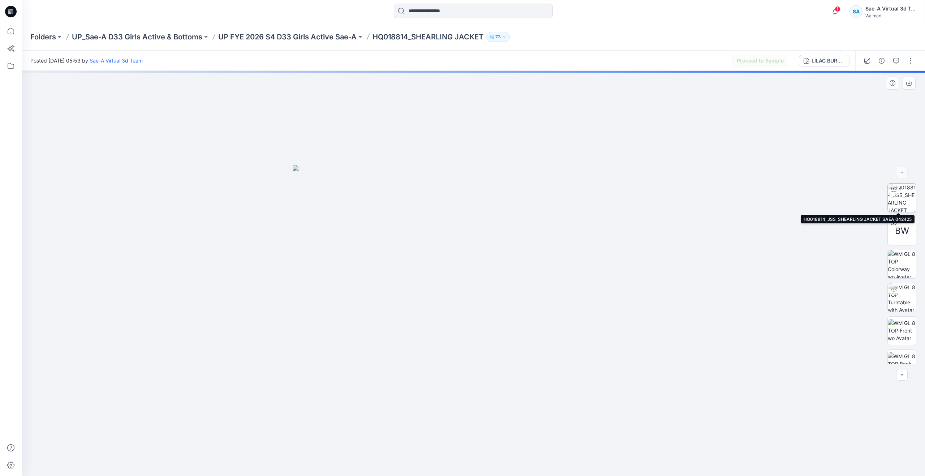
click at [897, 196] on img at bounding box center [901, 197] width 28 height 28
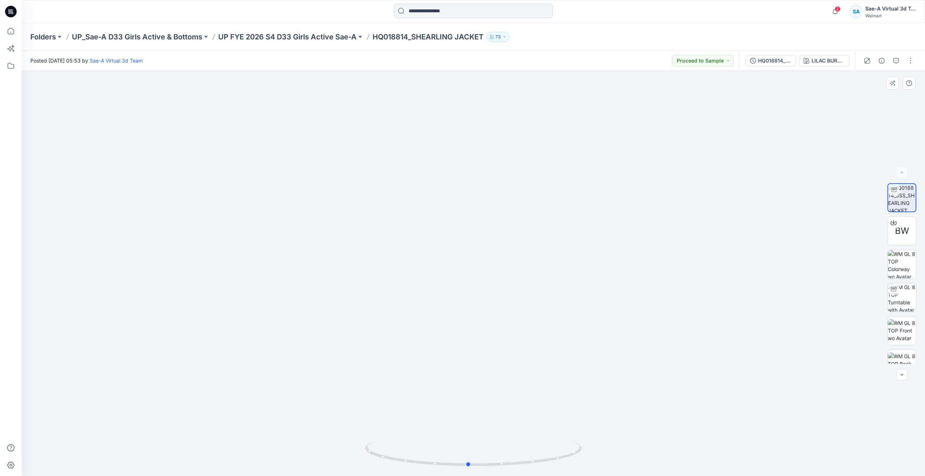
drag, startPoint x: 474, startPoint y: 467, endPoint x: 469, endPoint y: 419, distance: 47.6
click at [469, 419] on div at bounding box center [473, 273] width 903 height 405
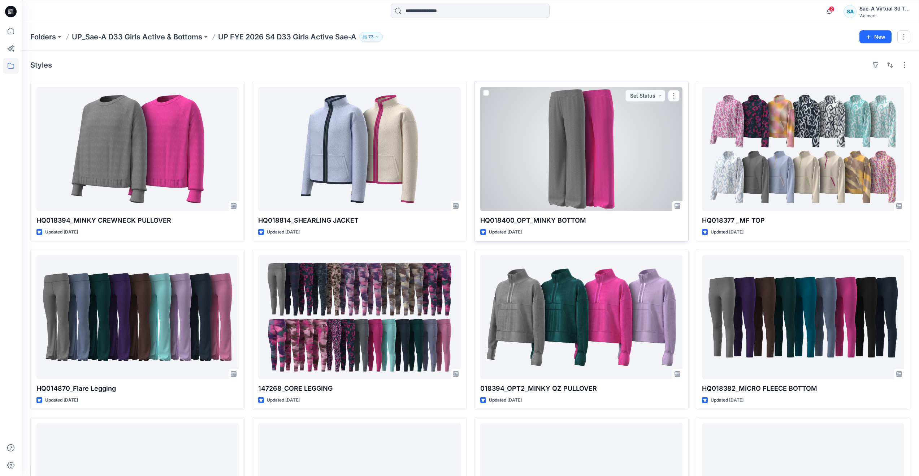
click at [542, 167] on div at bounding box center [581, 149] width 202 height 124
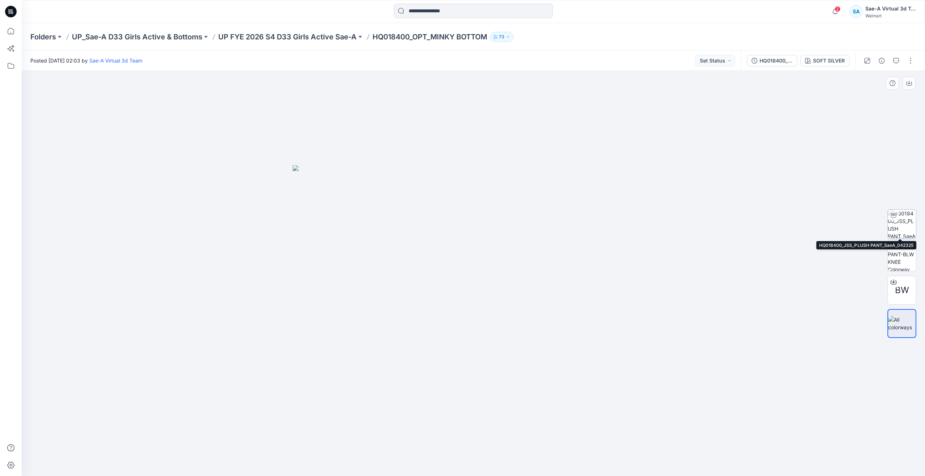
click at [900, 224] on img at bounding box center [901, 223] width 28 height 28
drag, startPoint x: 471, startPoint y: 463, endPoint x: 478, endPoint y: 459, distance: 8.6
click at [478, 459] on icon at bounding box center [474, 454] width 218 height 27
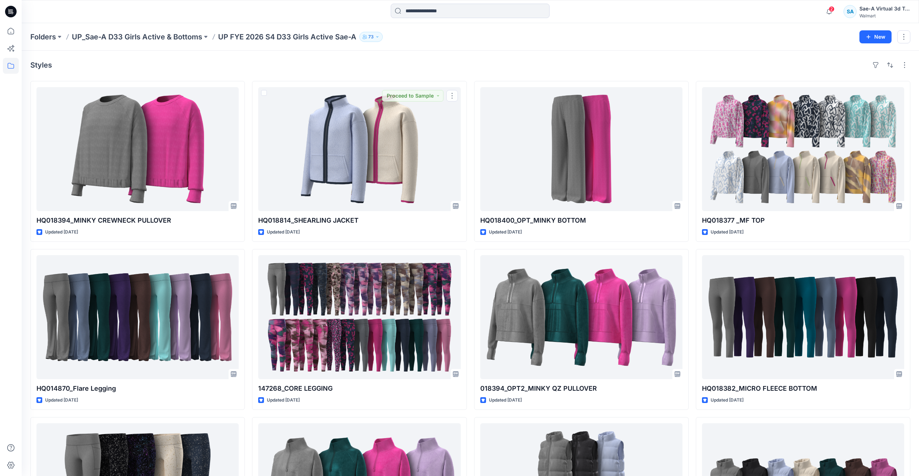
scroll to position [137, 0]
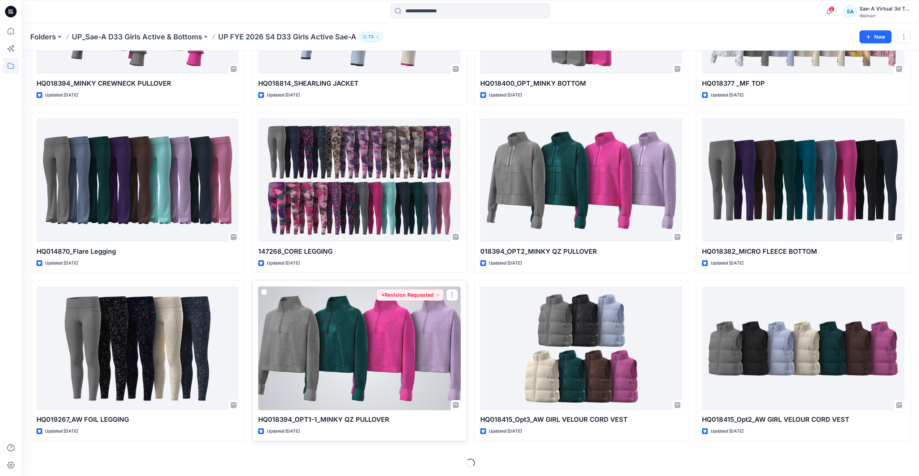
click at [304, 353] on div at bounding box center [359, 348] width 202 height 124
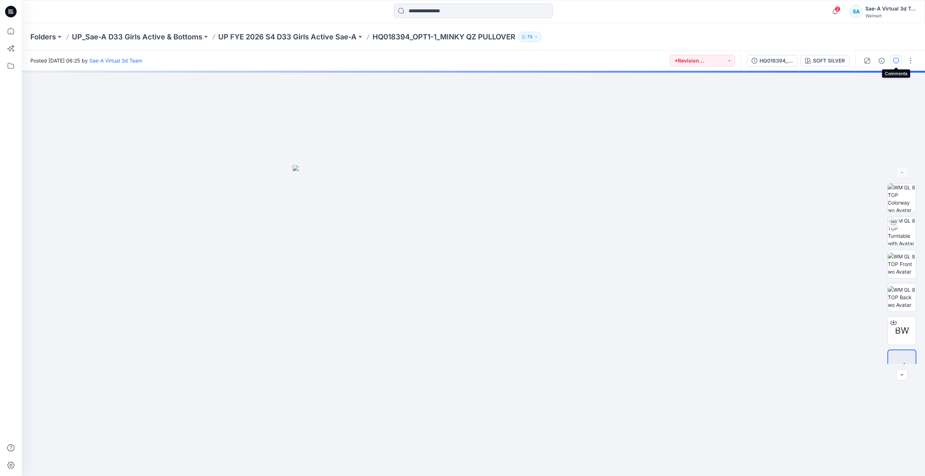
click at [900, 57] on button "button" at bounding box center [896, 61] width 12 height 12
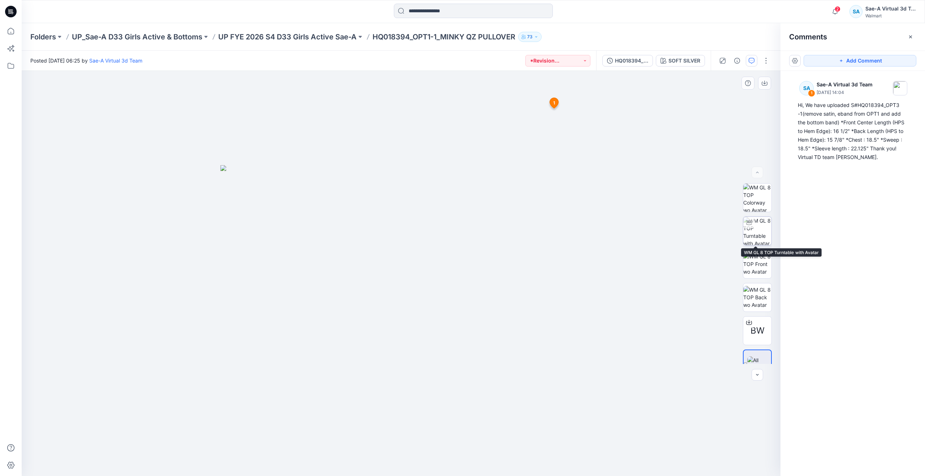
click at [758, 231] on img at bounding box center [757, 231] width 28 height 28
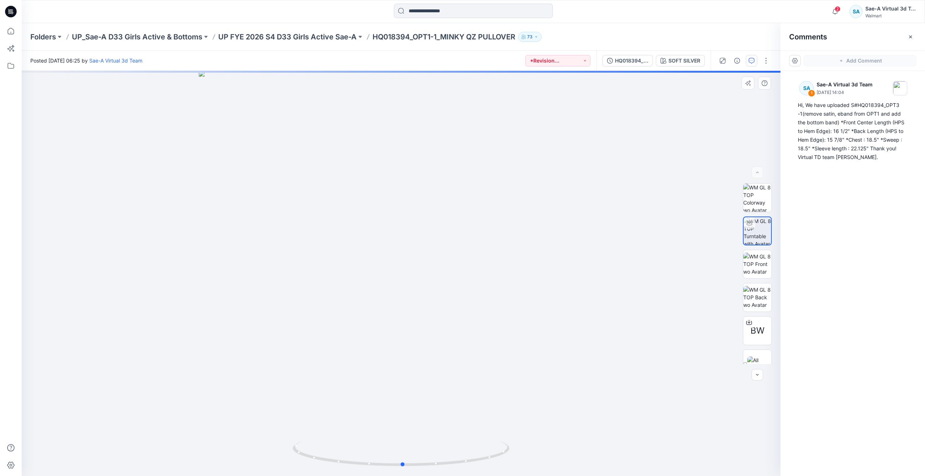
drag, startPoint x: 540, startPoint y: 286, endPoint x: 542, endPoint y: 299, distance: 12.8
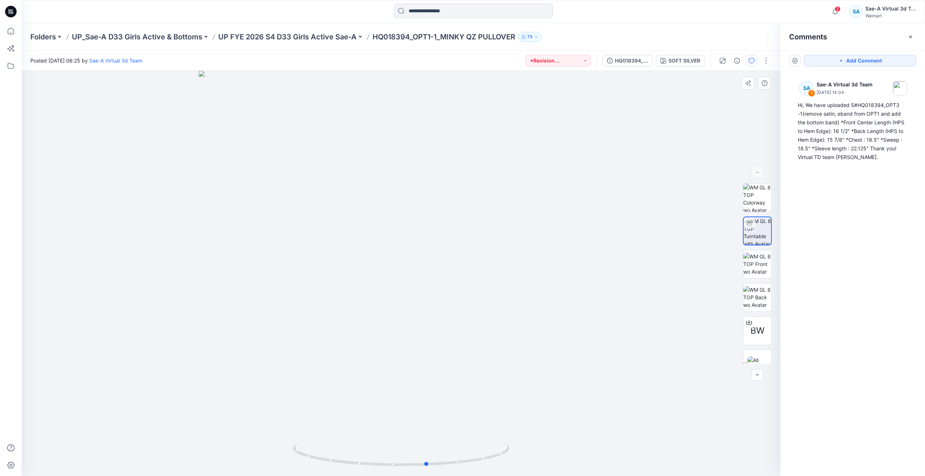
drag, startPoint x: 404, startPoint y: 462, endPoint x: 429, endPoint y: 413, distance: 54.9
click at [429, 413] on div at bounding box center [401, 273] width 758 height 405
click at [642, 62] on div "HQ018394_ADD SELF BTTM BAND" at bounding box center [631, 61] width 33 height 8
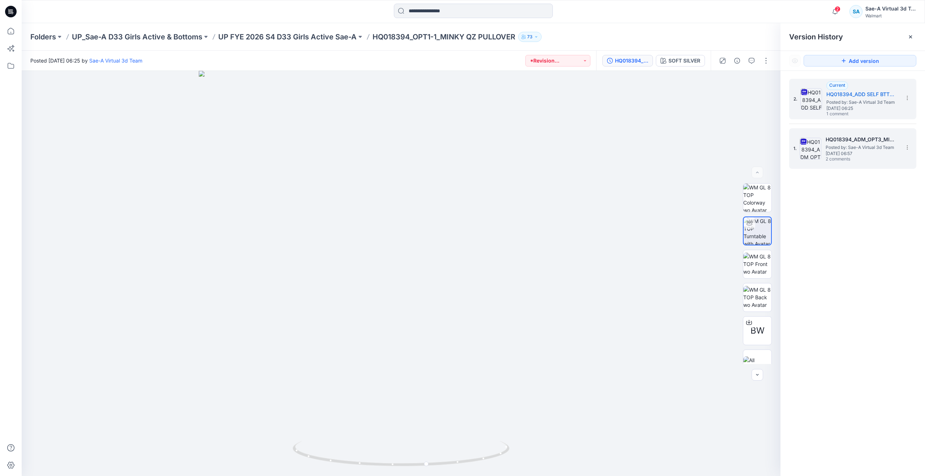
click at [822, 152] on div "1. HQ018394_ADM_OPT3_MINKY QZ PULLOVER Posted by: Sae-A Virtual 3d Team Friday,…" at bounding box center [847, 148] width 108 height 35
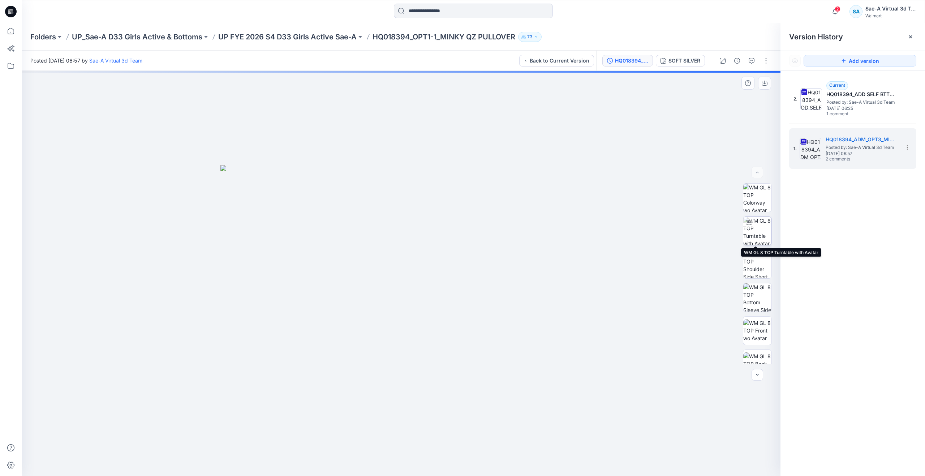
click at [762, 227] on img at bounding box center [757, 231] width 28 height 28
click at [748, 59] on button "button" at bounding box center [751, 61] width 12 height 12
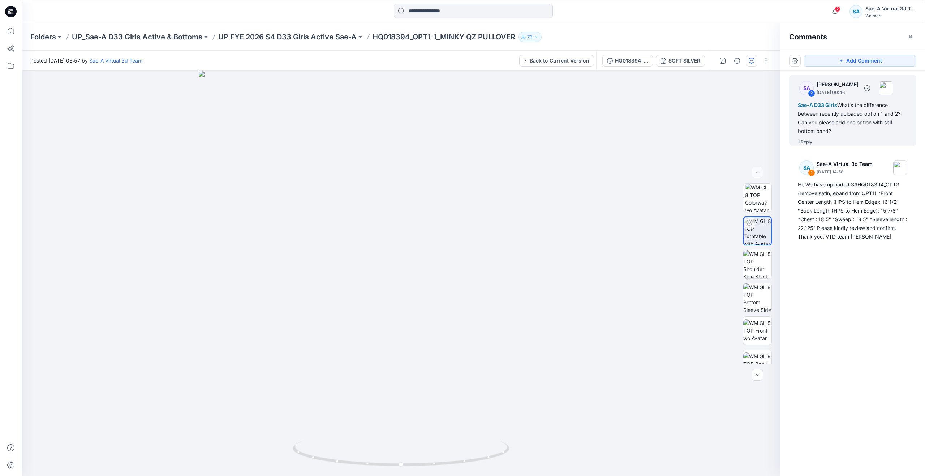
click at [807, 139] on div "1 Reply" at bounding box center [804, 141] width 14 height 7
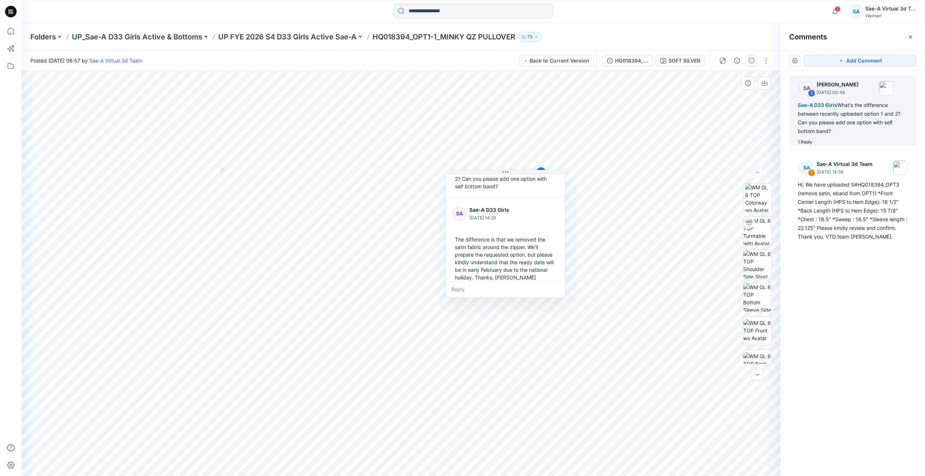
scroll to position [58, 0]
click at [750, 236] on img at bounding box center [757, 231] width 28 height 28
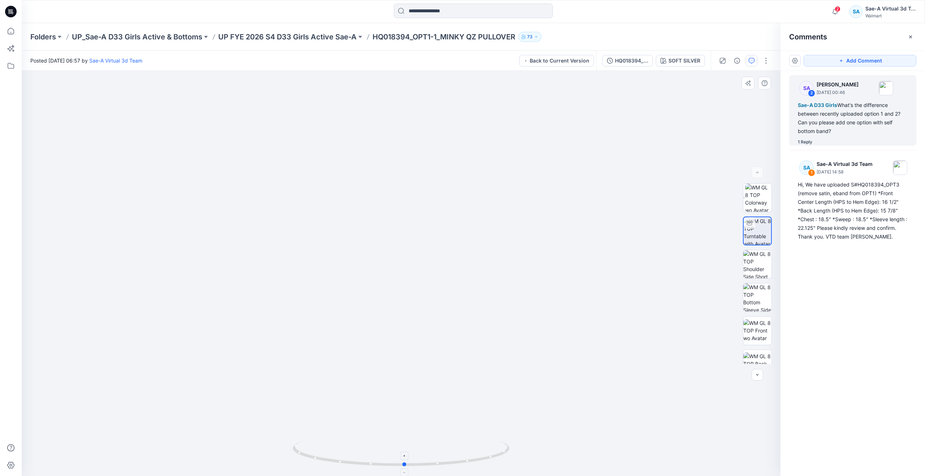
drag, startPoint x: 406, startPoint y: 467, endPoint x: 410, endPoint y: 449, distance: 18.4
click at [410, 449] on icon at bounding box center [402, 454] width 218 height 27
click at [757, 203] on img at bounding box center [758, 197] width 26 height 28
click at [755, 325] on img at bounding box center [757, 330] width 28 height 23
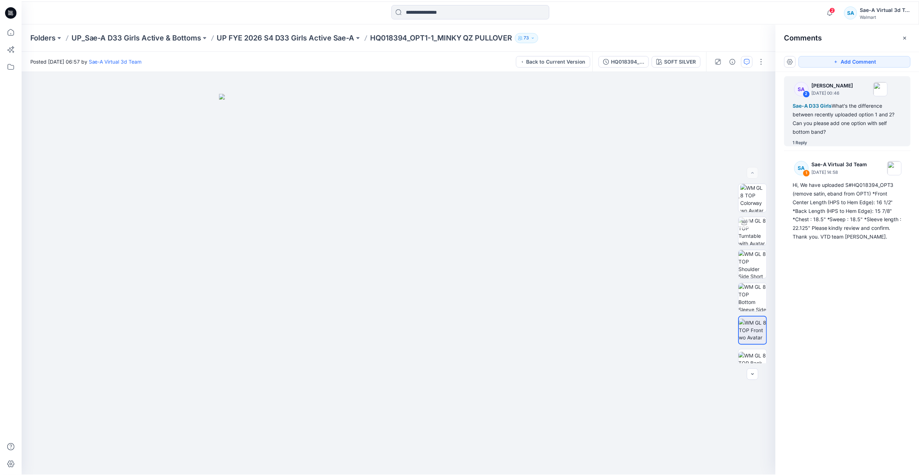
scroll to position [137, 0]
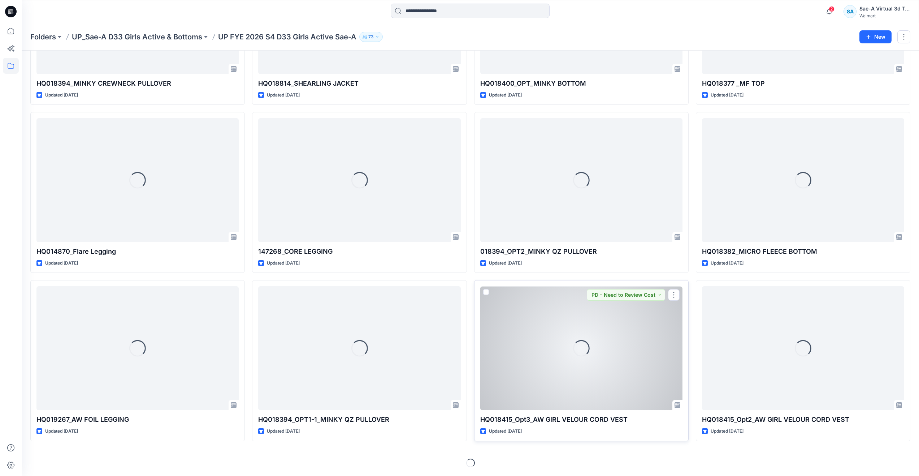
click at [530, 370] on div "Loading..." at bounding box center [581, 348] width 202 height 124
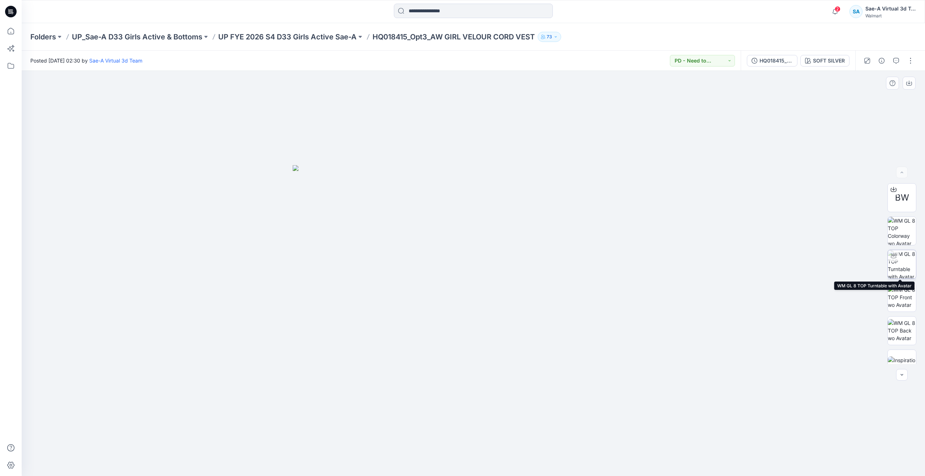
click at [893, 261] on div at bounding box center [893, 256] width 12 height 12
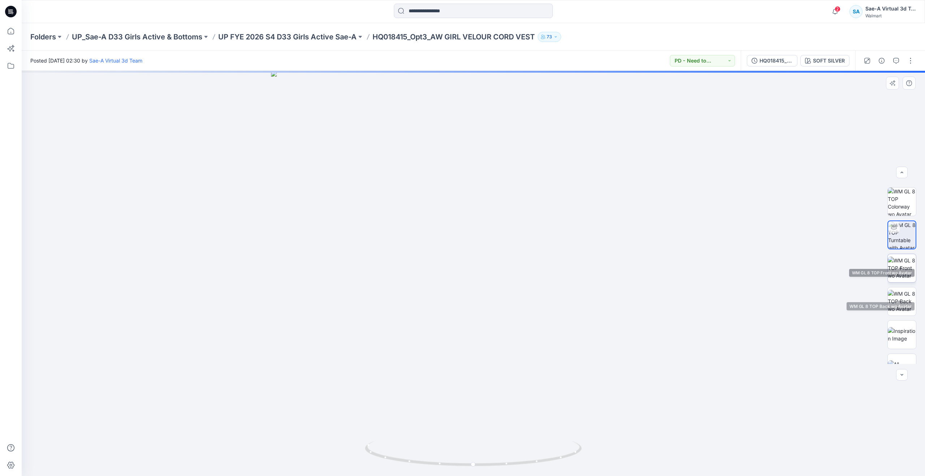
scroll to position [48, 0]
drag, startPoint x: 572, startPoint y: 241, endPoint x: 572, endPoint y: 267, distance: 26.4
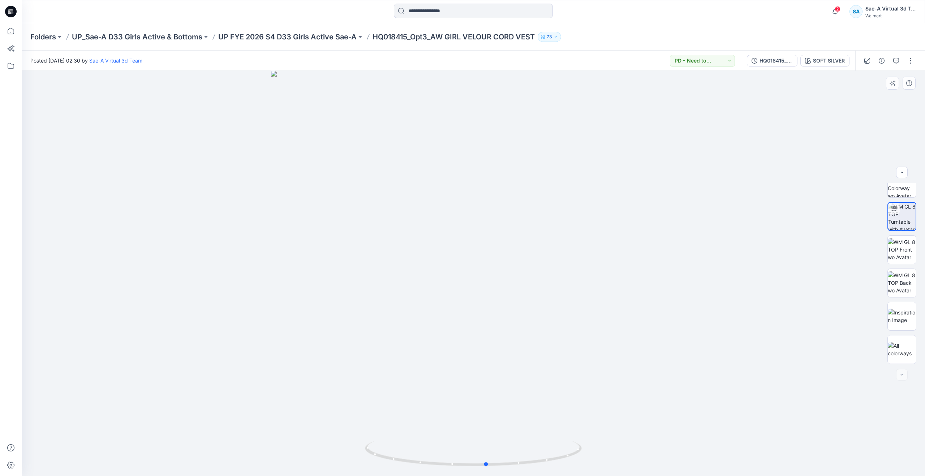
drag, startPoint x: 472, startPoint y: 464, endPoint x: 269, endPoint y: 423, distance: 207.5
click at [269, 423] on div at bounding box center [473, 273] width 903 height 405
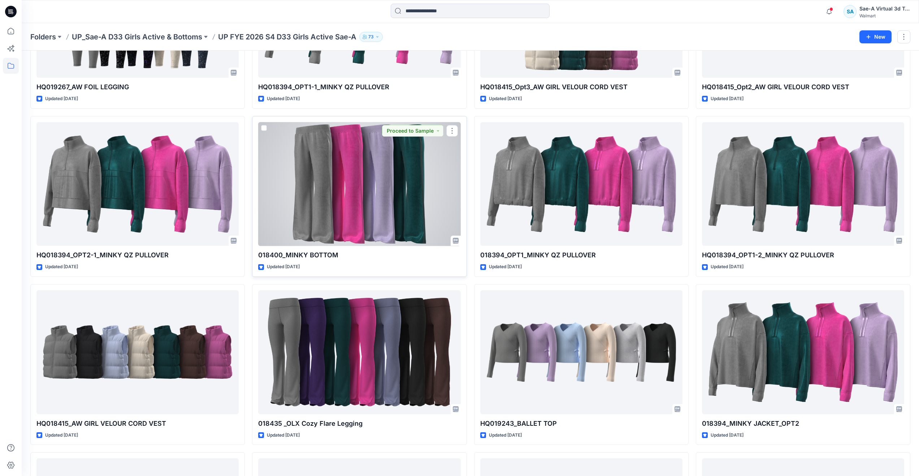
scroll to position [469, 0]
click at [308, 200] on div at bounding box center [359, 184] width 202 height 124
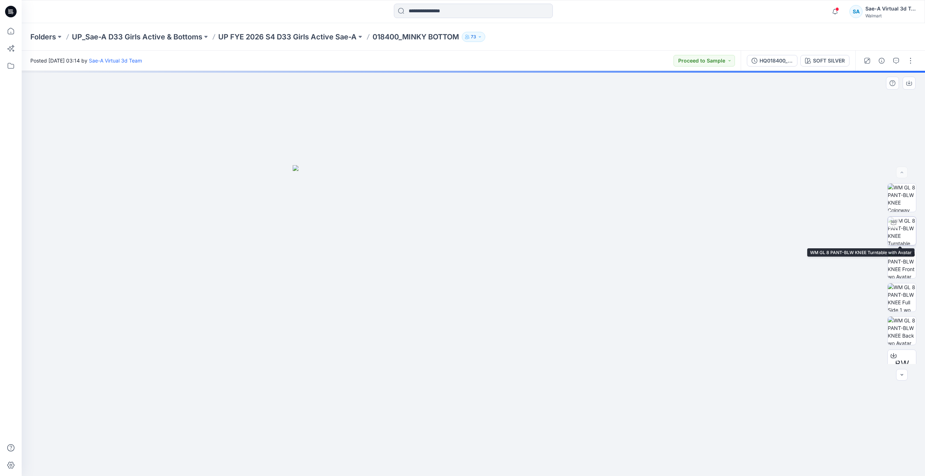
click at [902, 235] on img at bounding box center [901, 231] width 28 height 28
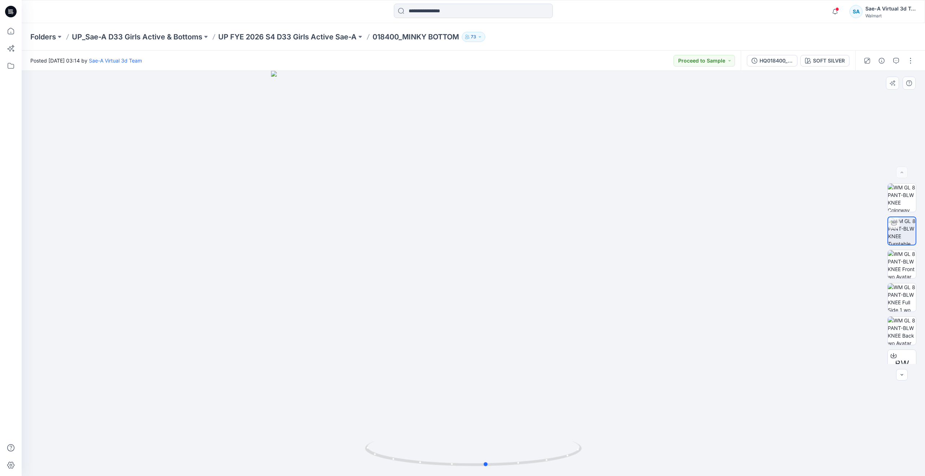
drag, startPoint x: 472, startPoint y: 464, endPoint x: 485, endPoint y: 422, distance: 44.2
click at [485, 422] on div at bounding box center [473, 273] width 903 height 405
click at [815, 64] on div "SOFT SILVER" at bounding box center [829, 61] width 32 height 8
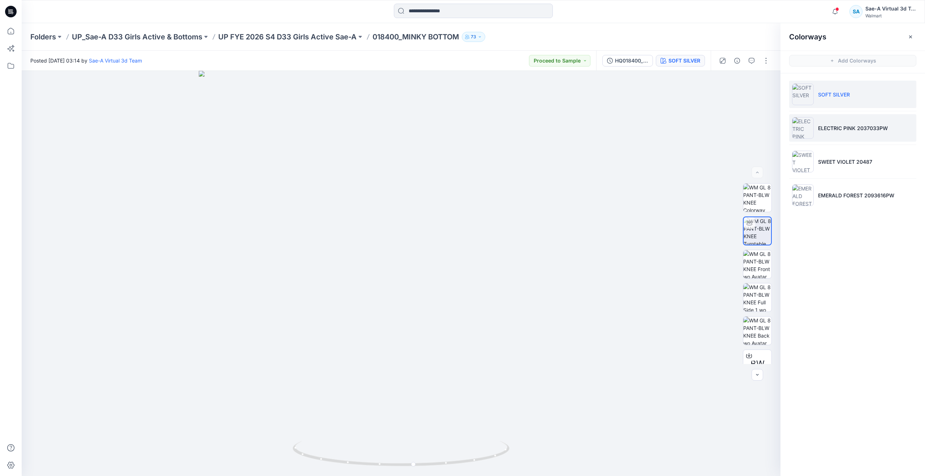
click at [819, 125] on p "ELECTRIC PINK 2037033PW" at bounding box center [853, 128] width 70 height 8
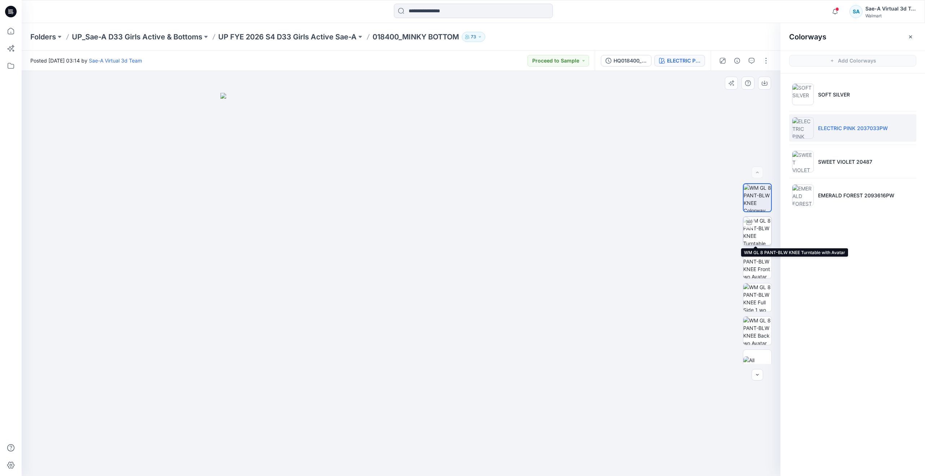
click at [751, 237] on img at bounding box center [757, 231] width 28 height 28
drag, startPoint x: 404, startPoint y: 466, endPoint x: 315, endPoint y: 436, distance: 94.6
click at [315, 436] on div at bounding box center [401, 273] width 758 height 405
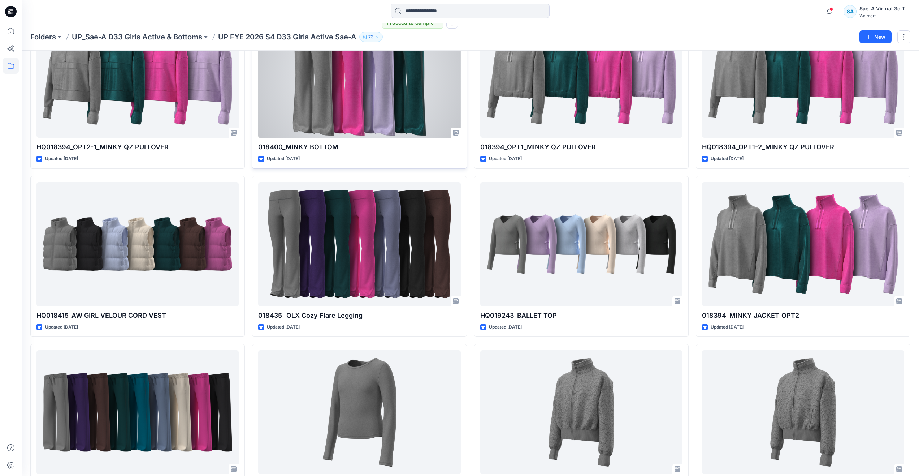
scroll to position [578, 0]
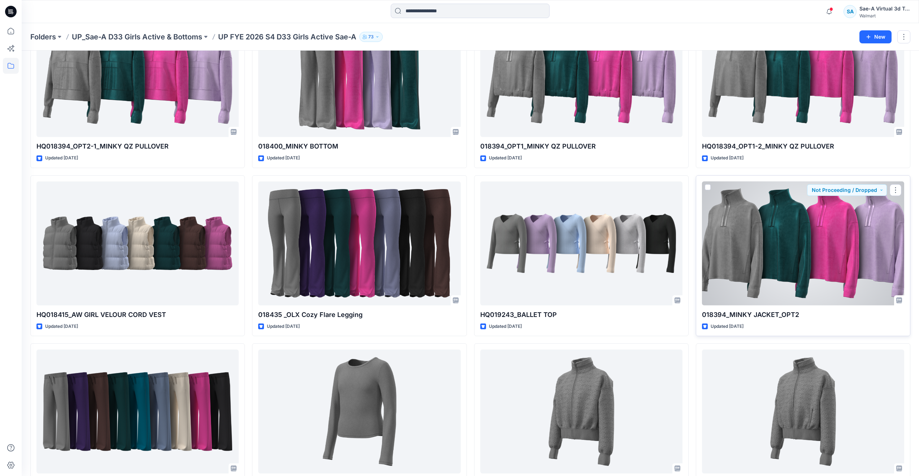
click at [805, 235] on div at bounding box center [803, 243] width 202 height 124
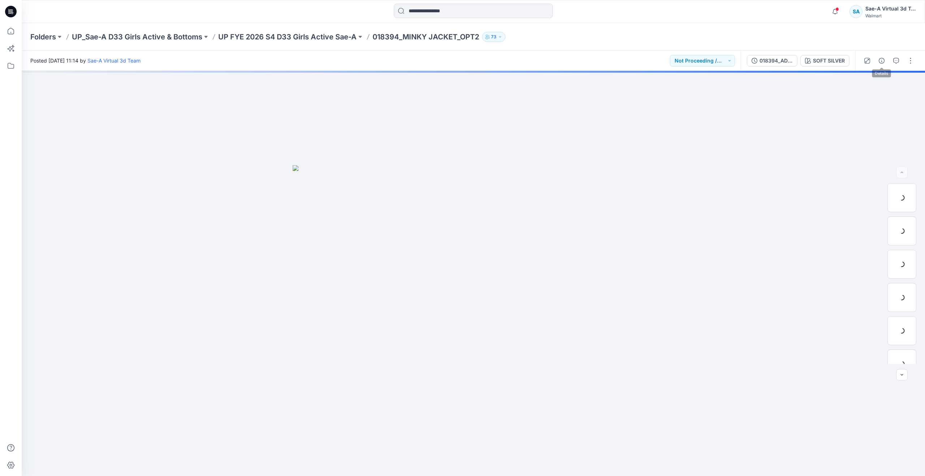
click at [889, 59] on div at bounding box center [888, 61] width 67 height 20
click at [892, 60] on button "button" at bounding box center [896, 61] width 12 height 12
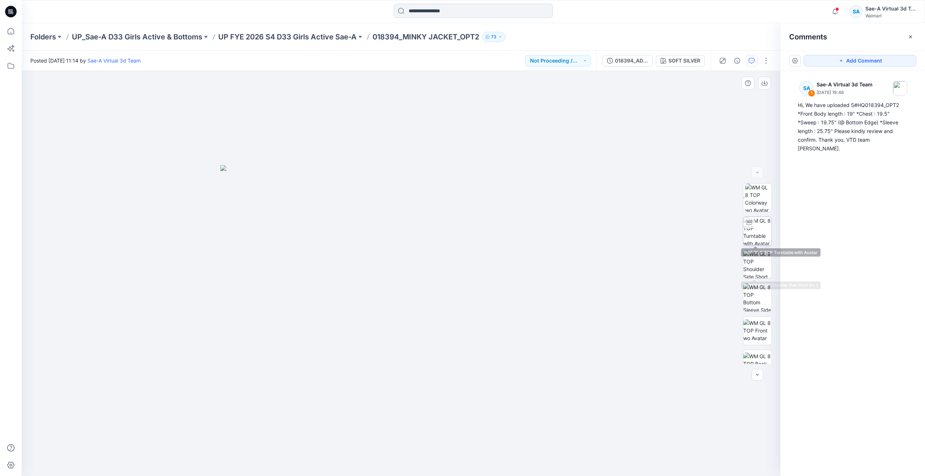
click at [749, 232] on img at bounding box center [757, 231] width 28 height 28
drag, startPoint x: 400, startPoint y: 463, endPoint x: 424, endPoint y: 412, distance: 56.2
click at [424, 412] on div at bounding box center [401, 273] width 758 height 405
click at [760, 319] on img at bounding box center [757, 316] width 26 height 8
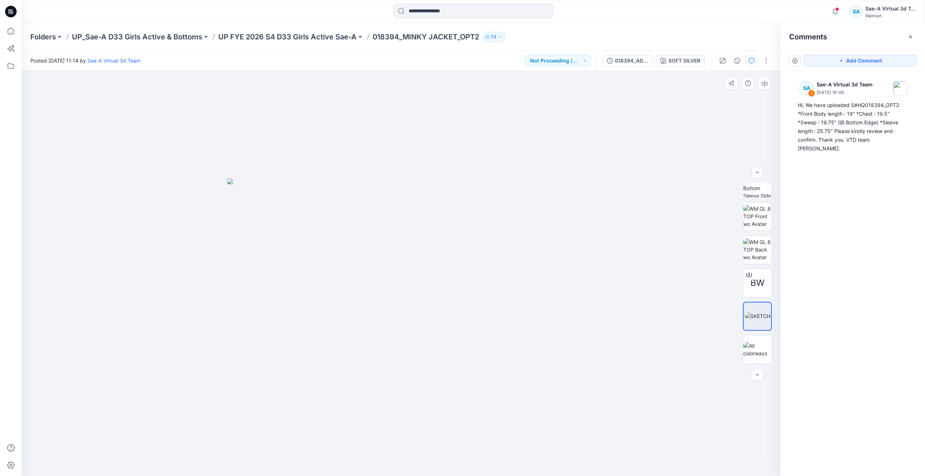
scroll to position [42, 0]
click at [752, 193] on img at bounding box center [757, 189] width 28 height 28
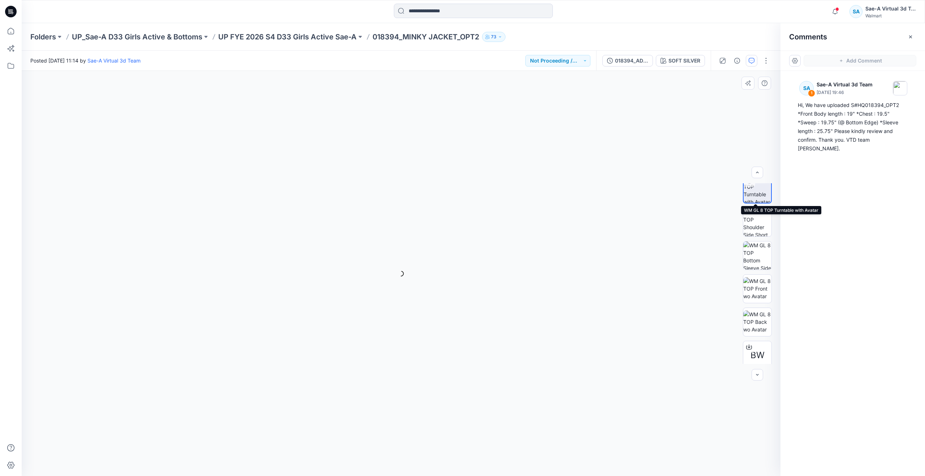
scroll to position [42, 0]
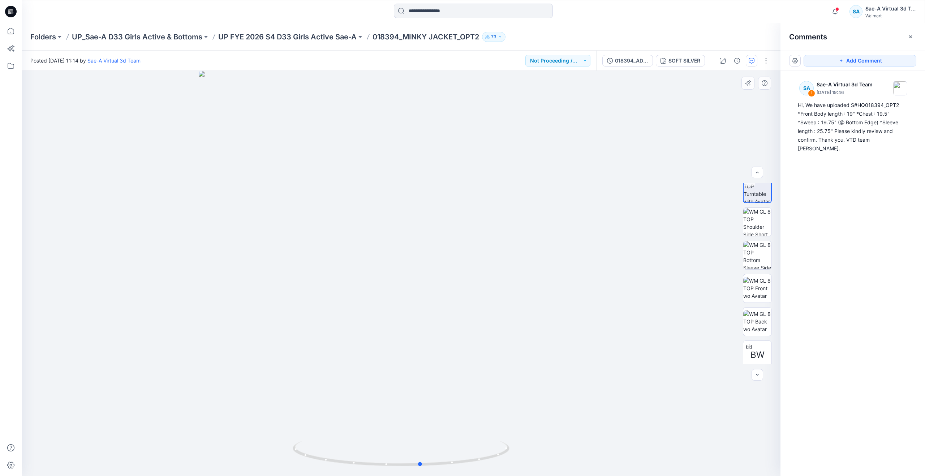
drag, startPoint x: 401, startPoint y: 464, endPoint x: 638, endPoint y: 443, distance: 237.5
click at [638, 443] on div at bounding box center [401, 273] width 758 height 405
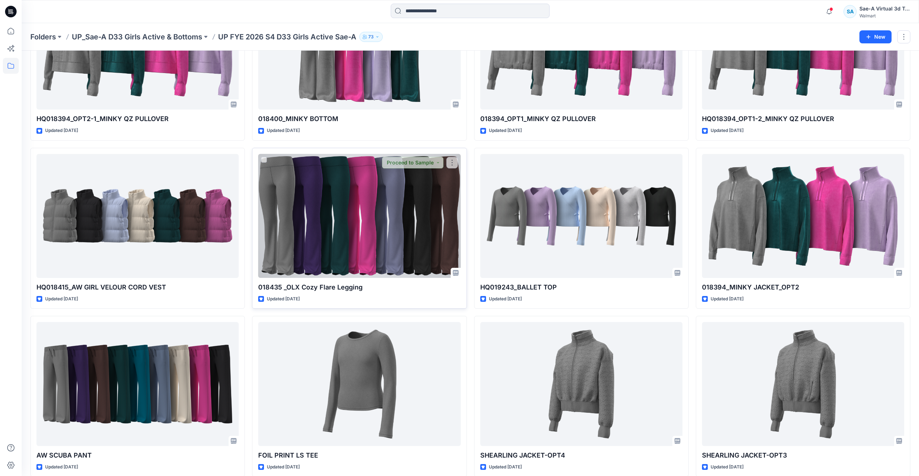
scroll to position [641, 0]
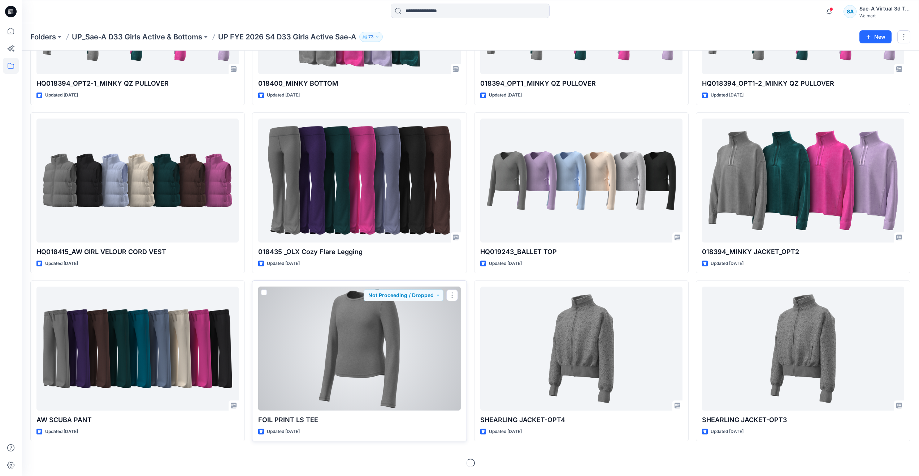
click at [335, 355] on div at bounding box center [359, 348] width 202 height 124
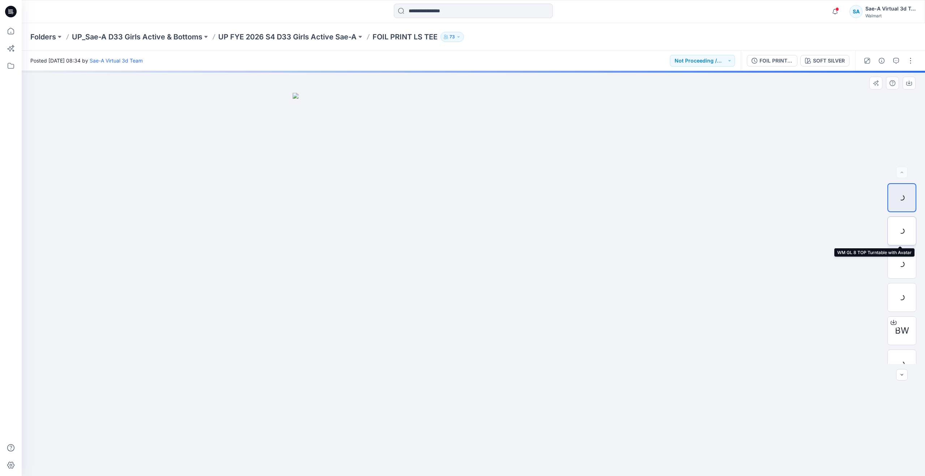
click at [895, 237] on div at bounding box center [901, 230] width 29 height 29
drag, startPoint x: 438, startPoint y: 381, endPoint x: 438, endPoint y: 364, distance: 17.0
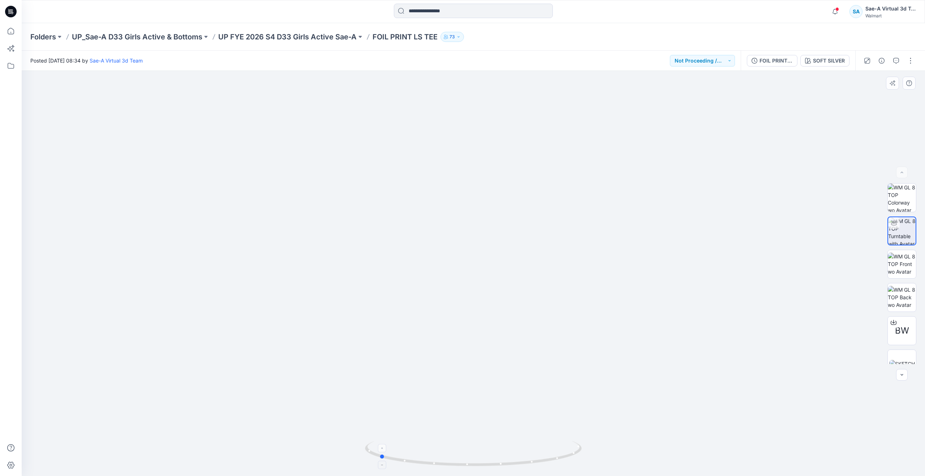
drag, startPoint x: 470, startPoint y: 467, endPoint x: 376, endPoint y: 452, distance: 95.4
click at [376, 452] on icon at bounding box center [474, 454] width 218 height 27
click at [895, 61] on icon "button" at bounding box center [896, 61] width 6 height 6
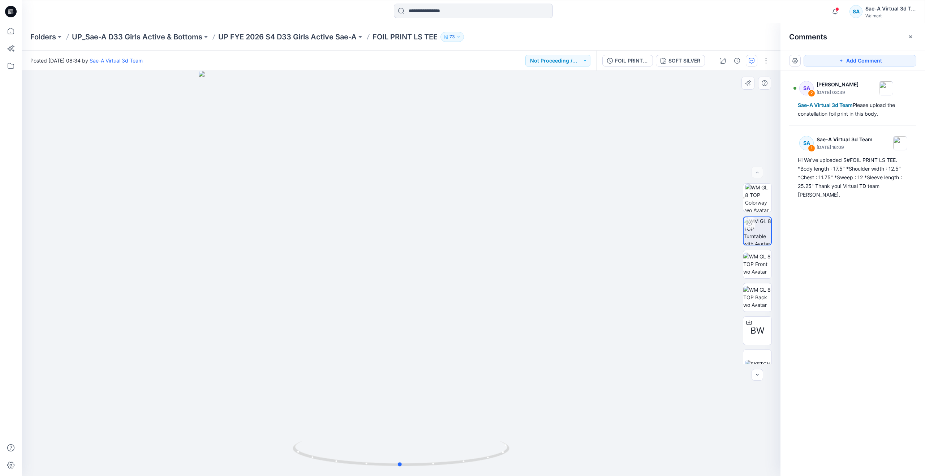
drag, startPoint x: 312, startPoint y: 454, endPoint x: 405, endPoint y: 434, distance: 95.3
click at [405, 434] on div at bounding box center [401, 273] width 758 height 405
click at [913, 36] on icon "button" at bounding box center [910, 37] width 6 height 6
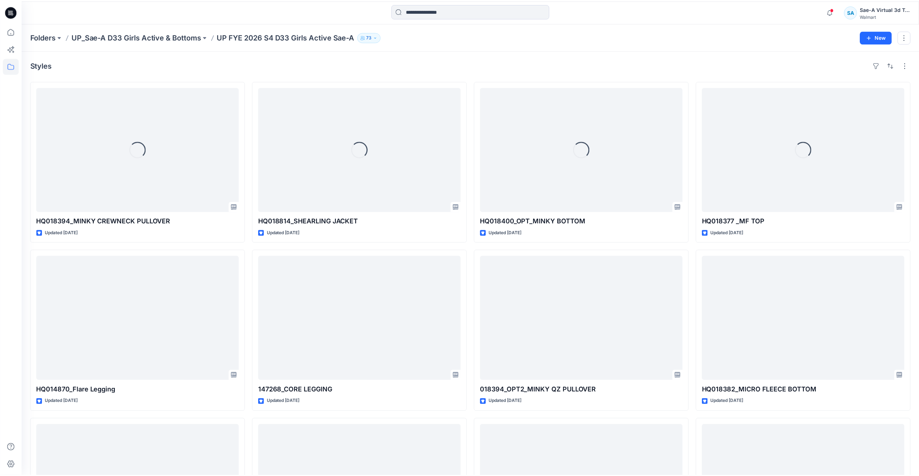
scroll to position [641, 0]
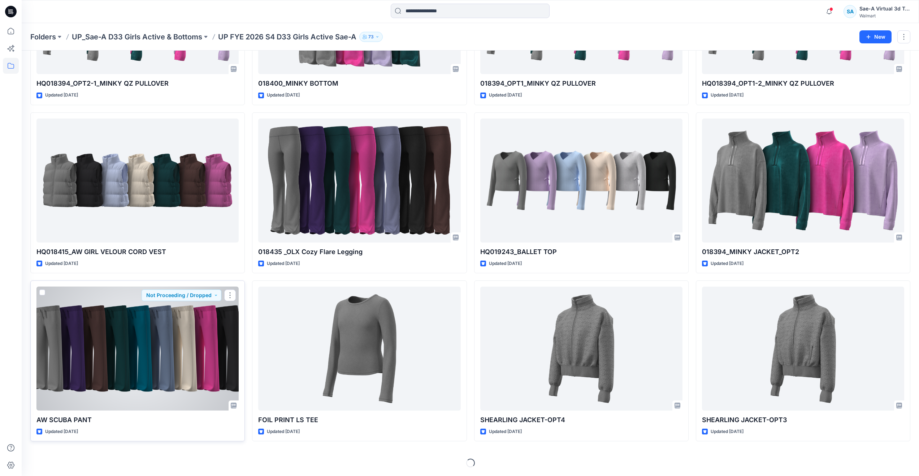
click at [168, 374] on div at bounding box center [137, 348] width 202 height 124
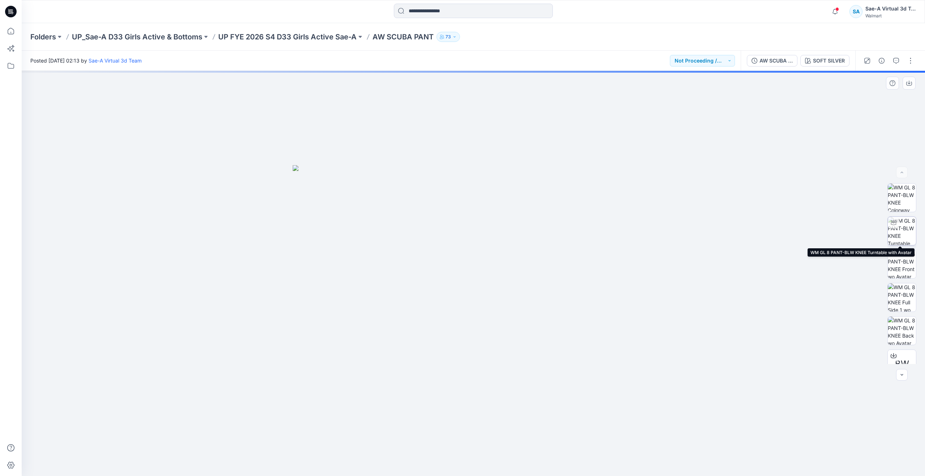
click at [893, 229] on img at bounding box center [901, 231] width 28 height 28
drag, startPoint x: 469, startPoint y: 466, endPoint x: 468, endPoint y: 439, distance: 27.5
click at [468, 439] on div at bounding box center [473, 273] width 903 height 405
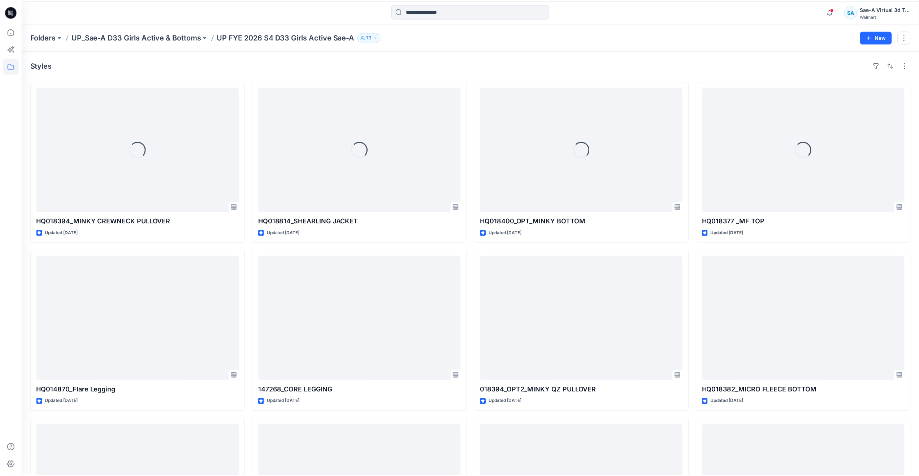
scroll to position [641, 0]
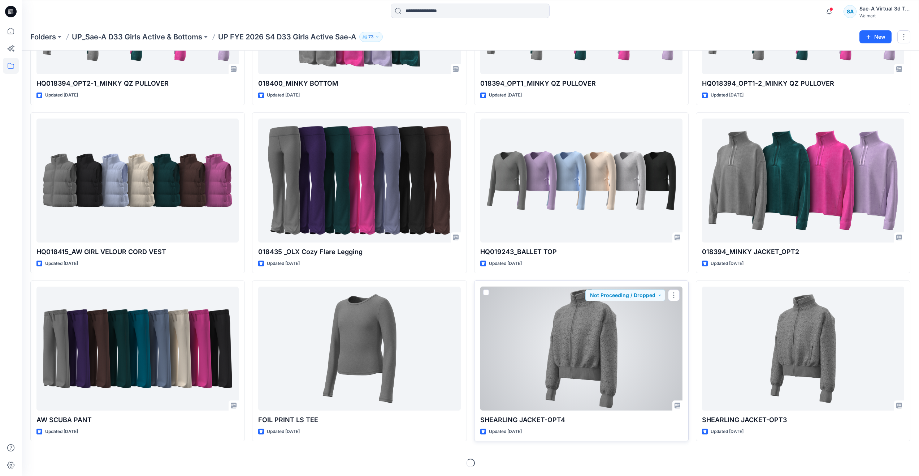
click at [553, 383] on div at bounding box center [581, 348] width 202 height 124
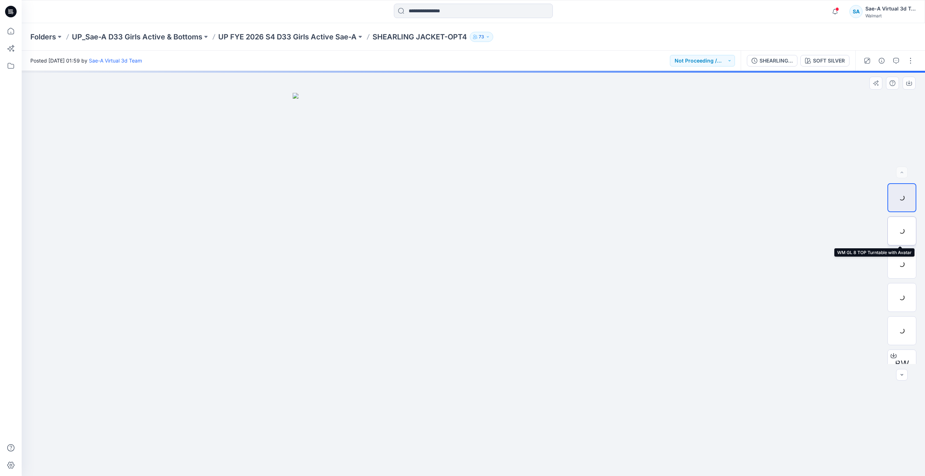
click at [896, 232] on div at bounding box center [901, 230] width 29 height 29
drag, startPoint x: 449, startPoint y: 463, endPoint x: 377, endPoint y: 446, distance: 73.3
click at [377, 446] on icon at bounding box center [474, 454] width 218 height 27
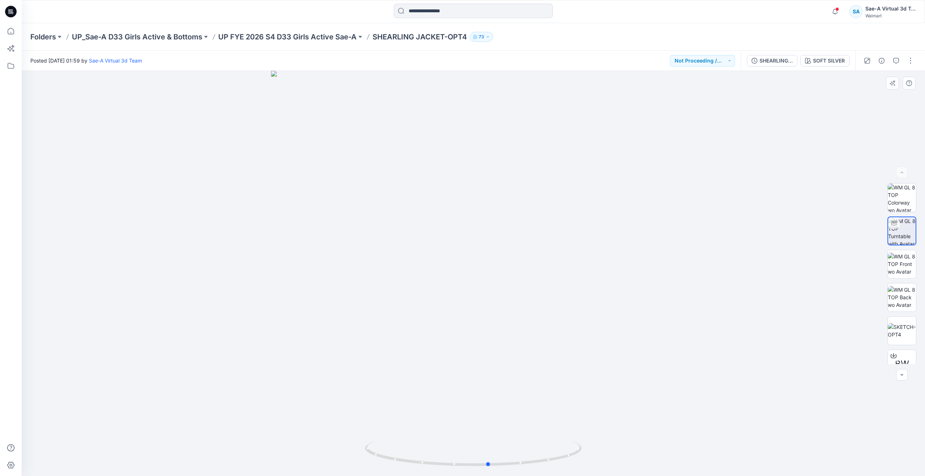
drag, startPoint x: 382, startPoint y: 453, endPoint x: 493, endPoint y: 425, distance: 114.5
click at [493, 425] on div at bounding box center [473, 273] width 903 height 405
click at [892, 60] on button "button" at bounding box center [896, 61] width 12 height 12
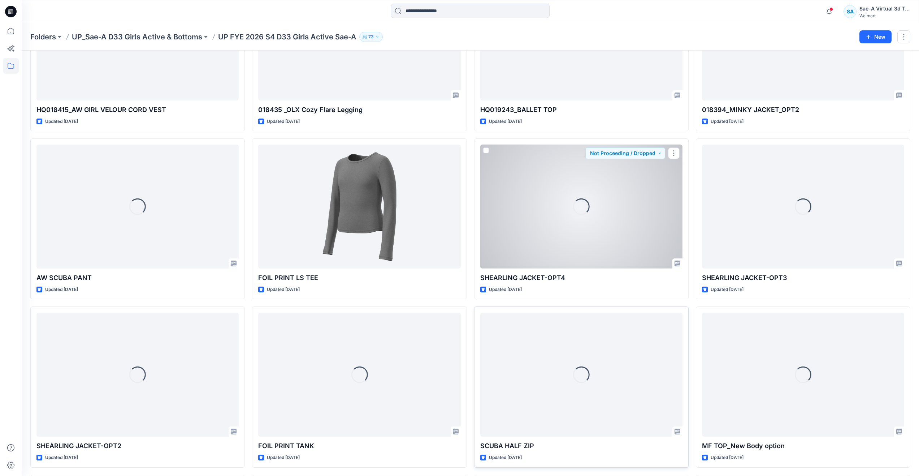
scroll to position [785, 0]
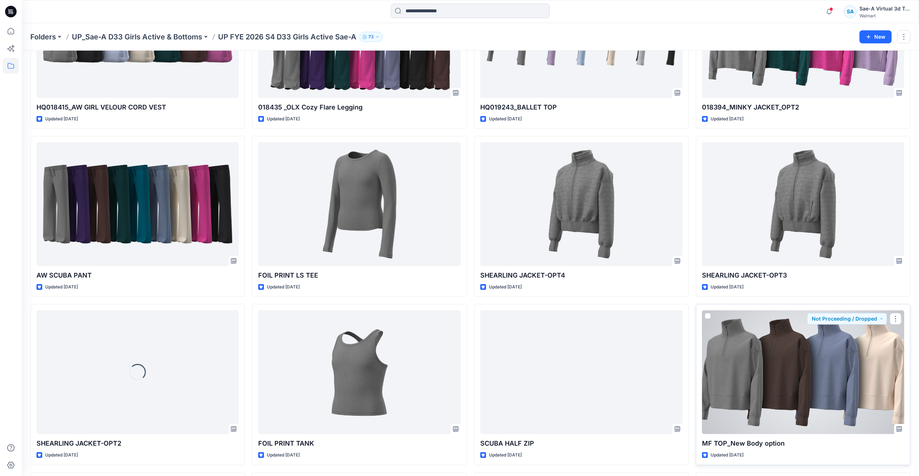
click at [752, 377] on div at bounding box center [803, 372] width 202 height 124
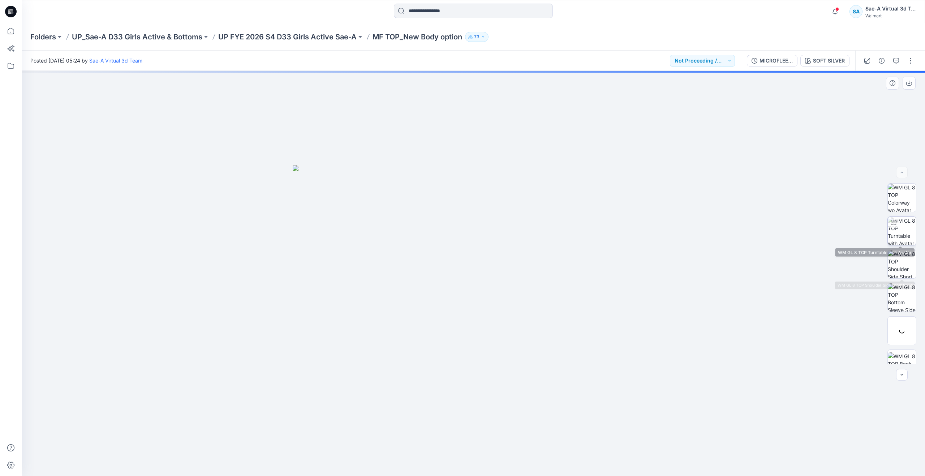
click at [897, 234] on img at bounding box center [901, 231] width 28 height 28
drag, startPoint x: 475, startPoint y: 462, endPoint x: 283, endPoint y: 428, distance: 195.1
click at [283, 428] on div at bounding box center [473, 273] width 903 height 405
click at [892, 61] on button "button" at bounding box center [896, 61] width 12 height 12
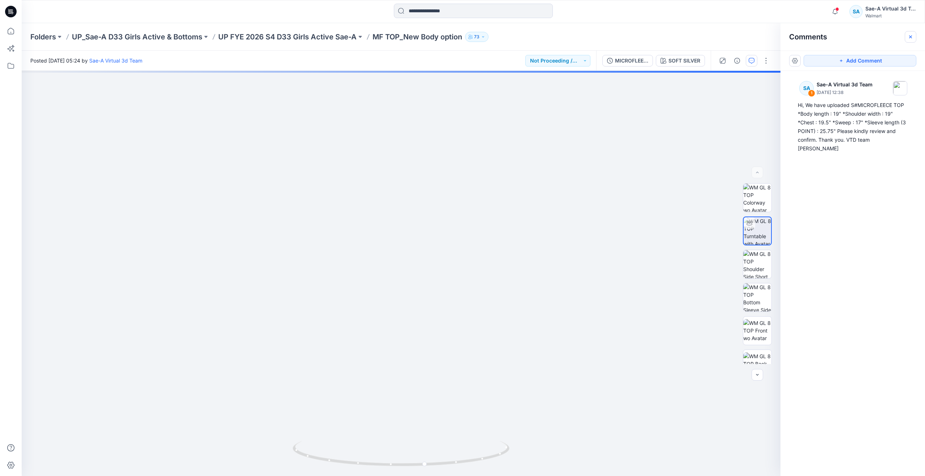
click at [908, 37] on icon "button" at bounding box center [910, 37] width 6 height 6
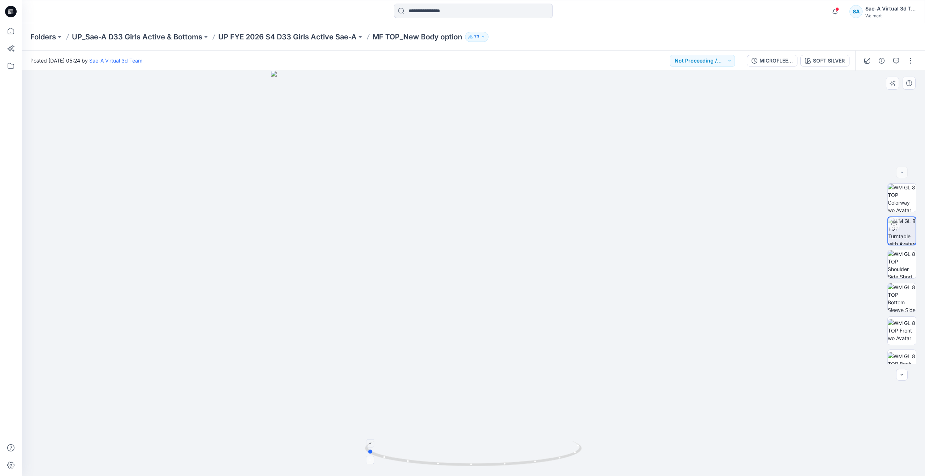
drag, startPoint x: 496, startPoint y: 464, endPoint x: 581, endPoint y: 451, distance: 86.5
click at [581, 451] on icon at bounding box center [474, 454] width 218 height 27
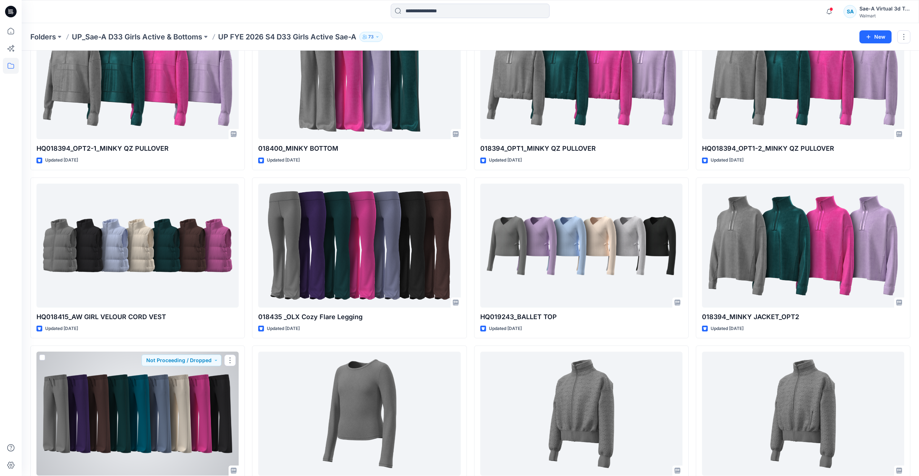
scroll to position [568, 0]
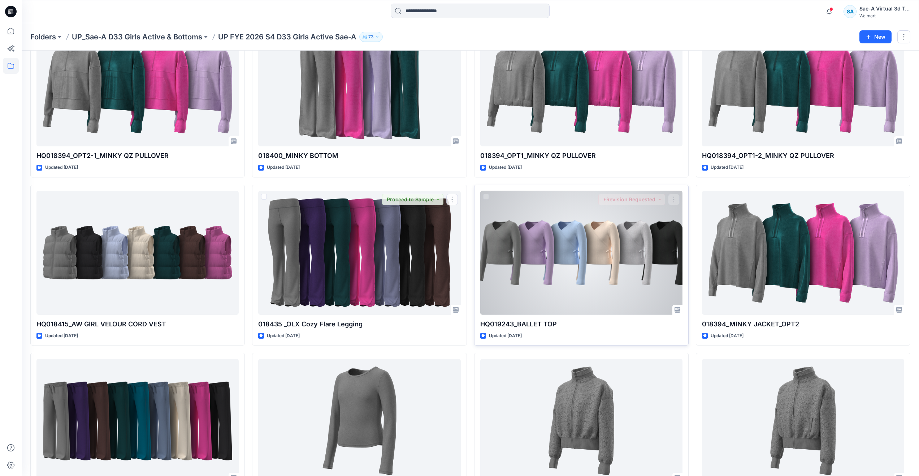
click at [511, 270] on div at bounding box center [581, 253] width 202 height 124
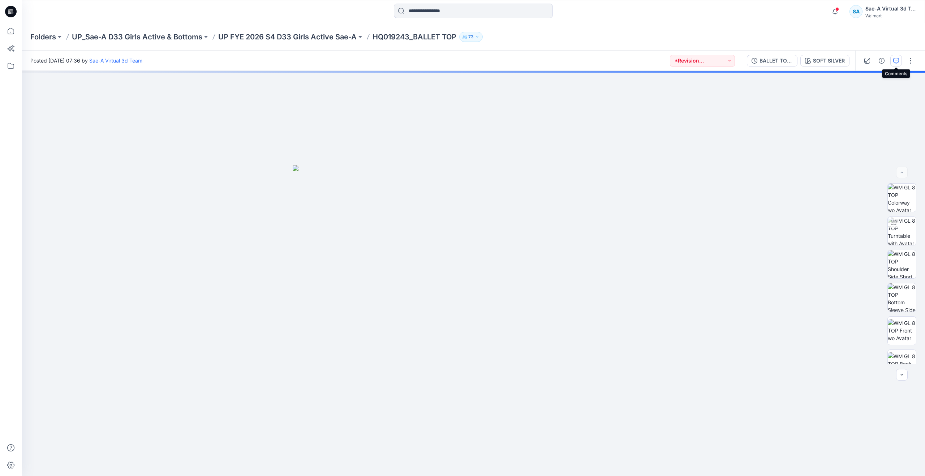
click at [893, 60] on icon "button" at bounding box center [896, 61] width 6 height 6
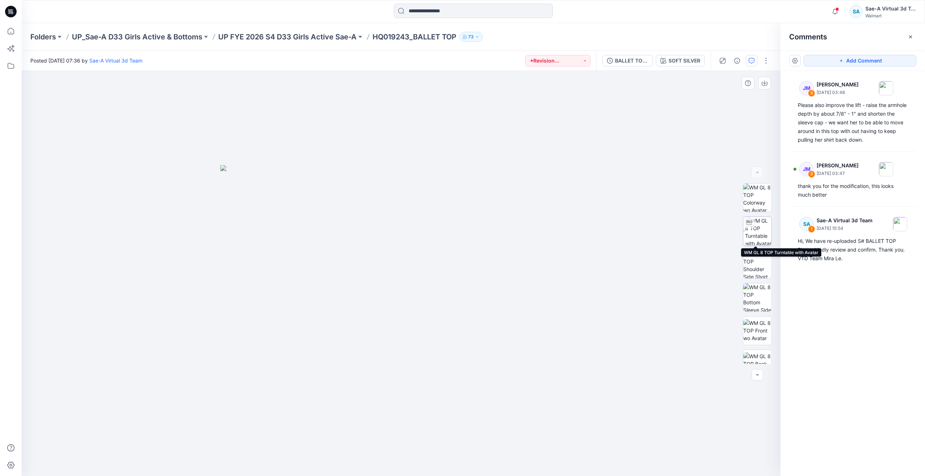
click at [754, 236] on img at bounding box center [758, 231] width 26 height 28
drag, startPoint x: 401, startPoint y: 464, endPoint x: 204, endPoint y: 426, distance: 200.4
click at [204, 426] on div at bounding box center [401, 273] width 758 height 405
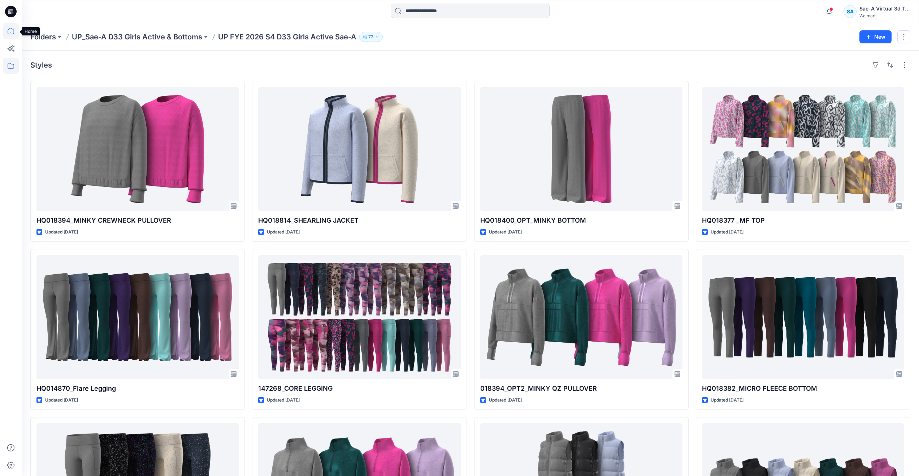
click at [12, 26] on icon at bounding box center [11, 31] width 16 height 16
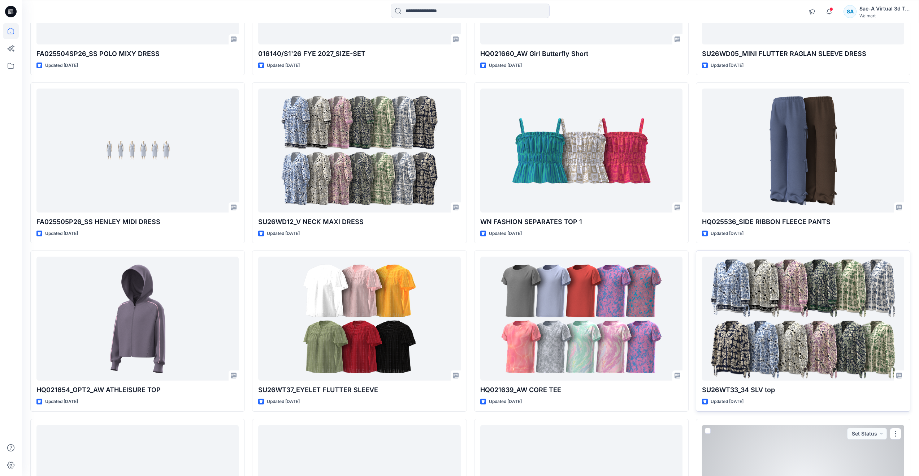
scroll to position [518, 0]
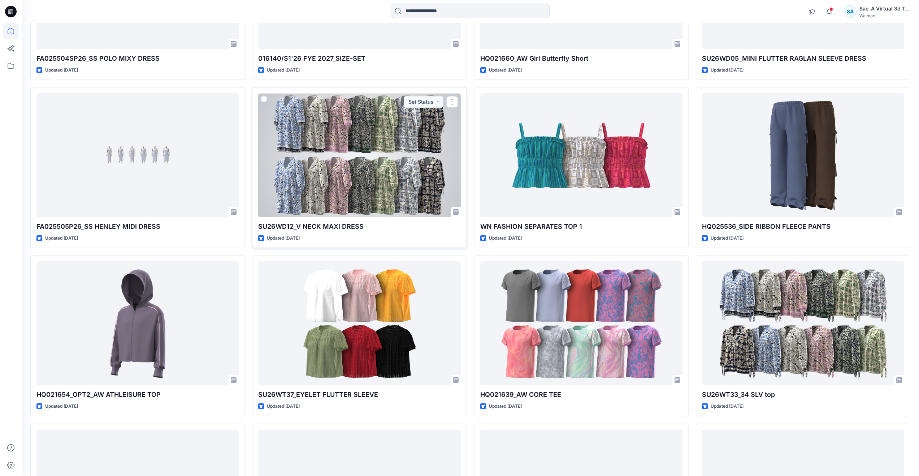
click at [361, 180] on div at bounding box center [359, 155] width 202 height 124
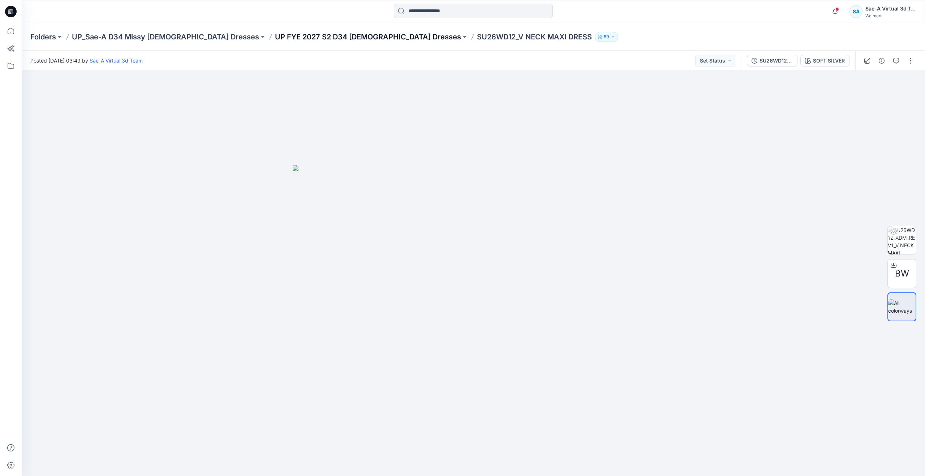
click at [275, 37] on p "UP FYE 2027 S2 D34 Ladies Dresses" at bounding box center [368, 37] width 186 height 10
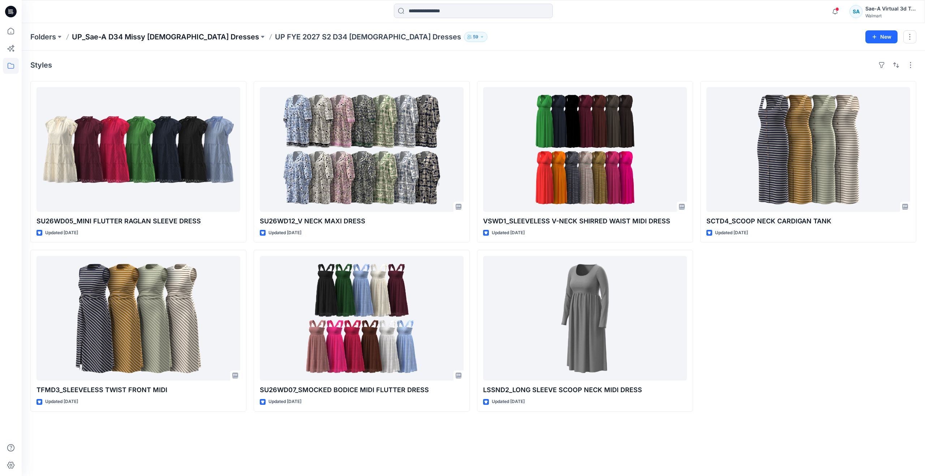
click at [155, 39] on p "UP_Sae-A D34 Missy Ladies Dresses" at bounding box center [165, 37] width 187 height 10
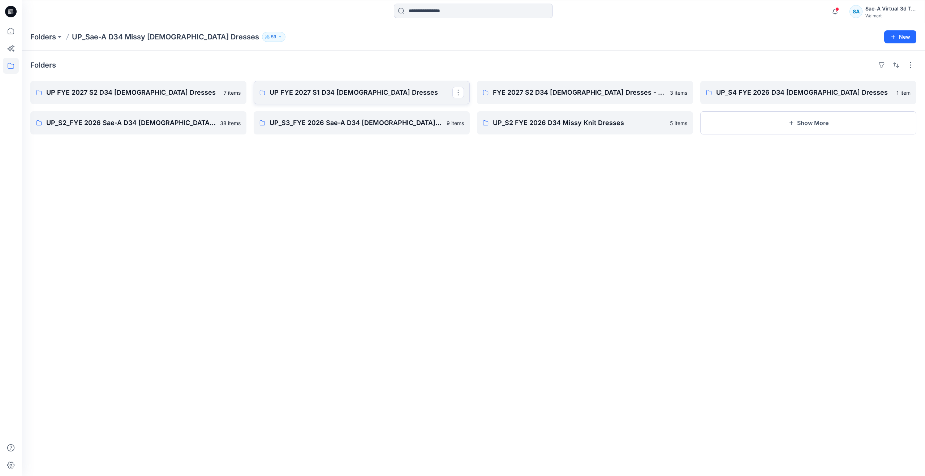
click at [334, 94] on p "UP FYE 2027 S1 D34 Ladies Dresses" at bounding box center [360, 92] width 183 height 10
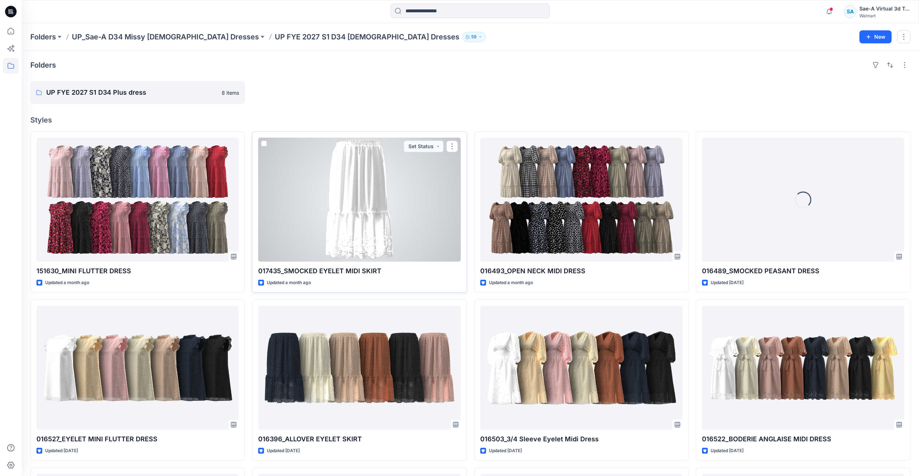
click at [351, 224] on div at bounding box center [359, 200] width 202 height 124
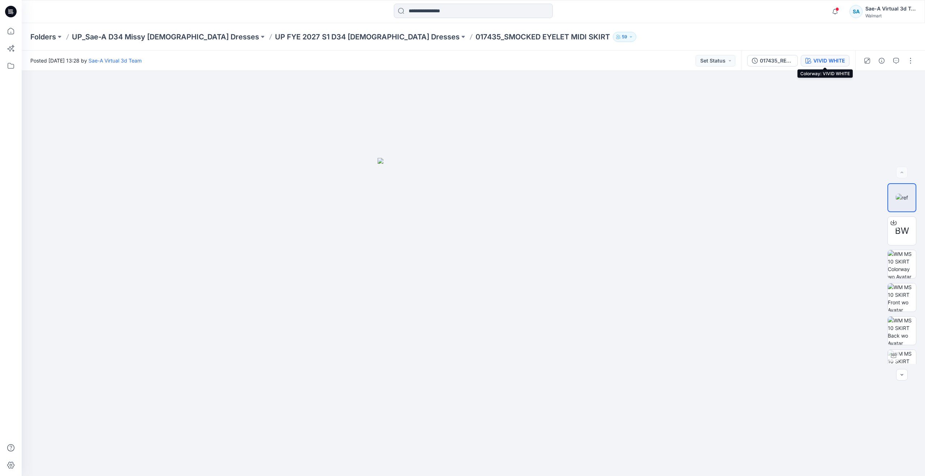
click at [813, 59] on div "VIVID WHITE" at bounding box center [828, 61] width 31 height 8
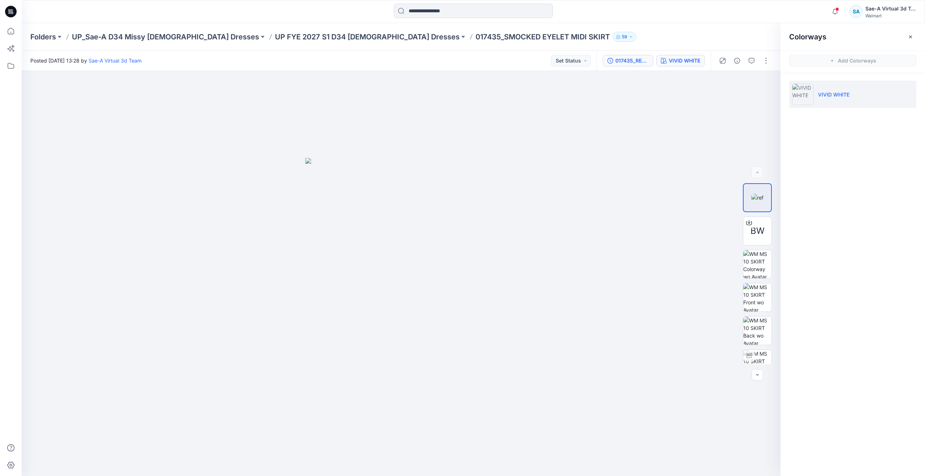
click at [636, 62] on div "017435_REV 2_LINING ADDED" at bounding box center [631, 61] width 33 height 8
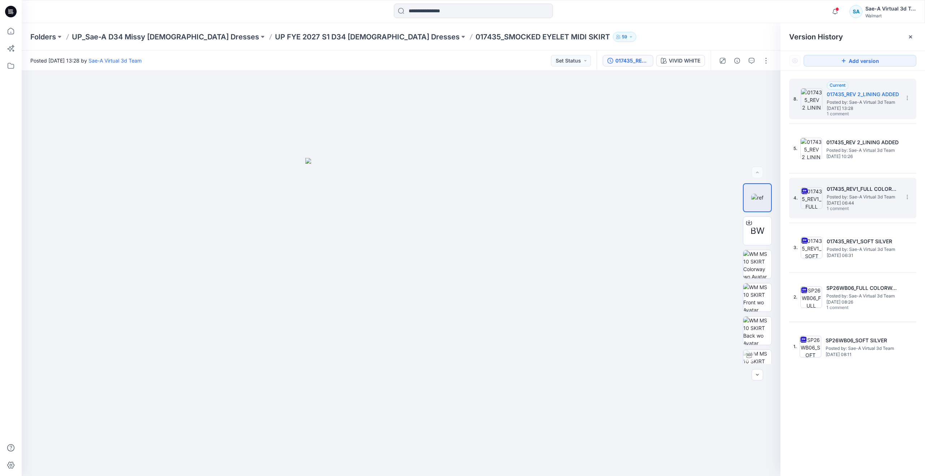
click at [830, 201] on span "Friday, May 23, 2025 06:44" at bounding box center [862, 202] width 72 height 5
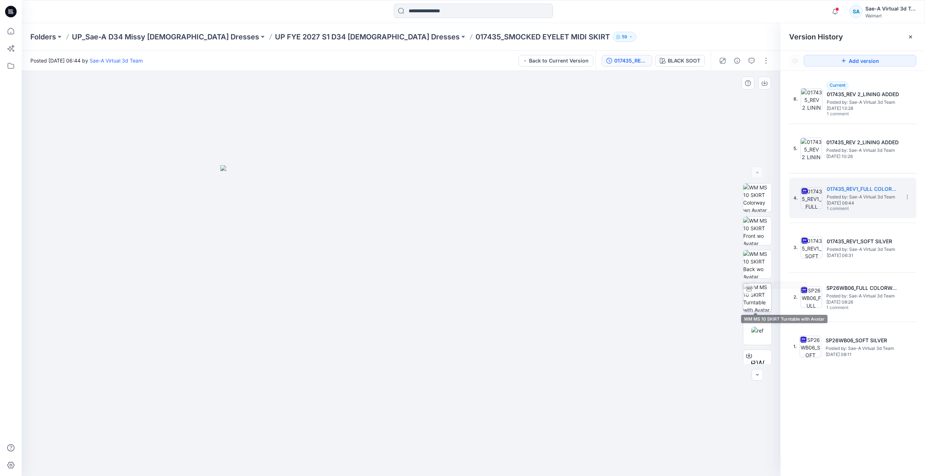
click at [752, 292] on div at bounding box center [749, 289] width 12 height 12
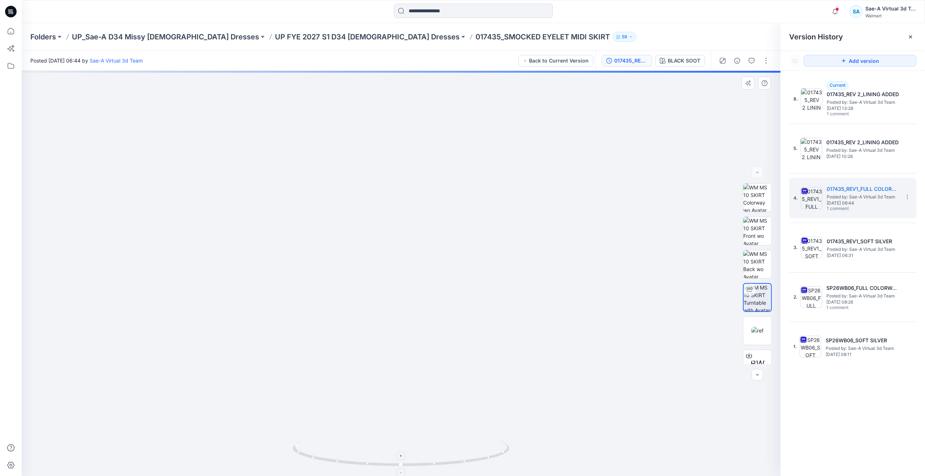
drag, startPoint x: 400, startPoint y: 468, endPoint x: 432, endPoint y: 462, distance: 33.1
click at [432, 462] on icon at bounding box center [402, 454] width 218 height 27
drag, startPoint x: 399, startPoint y: 465, endPoint x: 387, endPoint y: 435, distance: 32.7
click at [387, 435] on div at bounding box center [401, 273] width 758 height 405
click at [860, 95] on h5 "017435_REV 2_LINING ADDED" at bounding box center [862, 94] width 72 height 9
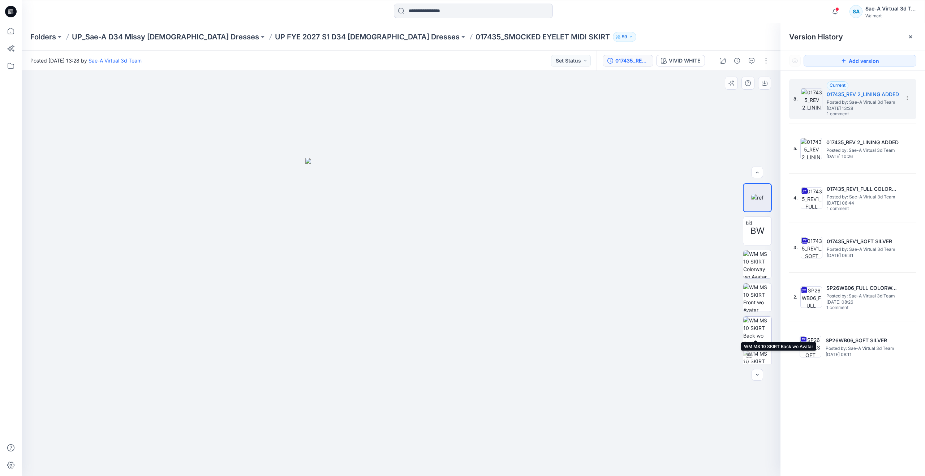
scroll to position [14, 0]
click at [754, 344] on img at bounding box center [757, 349] width 28 height 28
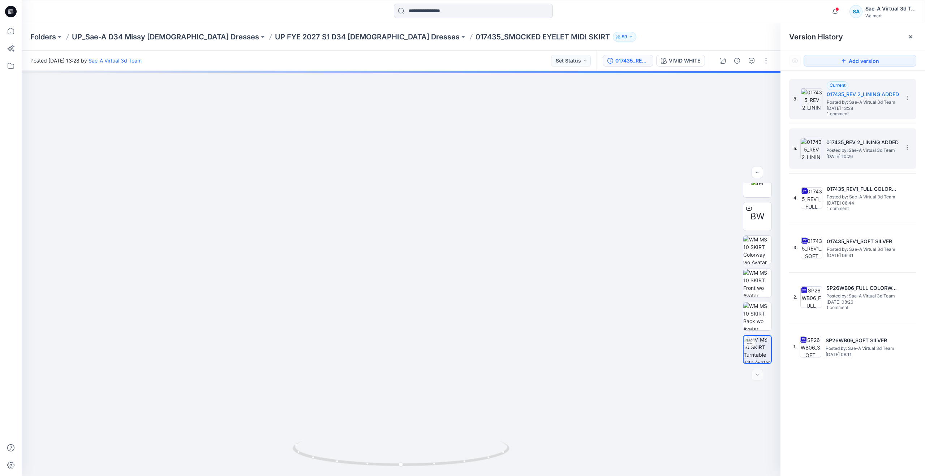
click at [808, 149] on img at bounding box center [811, 149] width 22 height 22
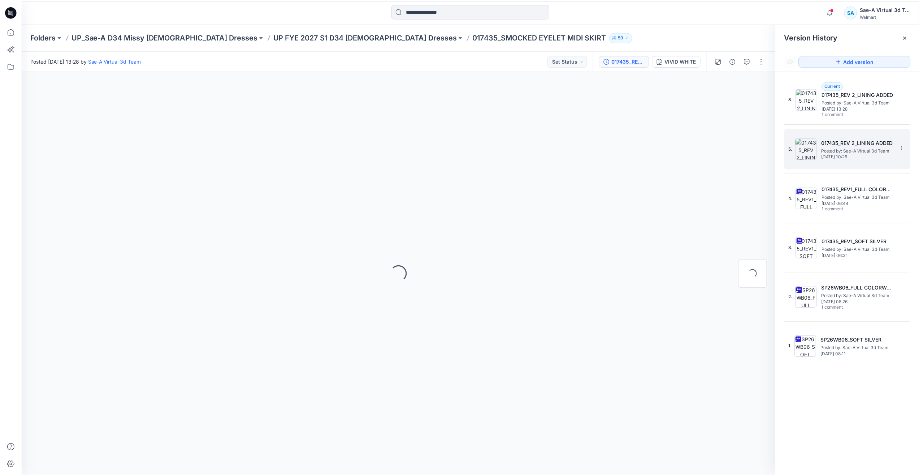
scroll to position [0, 0]
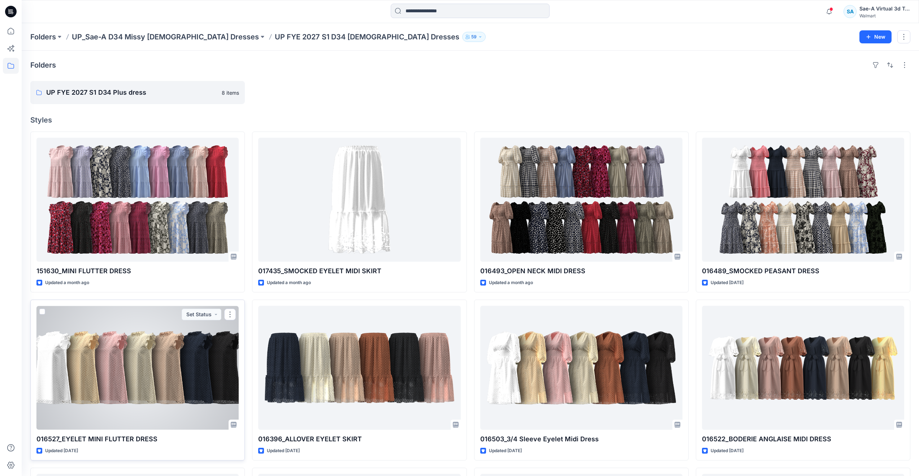
scroll to position [36, 0]
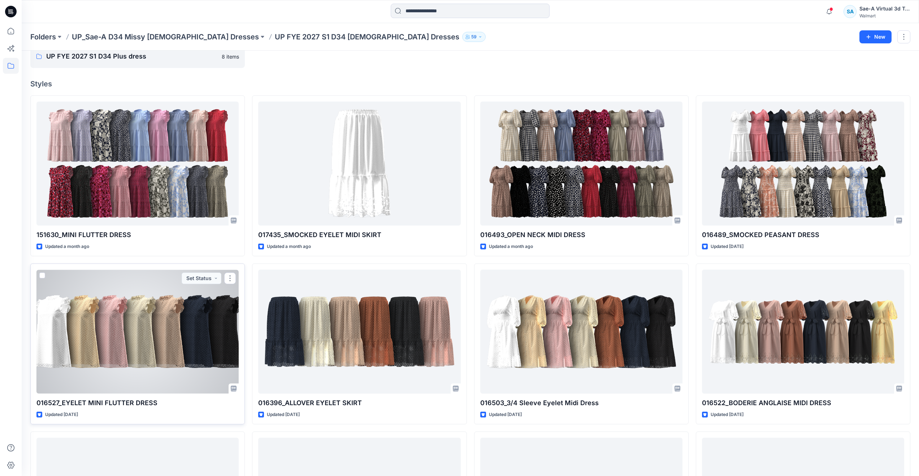
click at [135, 352] on div at bounding box center [137, 331] width 202 height 124
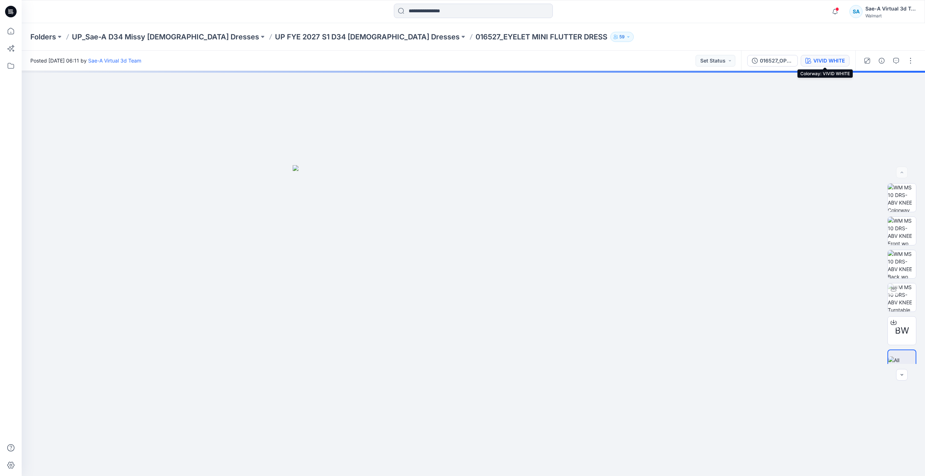
click at [834, 58] on div "VIVID WHITE" at bounding box center [828, 61] width 31 height 8
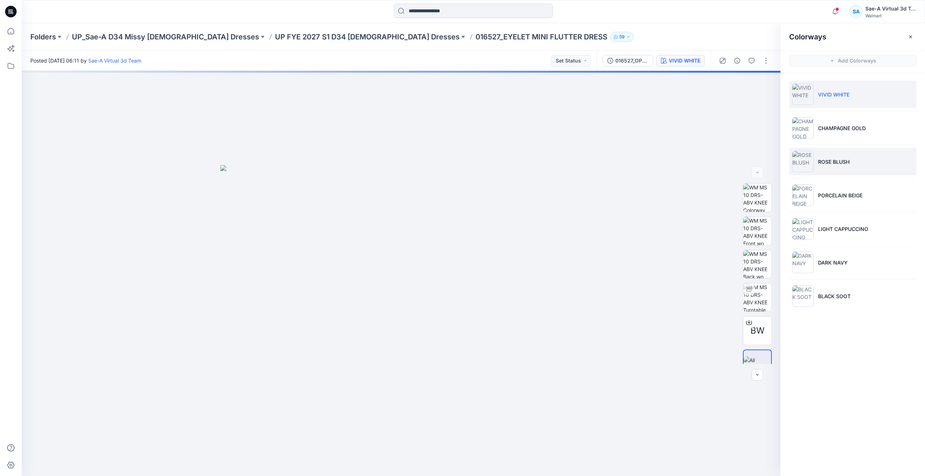
click at [825, 158] on p "ROSE BLUSH" at bounding box center [833, 162] width 31 height 8
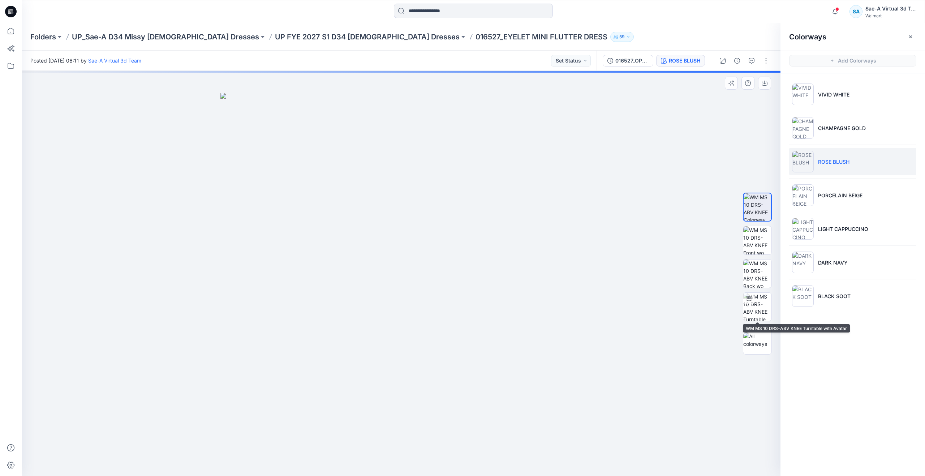
click at [757, 322] on div at bounding box center [757, 273] width 29 height 181
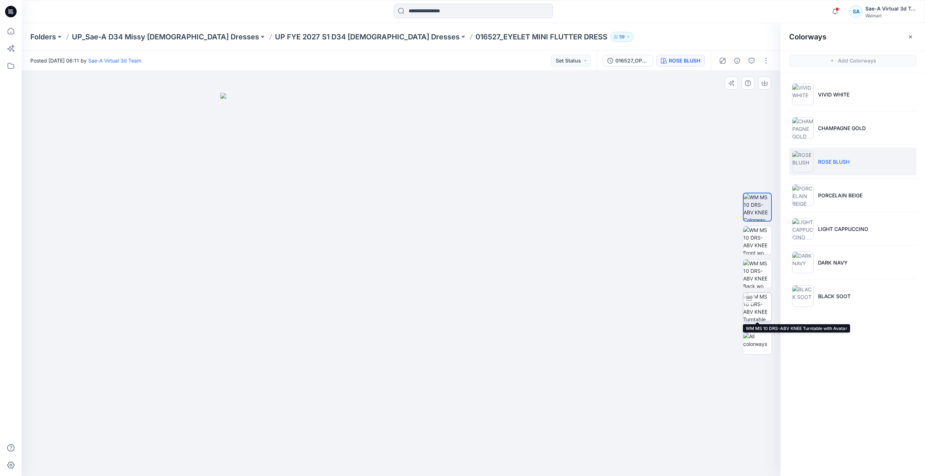
click at [757, 304] on img at bounding box center [757, 307] width 28 height 28
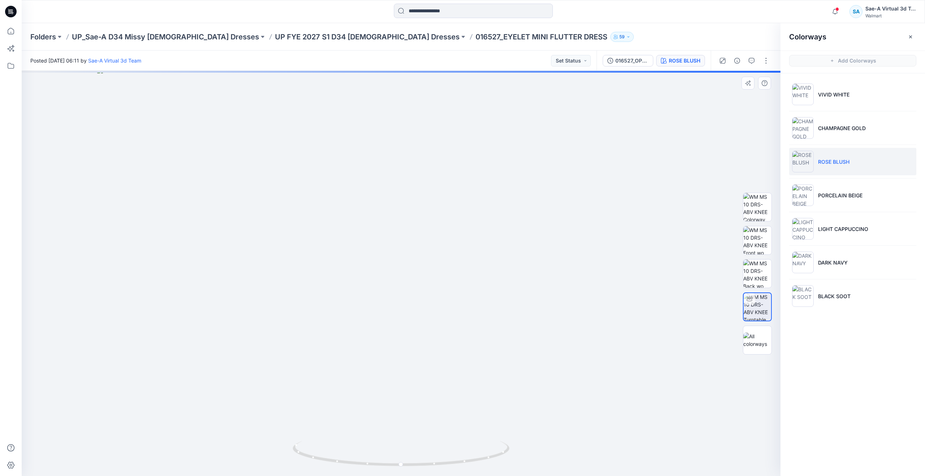
drag, startPoint x: 476, startPoint y: 130, endPoint x: 481, endPoint y: 229, distance: 98.3
drag, startPoint x: 400, startPoint y: 466, endPoint x: 626, endPoint y: 408, distance: 233.2
click at [626, 408] on div at bounding box center [401, 273] width 758 height 405
click at [634, 61] on div "016527_OPT2_FULL COLORWAYS" at bounding box center [631, 61] width 33 height 8
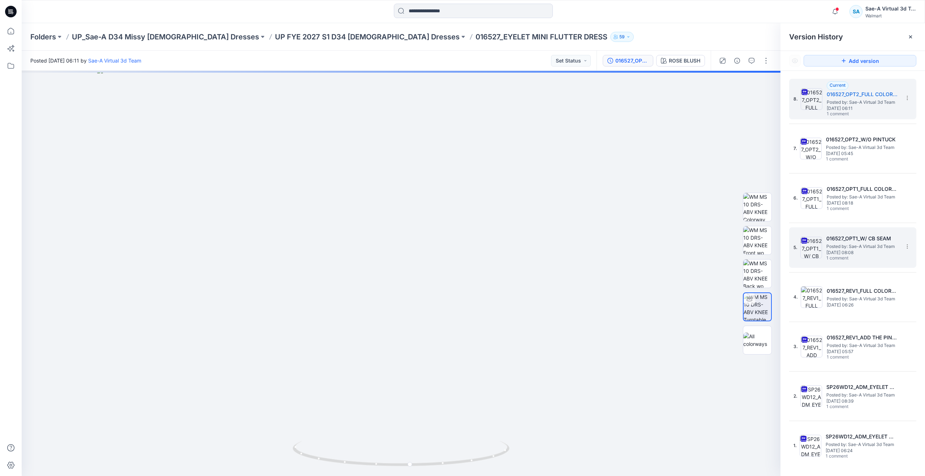
click at [851, 254] on span "Thursday, May 22, 2025 08:08" at bounding box center [862, 252] width 72 height 5
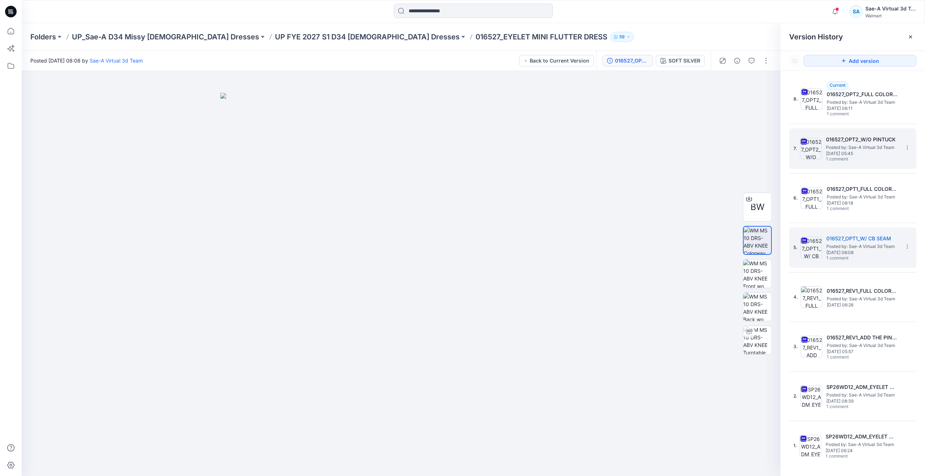
click at [843, 143] on h5 "016527_OPT2_W/O PINTUCK" at bounding box center [862, 139] width 72 height 9
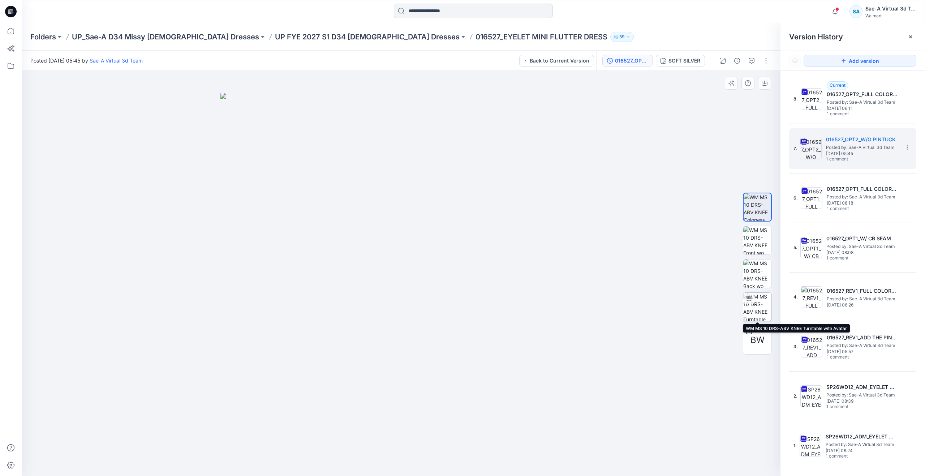
click at [761, 296] on img at bounding box center [757, 307] width 28 height 28
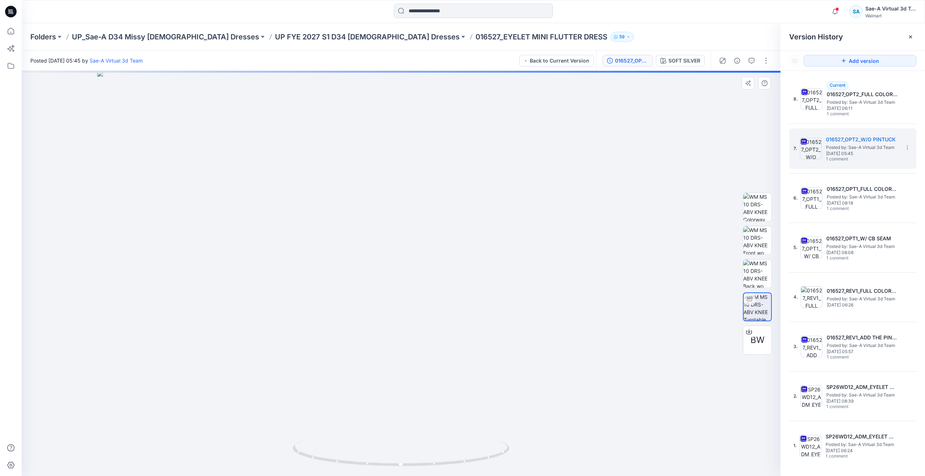
drag, startPoint x: 466, startPoint y: 185, endPoint x: 419, endPoint y: 332, distance: 154.1
drag, startPoint x: 403, startPoint y: 464, endPoint x: 216, endPoint y: 428, distance: 190.6
click at [216, 428] on div at bounding box center [401, 273] width 758 height 405
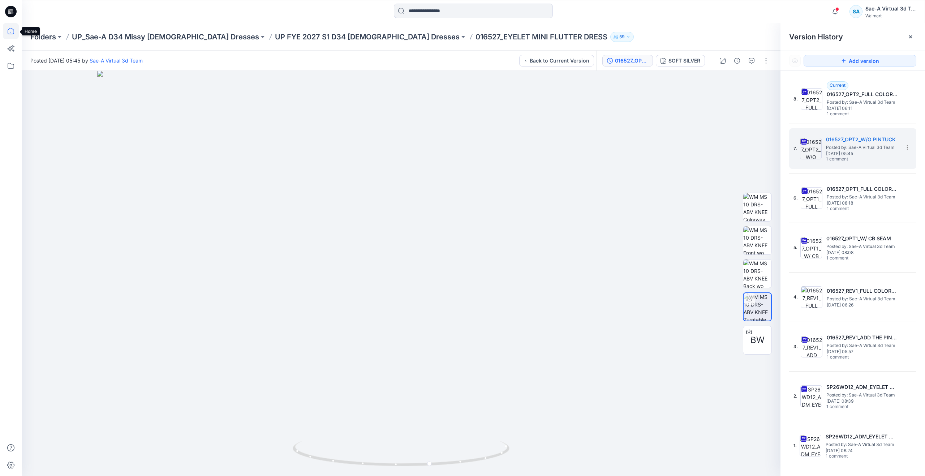
click at [7, 30] on icon at bounding box center [11, 31] width 16 height 16
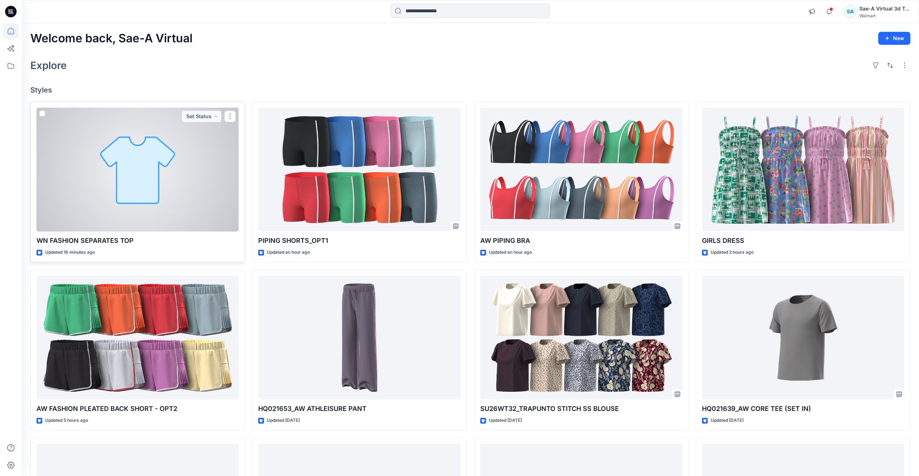
click at [146, 193] on div at bounding box center [137, 170] width 202 height 124
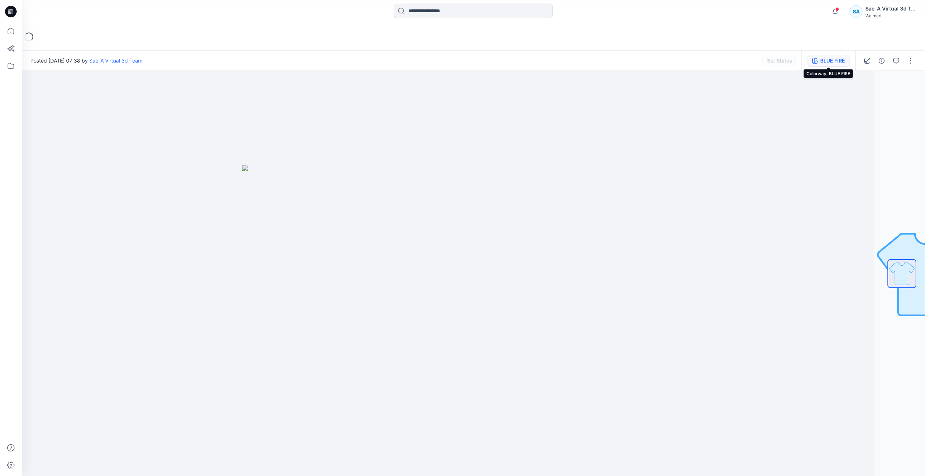
click at [813, 55] on button "BLUE FIRE" at bounding box center [828, 61] width 42 height 12
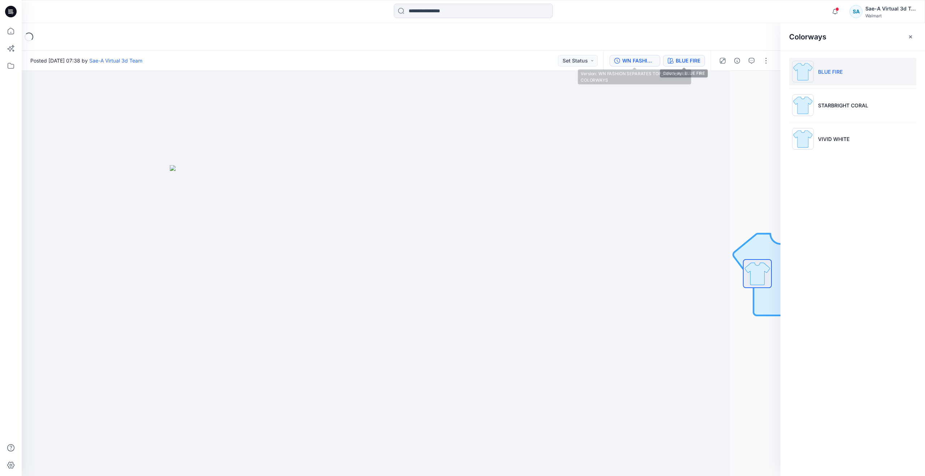
click at [646, 62] on div "WN FASHION SEPARATES TOP_REV3_FULL COLORWAYS" at bounding box center [638, 61] width 33 height 8
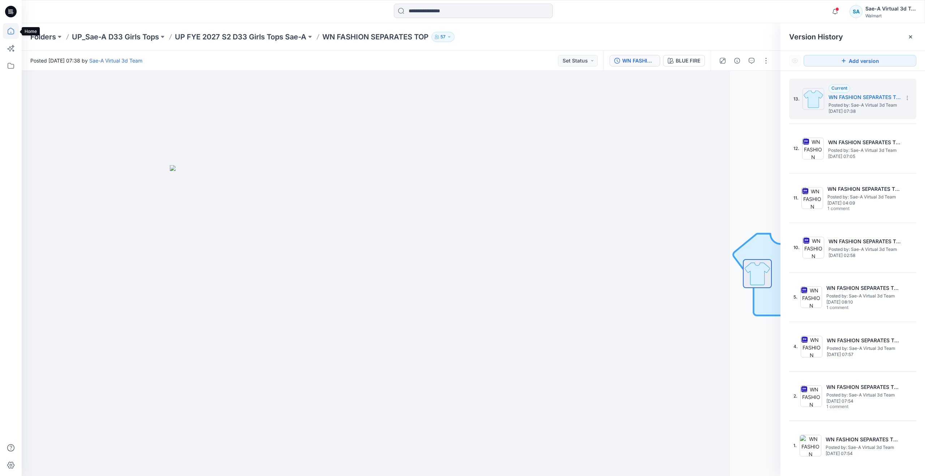
click at [14, 26] on icon at bounding box center [11, 31] width 16 height 16
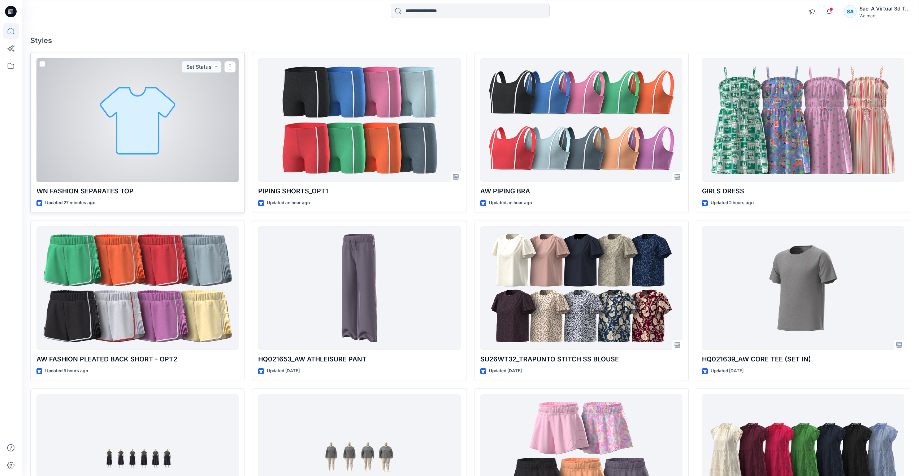
scroll to position [144, 0]
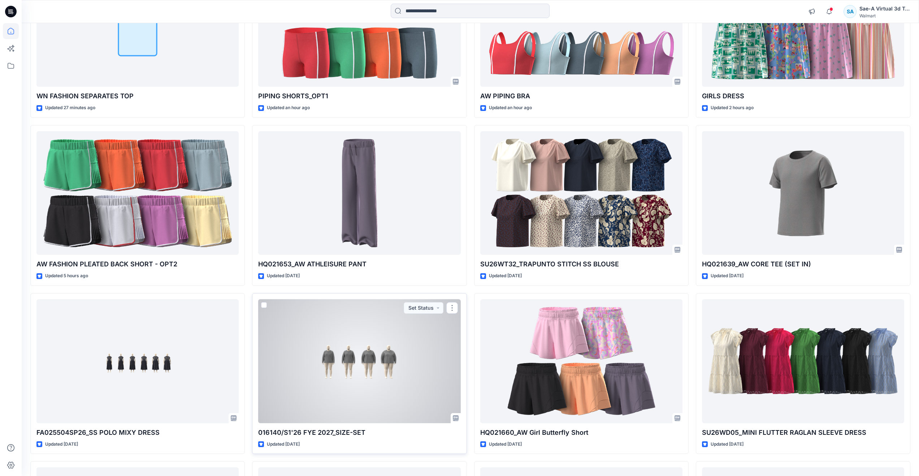
click at [319, 386] on div at bounding box center [359, 361] width 202 height 124
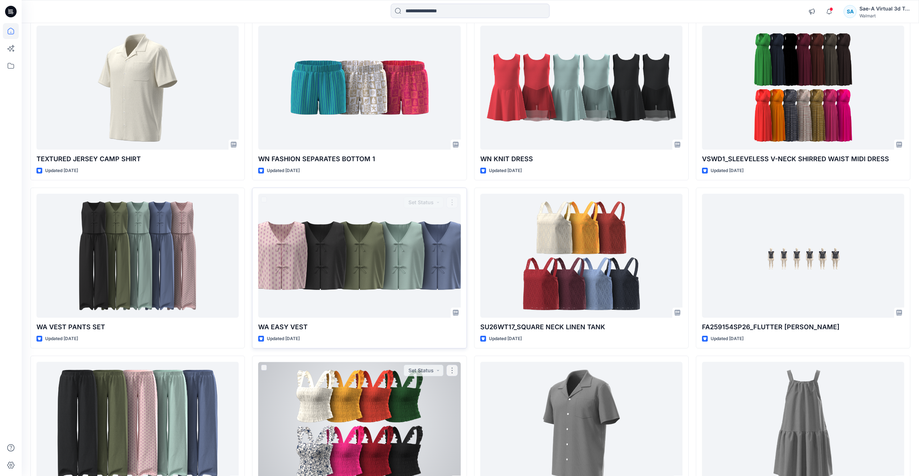
scroll to position [1165, 0]
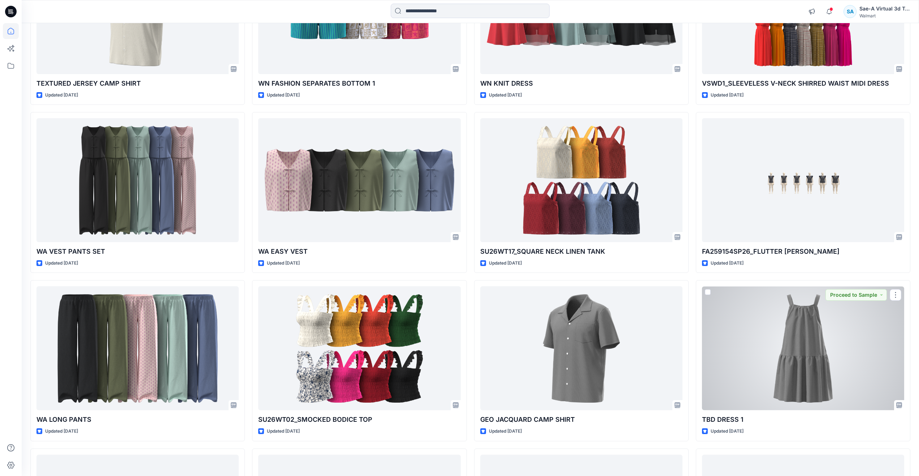
click at [792, 376] on div at bounding box center [803, 348] width 202 height 124
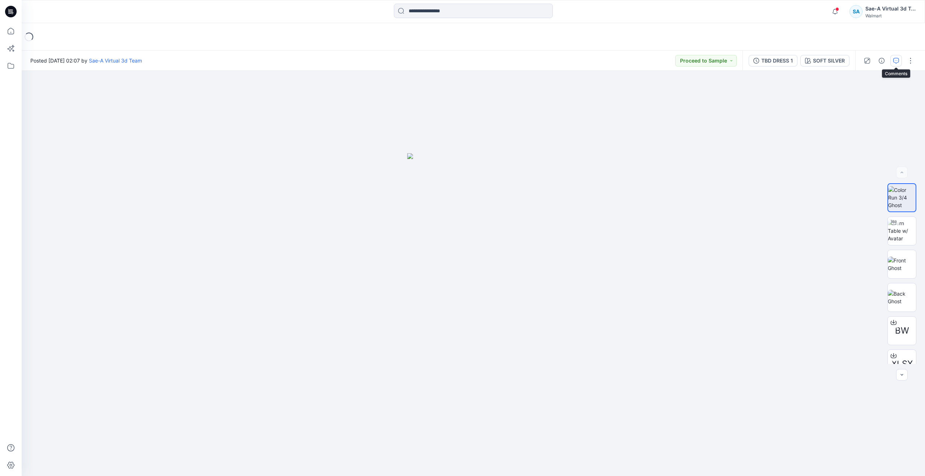
click at [896, 59] on icon "button" at bounding box center [896, 61] width 6 height 6
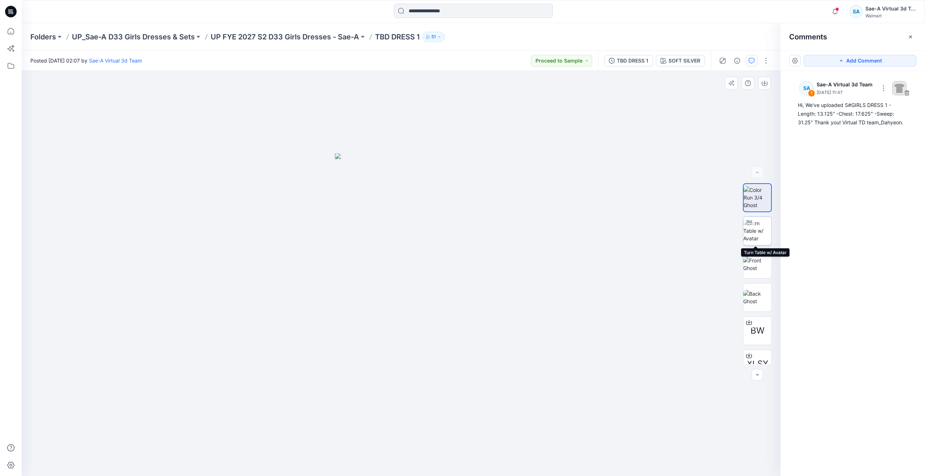
click at [750, 232] on img at bounding box center [757, 230] width 28 height 23
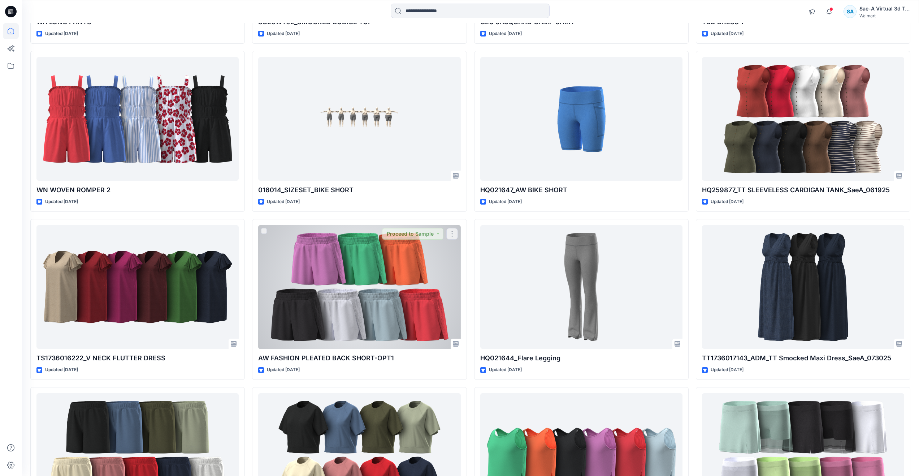
scroll to position [1669, 0]
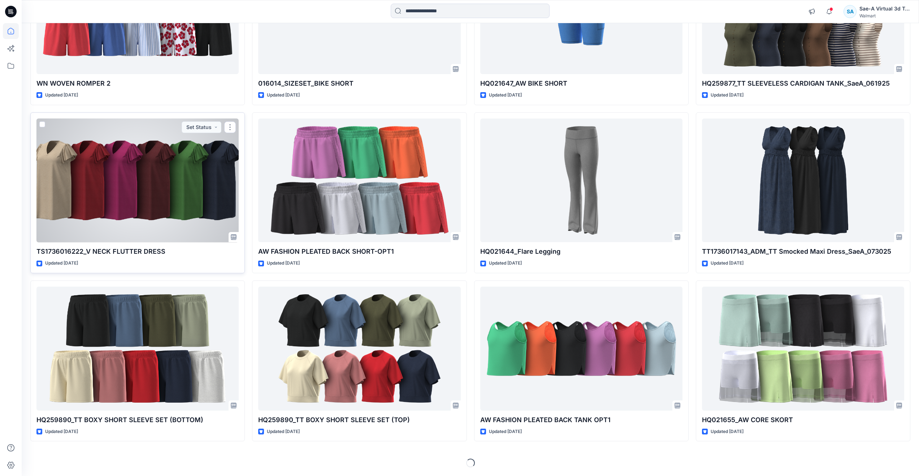
click at [148, 192] on div at bounding box center [137, 180] width 202 height 124
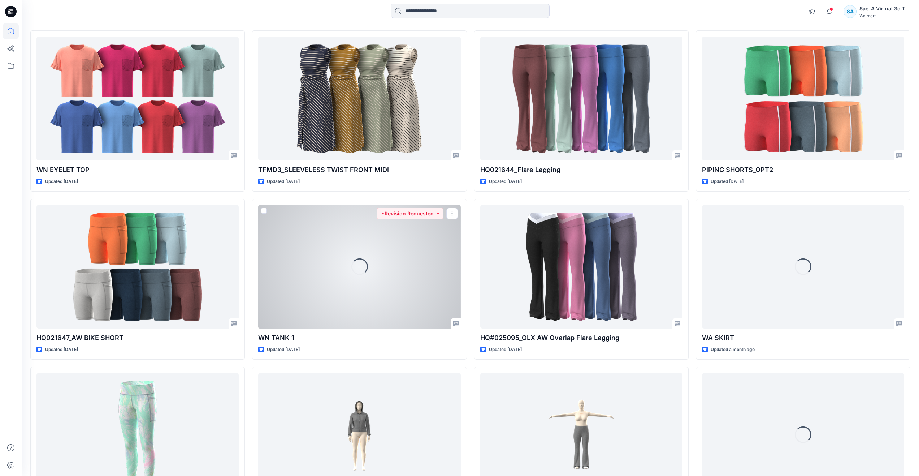
scroll to position [3039, 0]
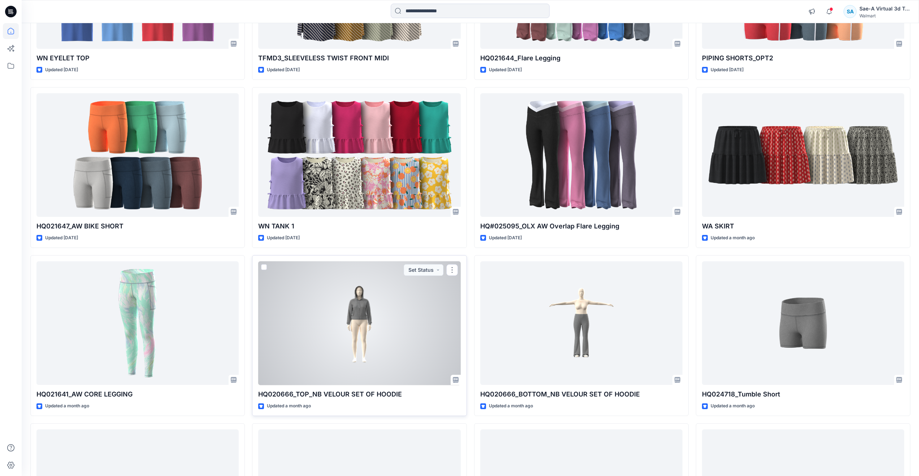
click at [390, 335] on div at bounding box center [359, 323] width 202 height 124
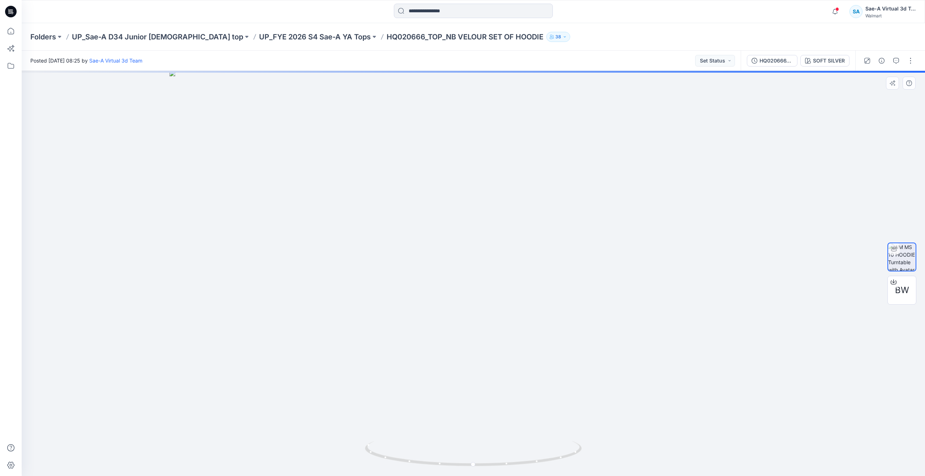
drag, startPoint x: 475, startPoint y: 244, endPoint x: 467, endPoint y: 345, distance: 101.5
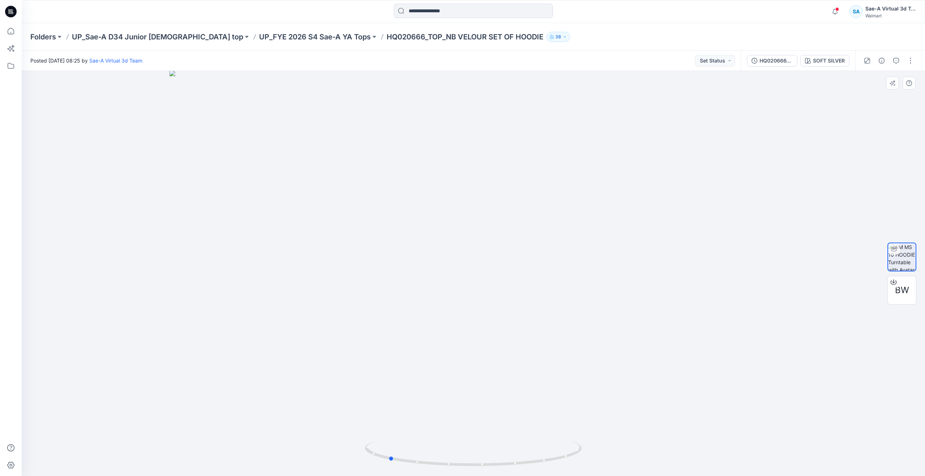
drag, startPoint x: 471, startPoint y: 465, endPoint x: 602, endPoint y: 416, distance: 140.7
click at [602, 416] on div at bounding box center [473, 273] width 903 height 405
drag, startPoint x: 390, startPoint y: 457, endPoint x: 281, endPoint y: 425, distance: 113.3
click at [281, 425] on div at bounding box center [473, 273] width 903 height 405
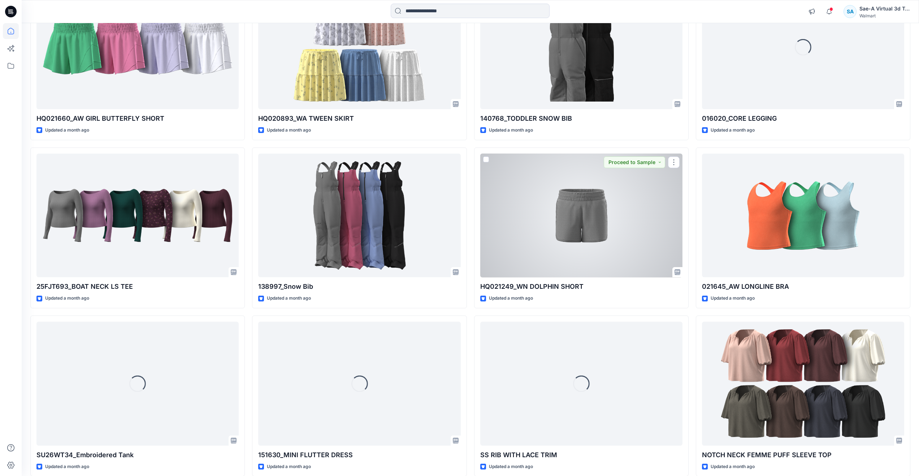
scroll to position [4694, 0]
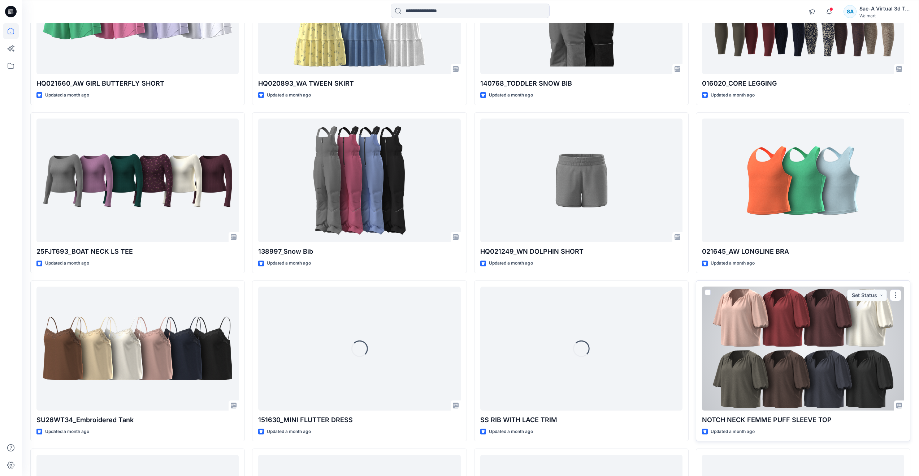
click at [759, 364] on div at bounding box center [803, 348] width 202 height 124
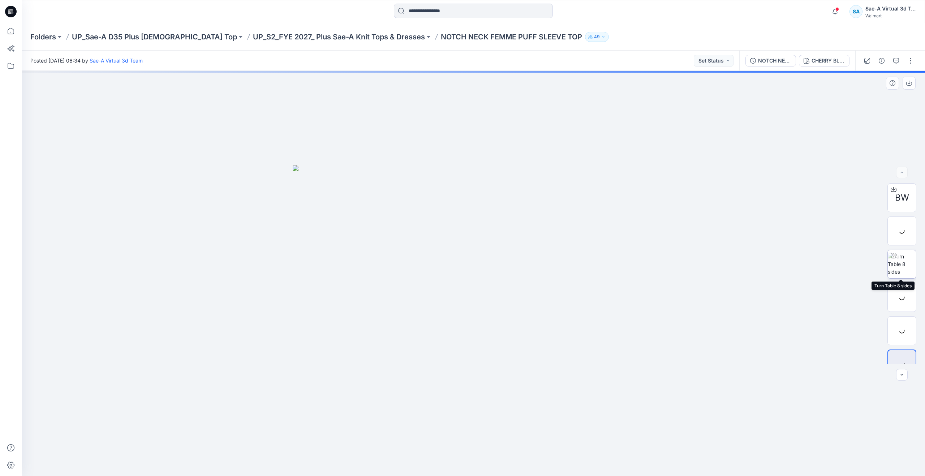
click at [895, 260] on div at bounding box center [893, 256] width 12 height 12
click at [166, 40] on p "UP_Sae-A D35 Plus Ladies Top" at bounding box center [154, 37] width 165 height 10
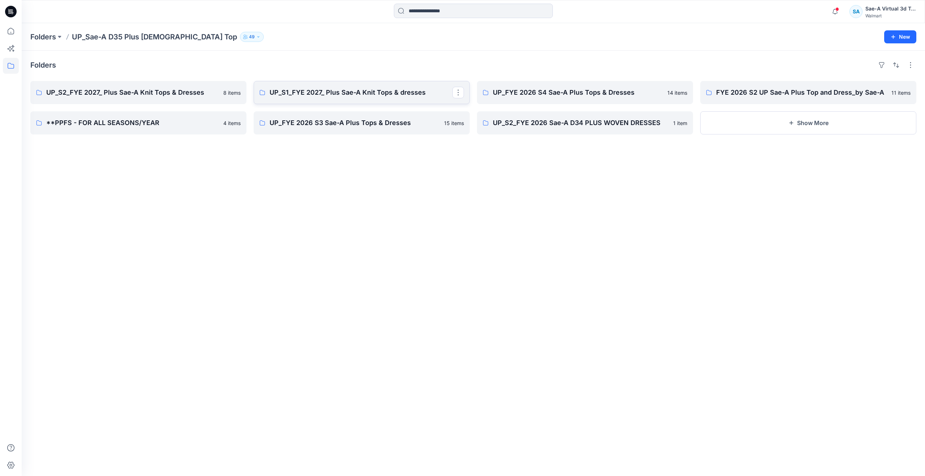
click at [307, 91] on p "UP_S1_FYE 2027_ Plus Sae-A Knit Tops & dresses" at bounding box center [360, 92] width 183 height 10
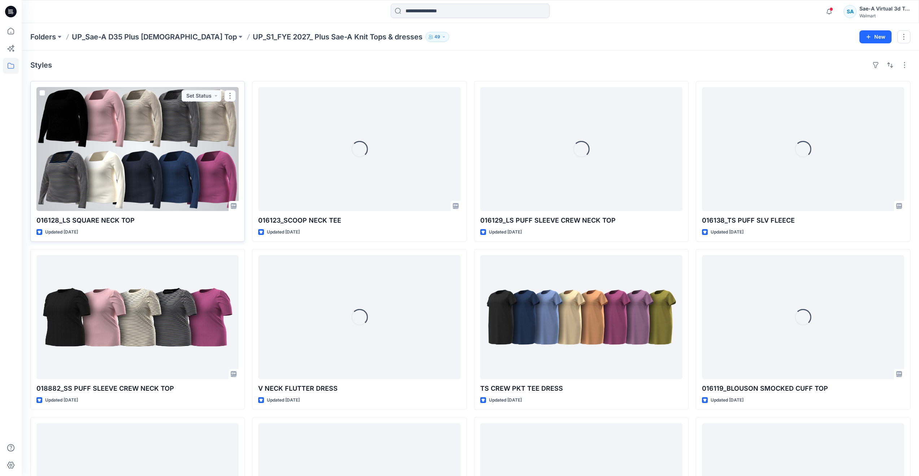
click at [161, 159] on div at bounding box center [137, 149] width 202 height 124
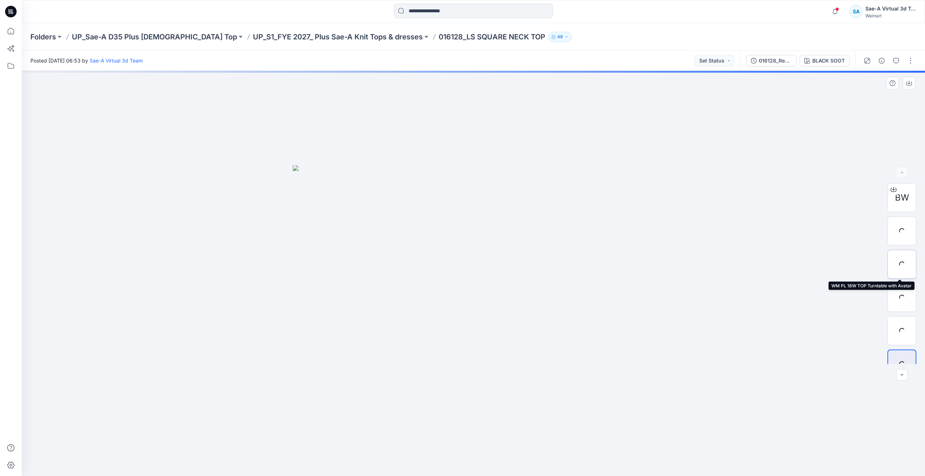
click at [900, 268] on div at bounding box center [901, 264] width 29 height 29
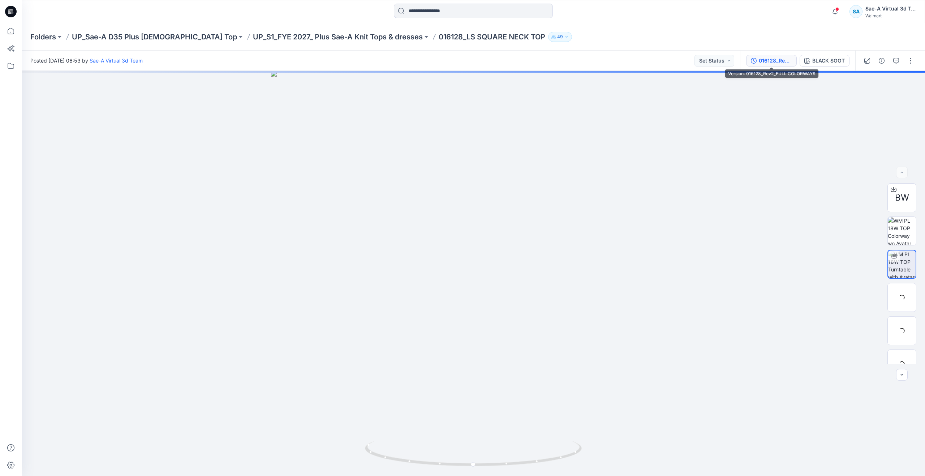
click at [777, 63] on div "016128_Rev2_FULL COLORWAYS" at bounding box center [774, 61] width 33 height 8
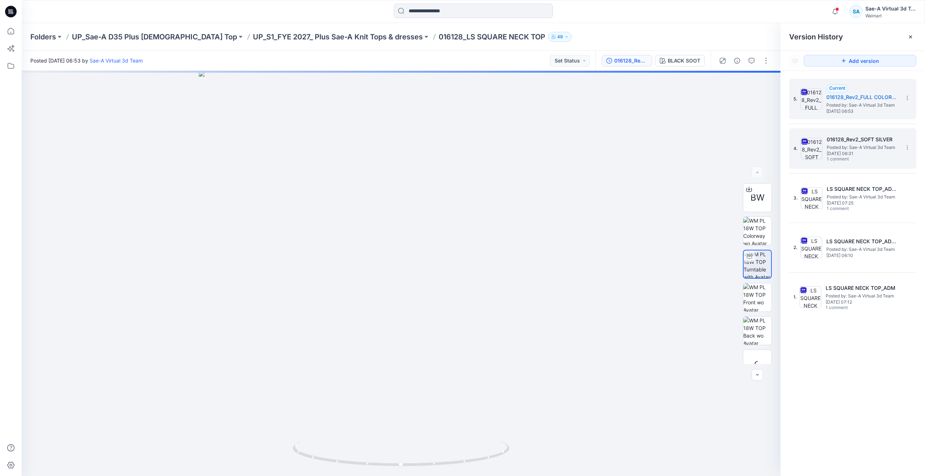
click at [823, 152] on div "4. 016128_Rev2_SOFT SILVER Posted by: Sae-A Virtual 3d Team Monday, May 19, 202…" at bounding box center [847, 148] width 108 height 35
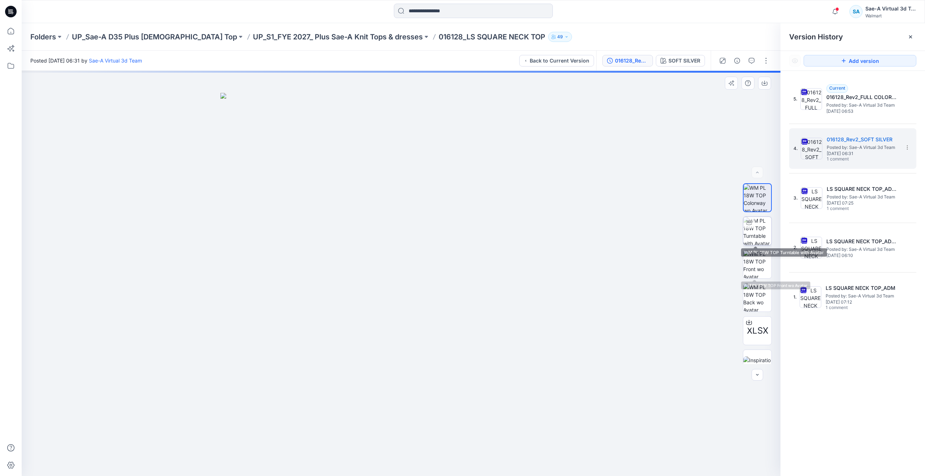
click at [748, 232] on img at bounding box center [757, 231] width 28 height 28
drag, startPoint x: 503, startPoint y: 234, endPoint x: 509, endPoint y: 342, distance: 107.4
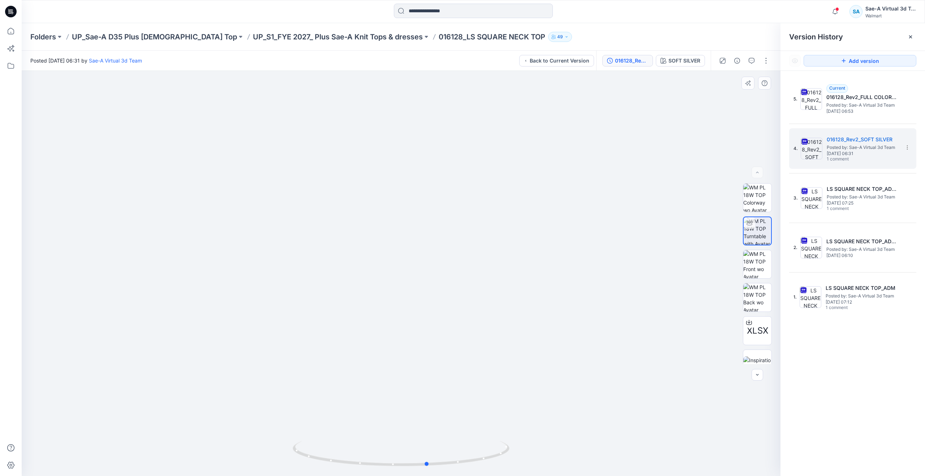
drag, startPoint x: 403, startPoint y: 464, endPoint x: 419, endPoint y: 428, distance: 39.5
click at [420, 428] on div at bounding box center [401, 273] width 758 height 405
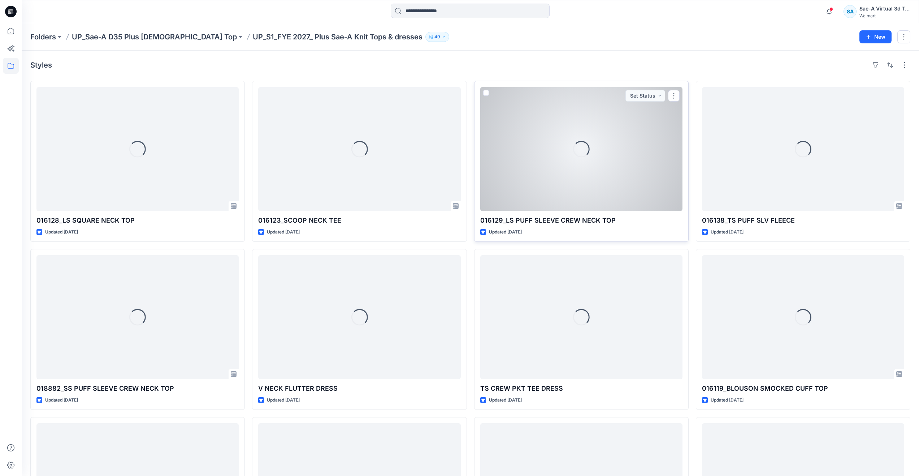
click at [540, 183] on div "Loading..." at bounding box center [581, 149] width 202 height 124
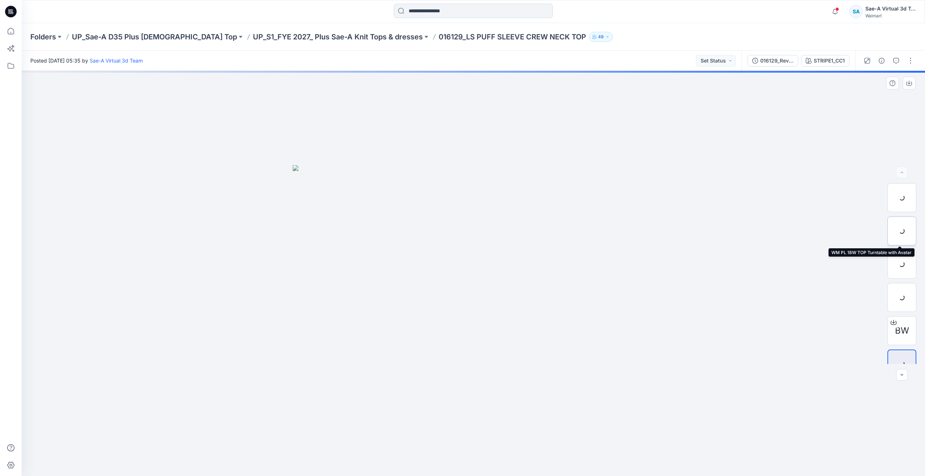
click at [906, 229] on div at bounding box center [901, 230] width 29 height 29
click at [890, 66] on span at bounding box center [896, 61] width 12 height 12
click at [893, 61] on icon "button" at bounding box center [896, 61] width 6 height 6
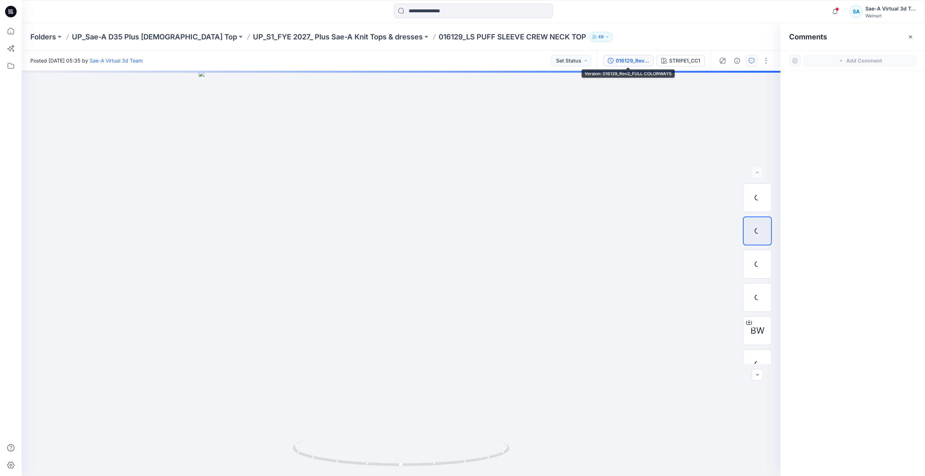
click at [632, 64] on div "016129_Rev2_FULL COLORWAYS" at bounding box center [631, 61] width 33 height 8
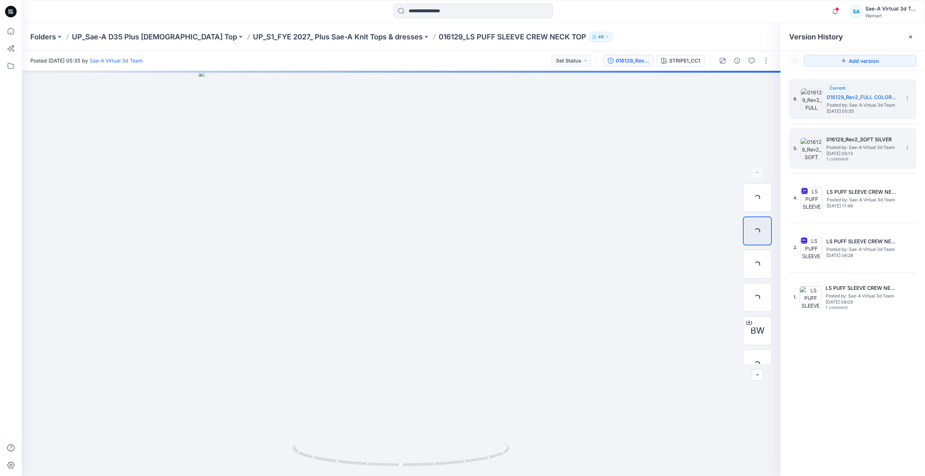
click at [868, 144] on span "Posted by: Sae-A Virtual 3d Team" at bounding box center [862, 147] width 72 height 7
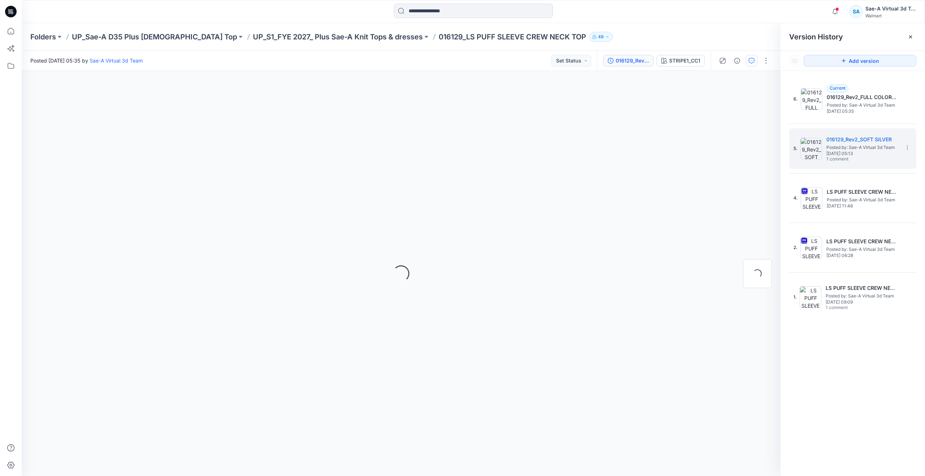
click at [756, 62] on button "button" at bounding box center [751, 61] width 12 height 12
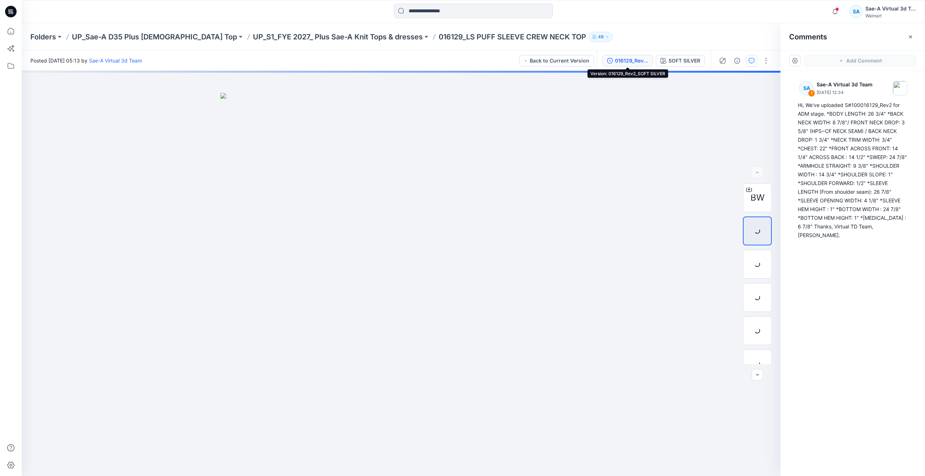
click at [626, 61] on div "016129_Rev2_SOFT SILVER" at bounding box center [631, 61] width 33 height 8
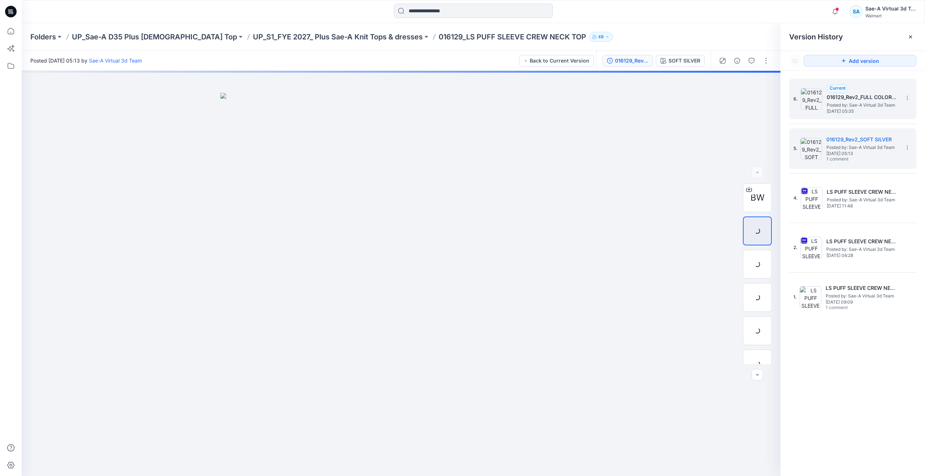
click at [826, 104] on span "Posted by: Sae-A Virtual 3d Team" at bounding box center [862, 104] width 72 height 7
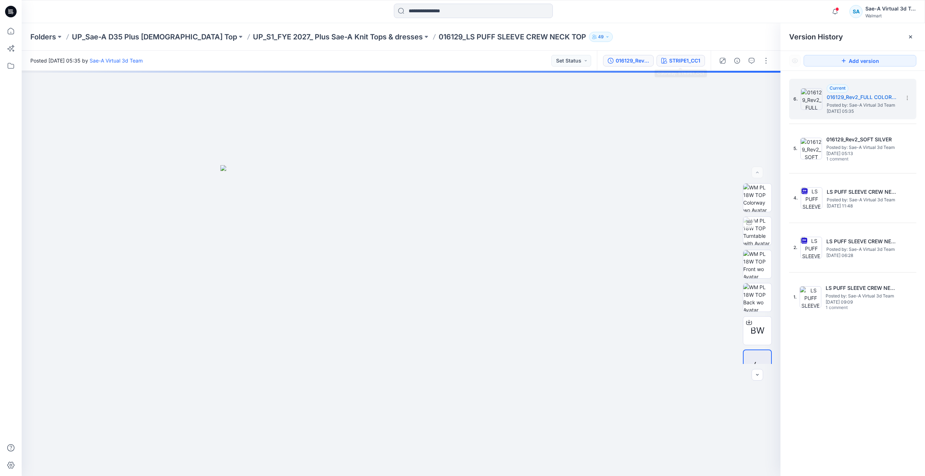
click at [665, 59] on icon "button" at bounding box center [664, 61] width 6 height 6
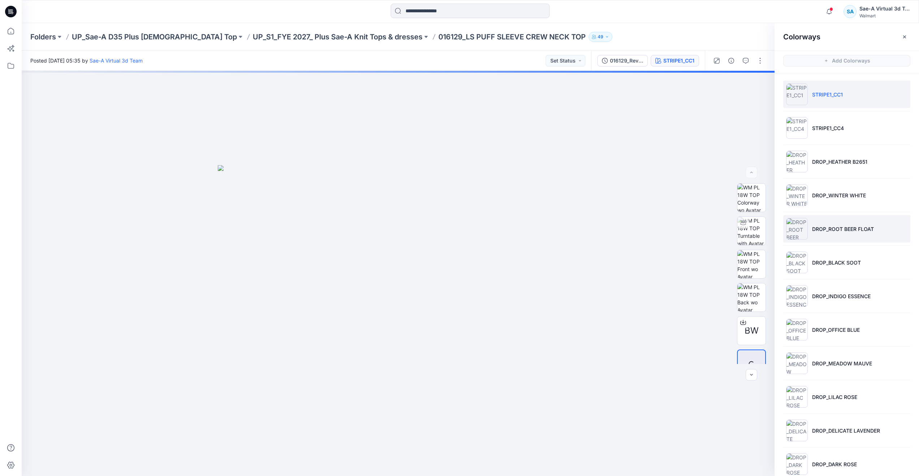
click at [825, 228] on p "DROP_ROOT BEER FLOAT" at bounding box center [843, 229] width 62 height 8
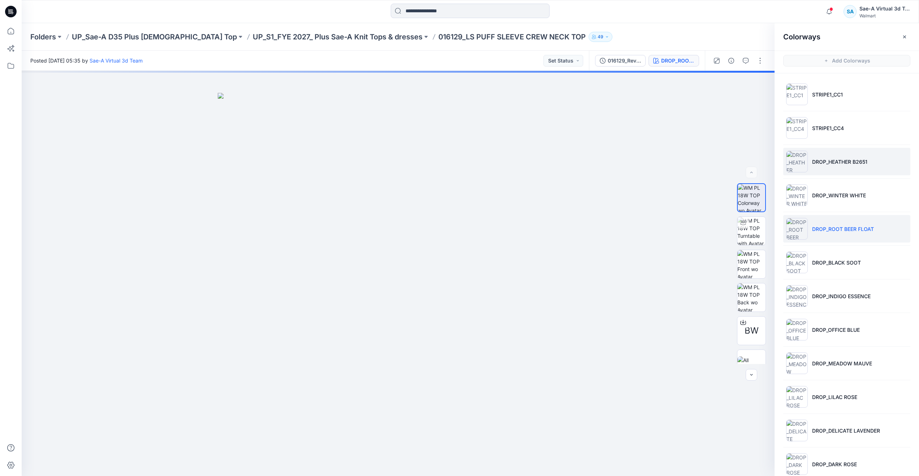
click at [825, 159] on p "DROP_HEATHER B2651" at bounding box center [839, 162] width 55 height 8
click at [751, 228] on img at bounding box center [751, 231] width 28 height 28
drag, startPoint x: 390, startPoint y: 256, endPoint x: 386, endPoint y: 336, distance: 80.3
drag, startPoint x: 402, startPoint y: 464, endPoint x: 627, endPoint y: 447, distance: 225.9
click at [627, 447] on div at bounding box center [398, 273] width 753 height 405
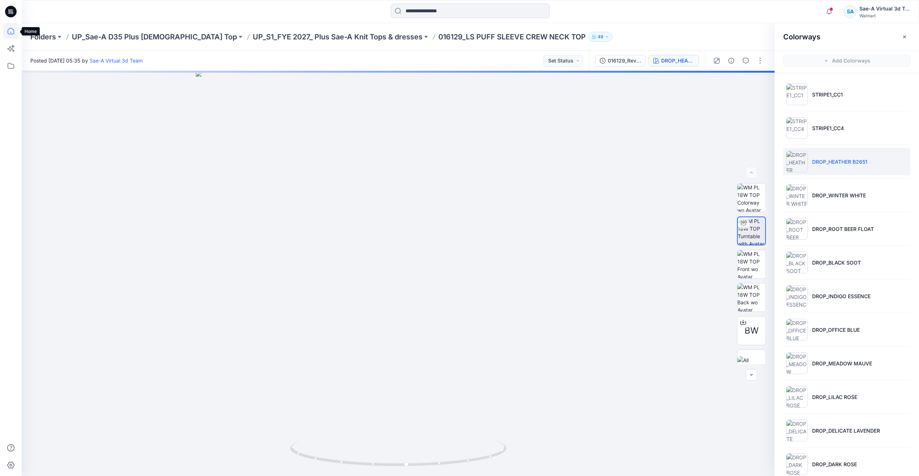
click at [14, 36] on icon at bounding box center [11, 31] width 16 height 16
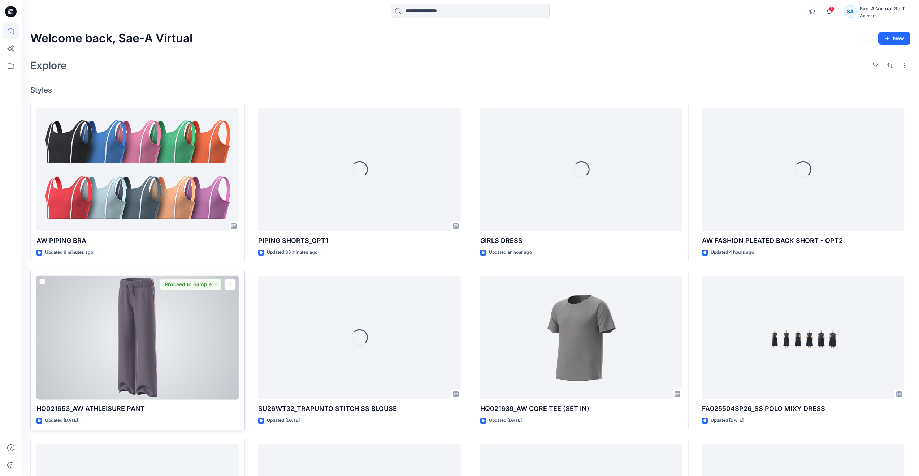
click at [168, 359] on div at bounding box center [137, 338] width 202 height 124
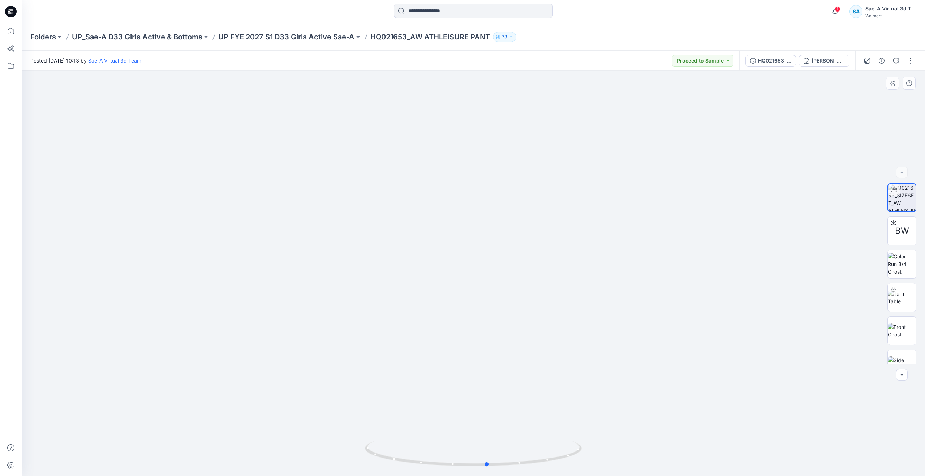
drag, startPoint x: 475, startPoint y: 465, endPoint x: 489, endPoint y: 427, distance: 41.1
click at [489, 427] on div at bounding box center [473, 273] width 903 height 405
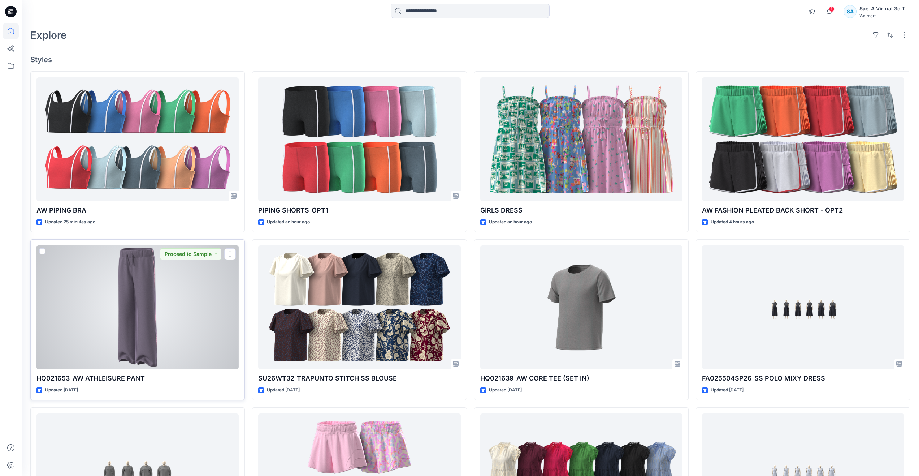
scroll to position [72, 0]
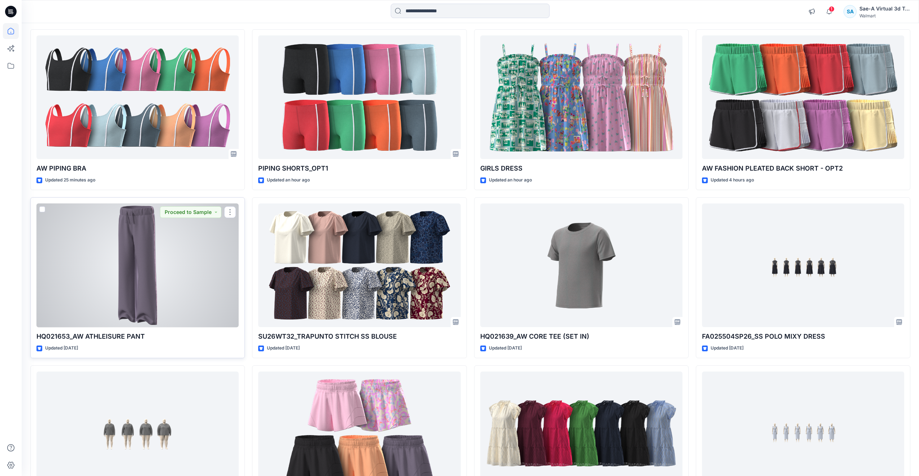
click at [155, 304] on div at bounding box center [137, 265] width 202 height 124
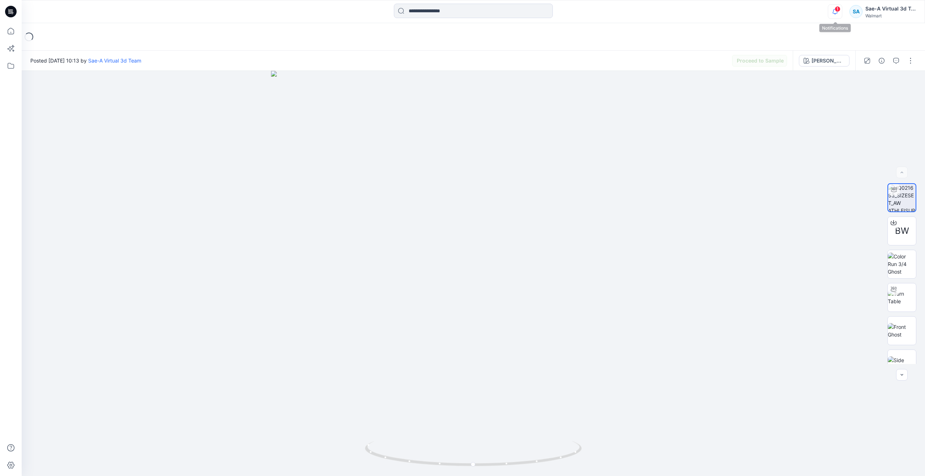
click at [835, 14] on icon "button" at bounding box center [835, 11] width 14 height 14
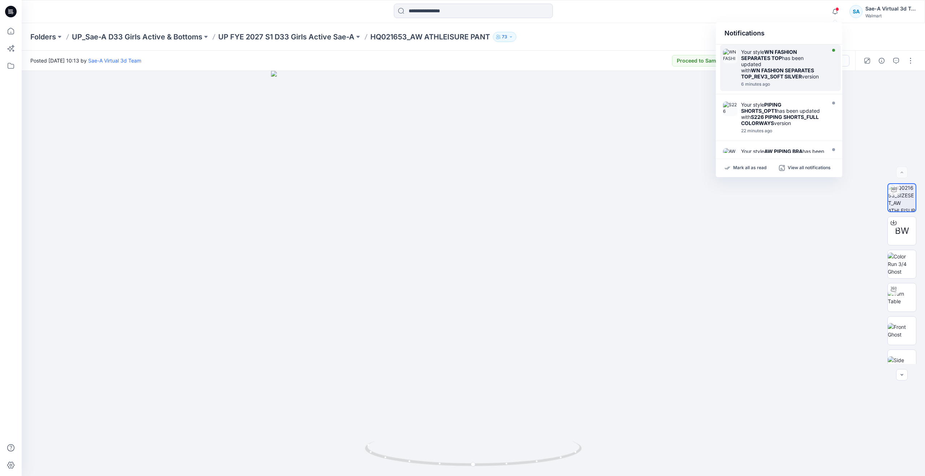
click at [797, 75] on strong "WN FASHION SEPARATES TOP_REV3_SOFT SILVER" at bounding box center [777, 73] width 73 height 12
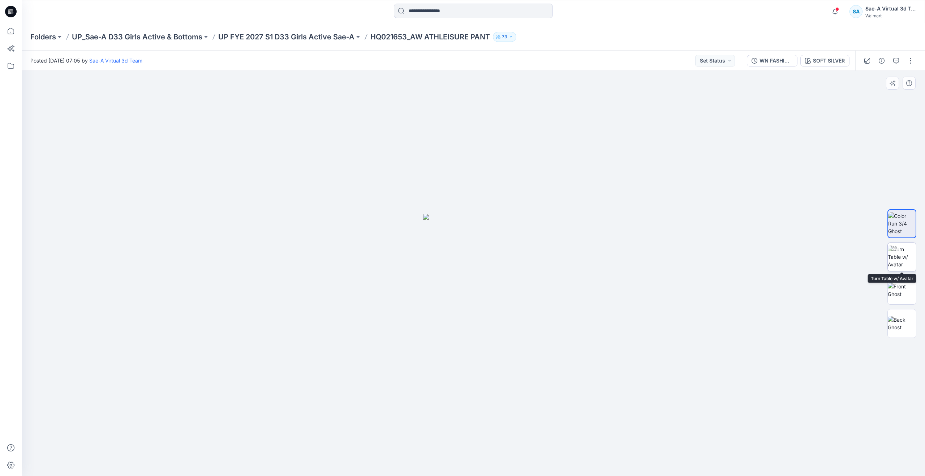
click at [901, 254] on img at bounding box center [901, 256] width 28 height 23
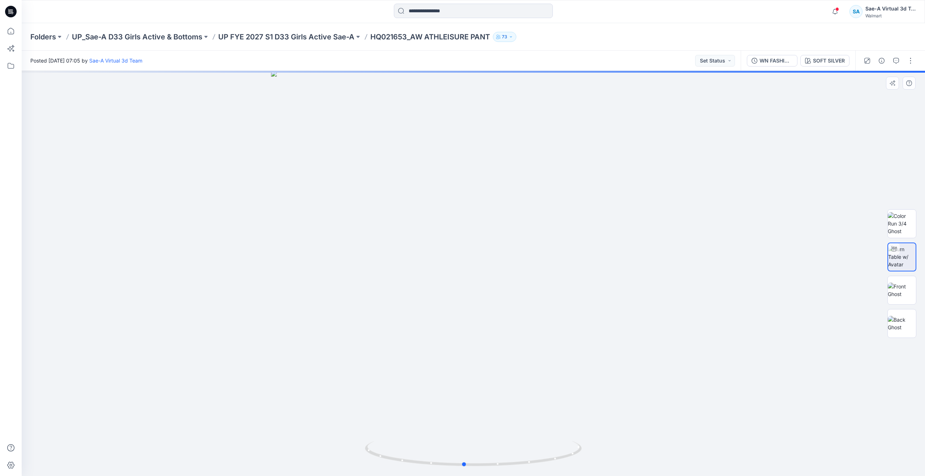
drag, startPoint x: 473, startPoint y: 464, endPoint x: 463, endPoint y: 438, distance: 27.6
click at [463, 438] on div at bounding box center [473, 273] width 903 height 405
click at [19, 31] on div at bounding box center [11, 238] width 22 height 476
click at [16, 31] on icon at bounding box center [11, 31] width 16 height 16
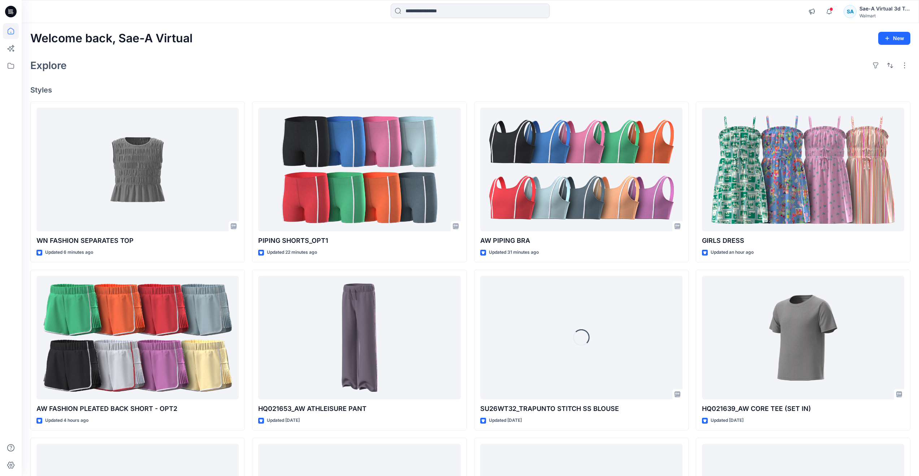
click at [397, 56] on div "Welcome back, Sae-A Virtual New Explore Styles WN FASHION SEPARATES TOP Updated…" at bounding box center [470, 328] width 897 height 610
